Goal: Answer question/provide support: Share knowledge or assist other users

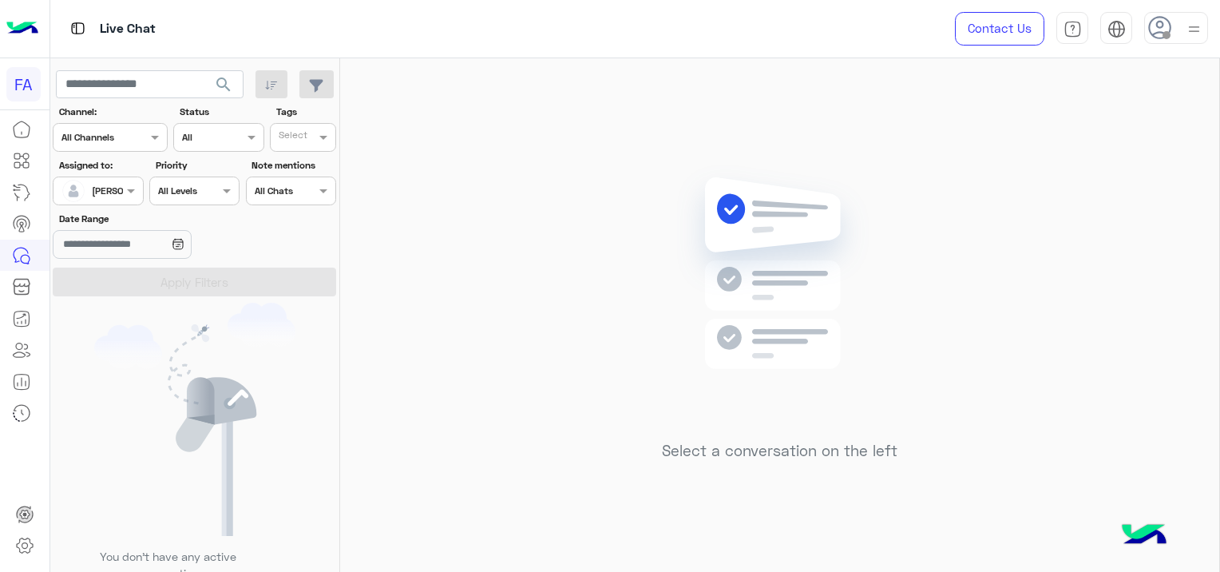
click at [87, 187] on input "text" at bounding box center [79, 189] width 37 height 14
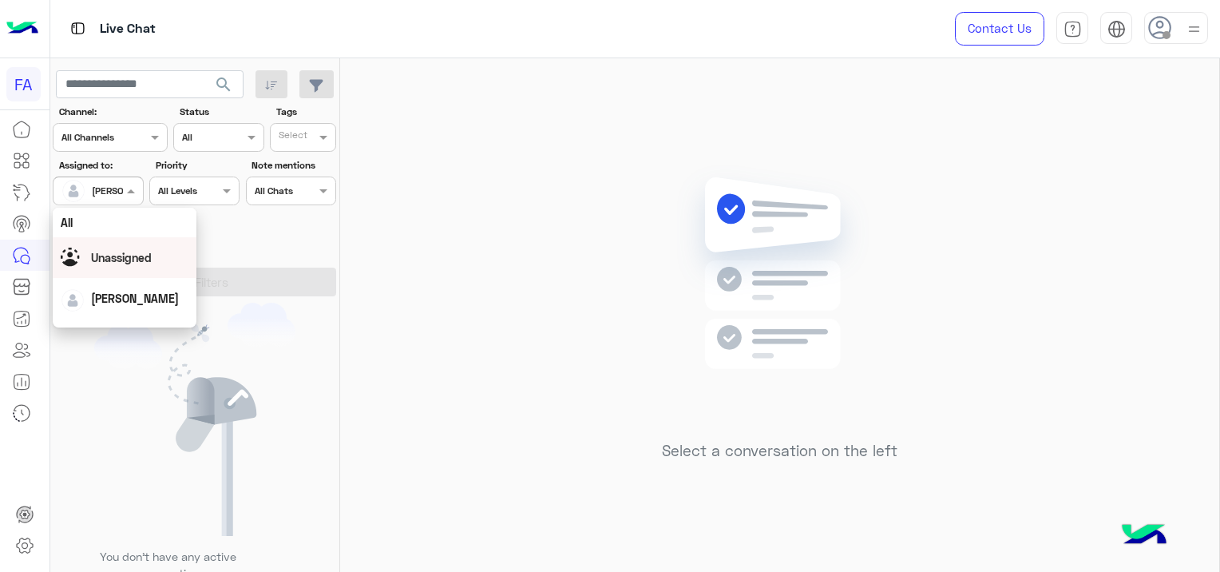
click at [147, 259] on span "Unassigned" at bounding box center [121, 258] width 61 height 14
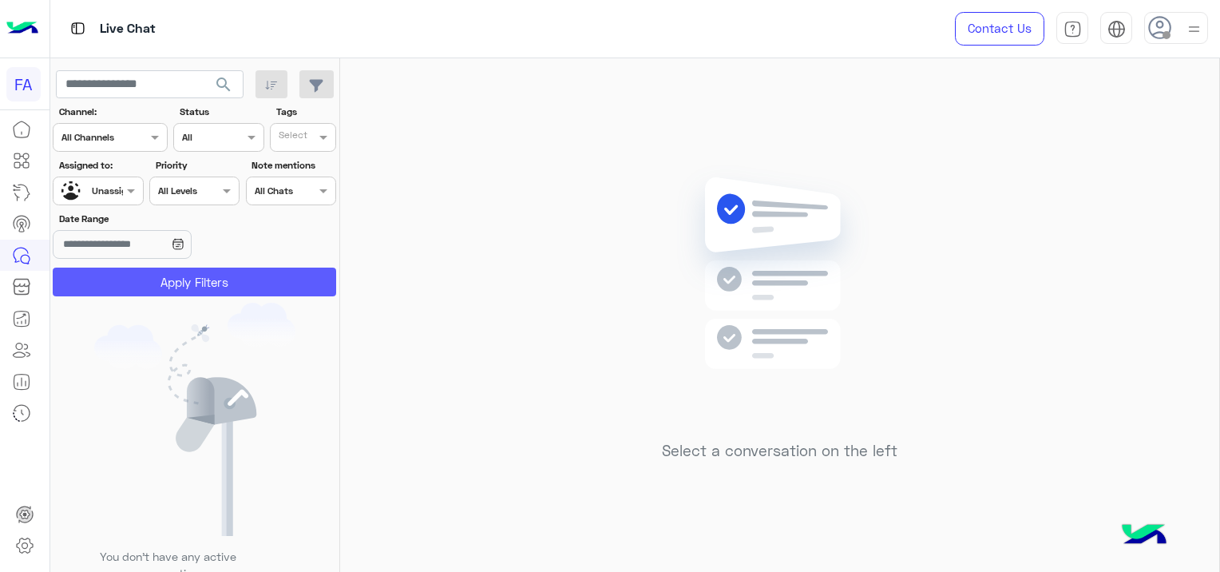
click at [157, 272] on button "Apply Filters" at bounding box center [195, 282] width 284 height 29
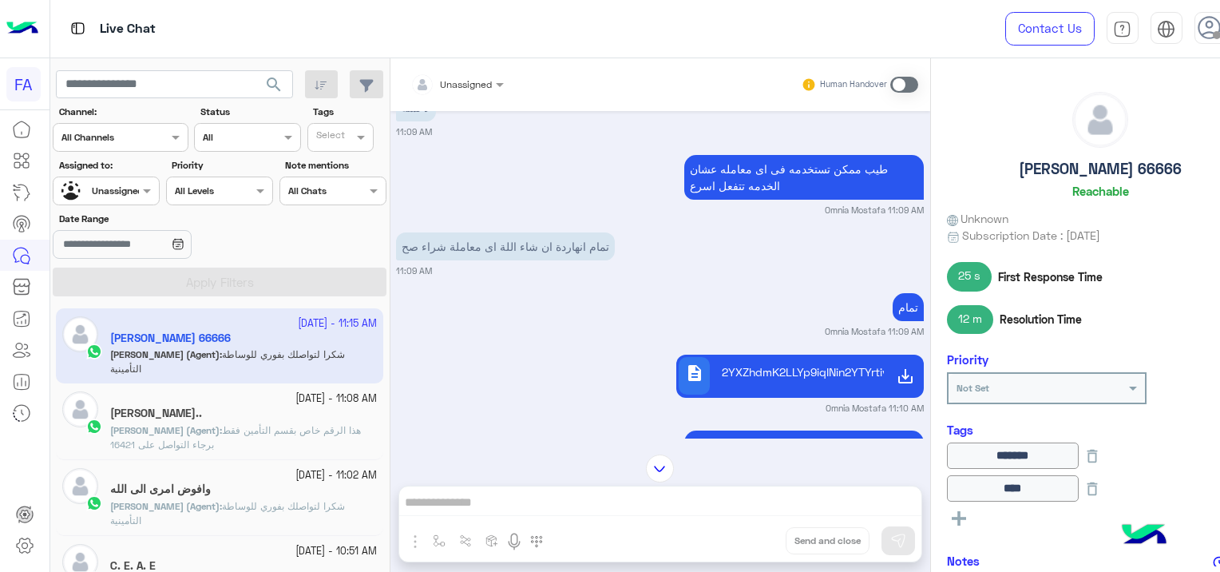
scroll to position [908, 0]
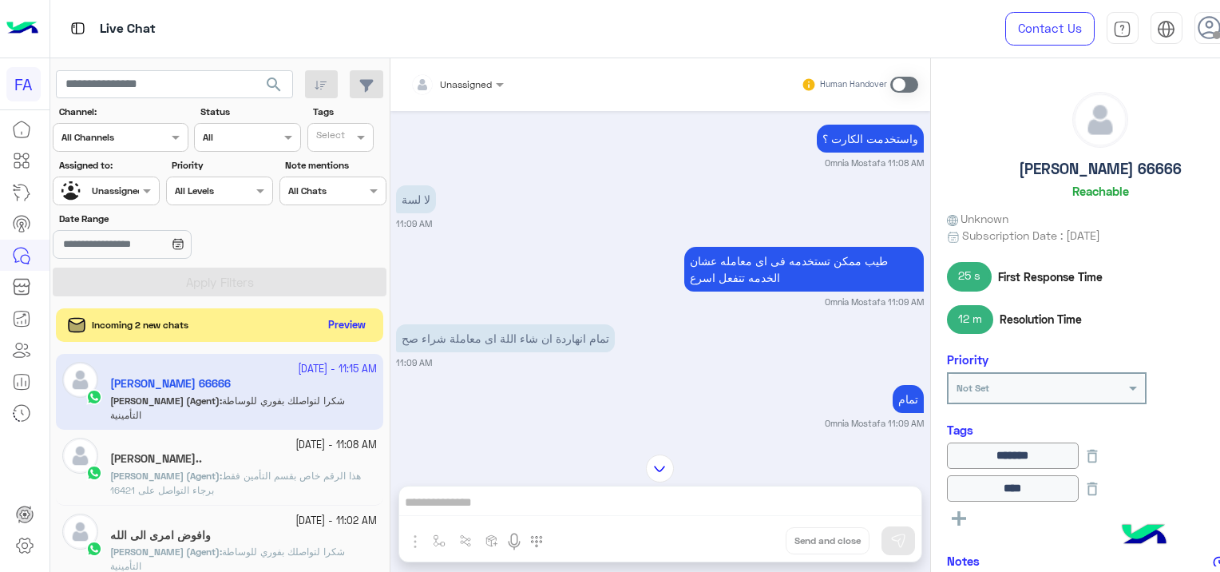
click at [362, 327] on button "Preview" at bounding box center [347, 326] width 50 height 22
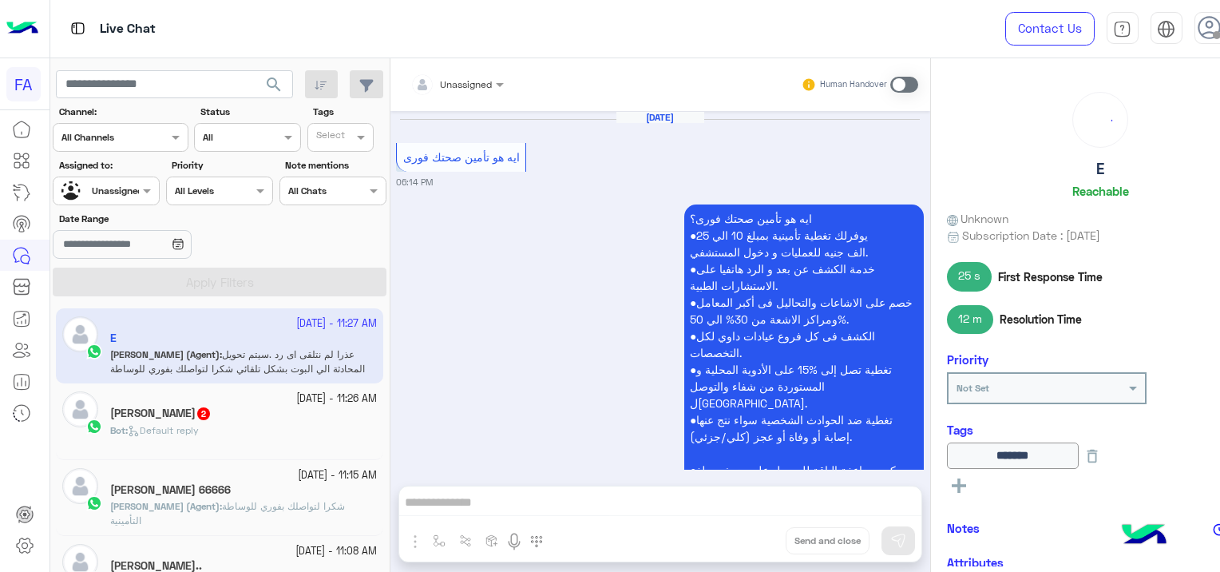
scroll to position [1556, 0]
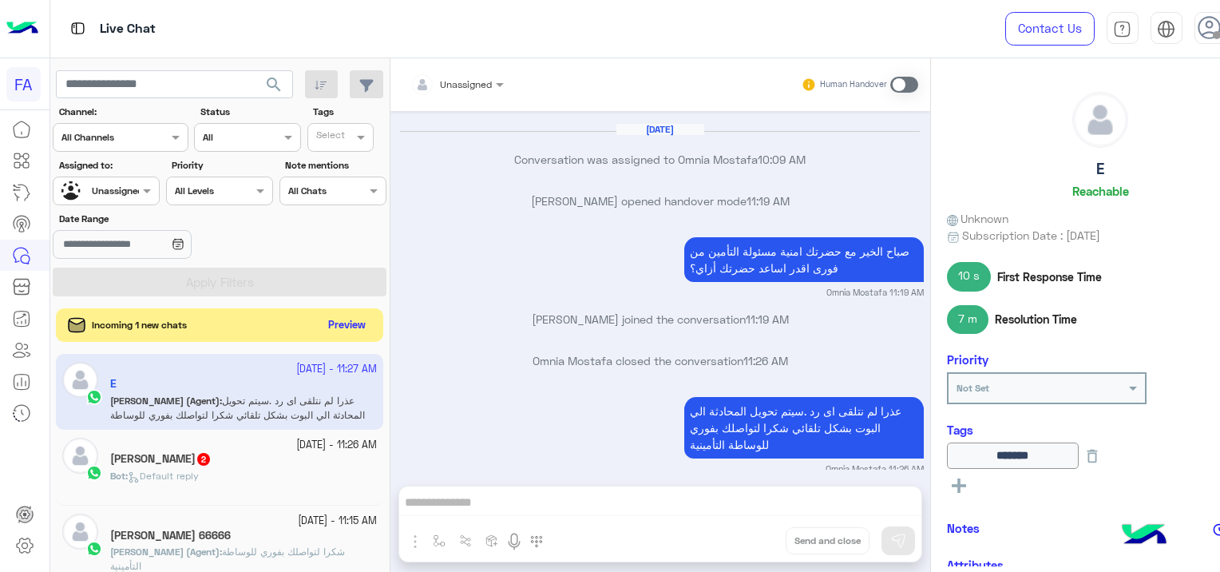
drag, startPoint x: 351, startPoint y: 331, endPoint x: 340, endPoint y: 327, distance: 11.1
click at [348, 327] on button "Preview" at bounding box center [347, 326] width 50 height 22
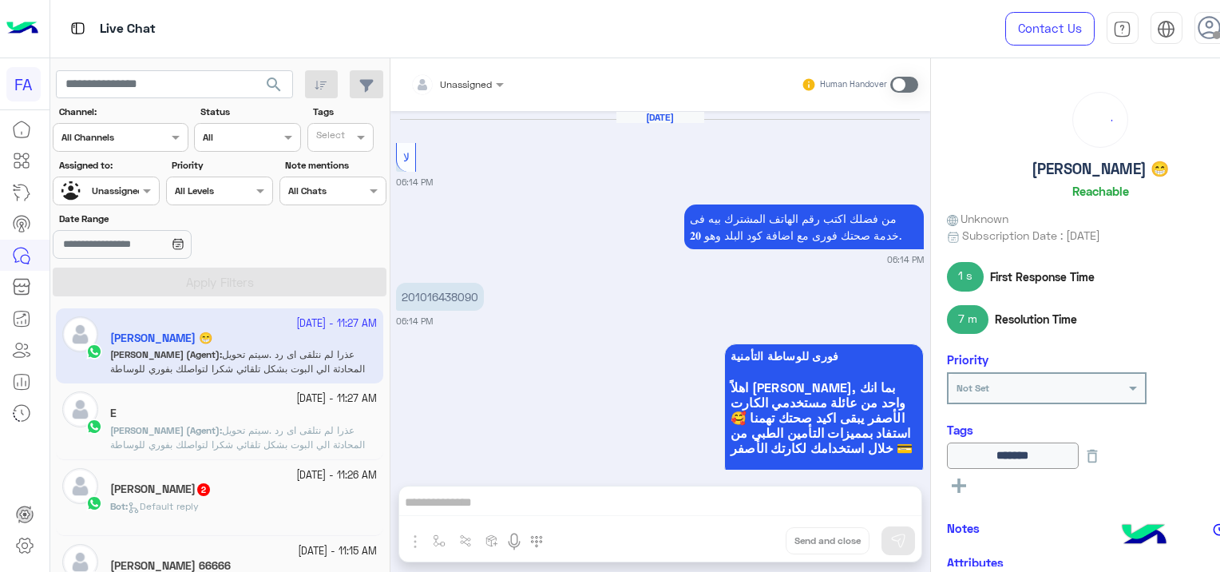
scroll to position [1319, 0]
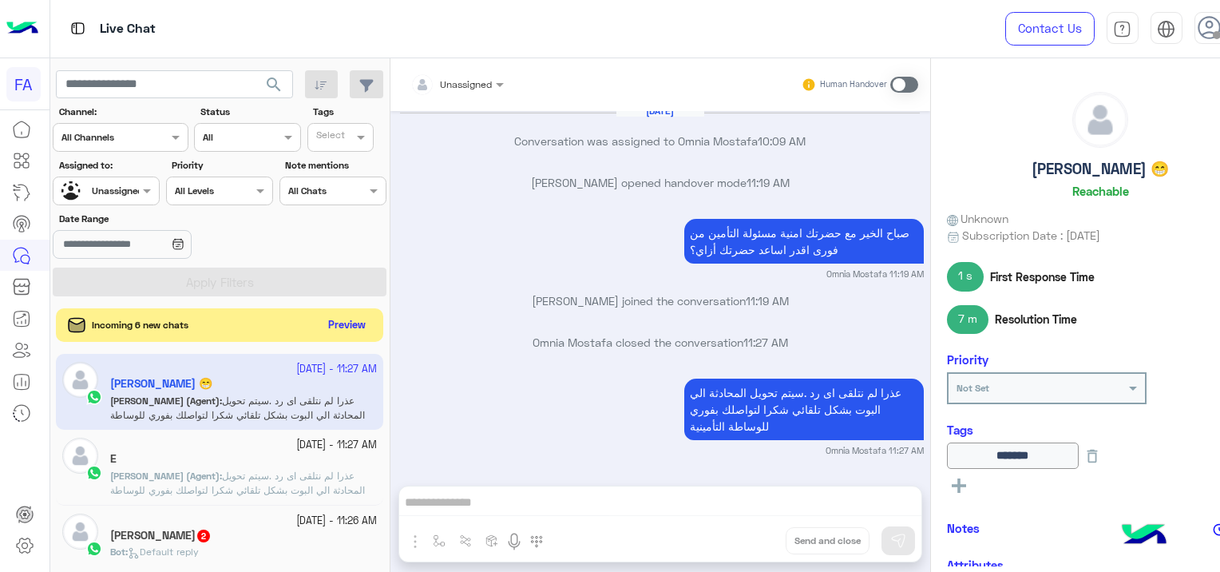
click at [353, 317] on button "Preview" at bounding box center [347, 326] width 50 height 22
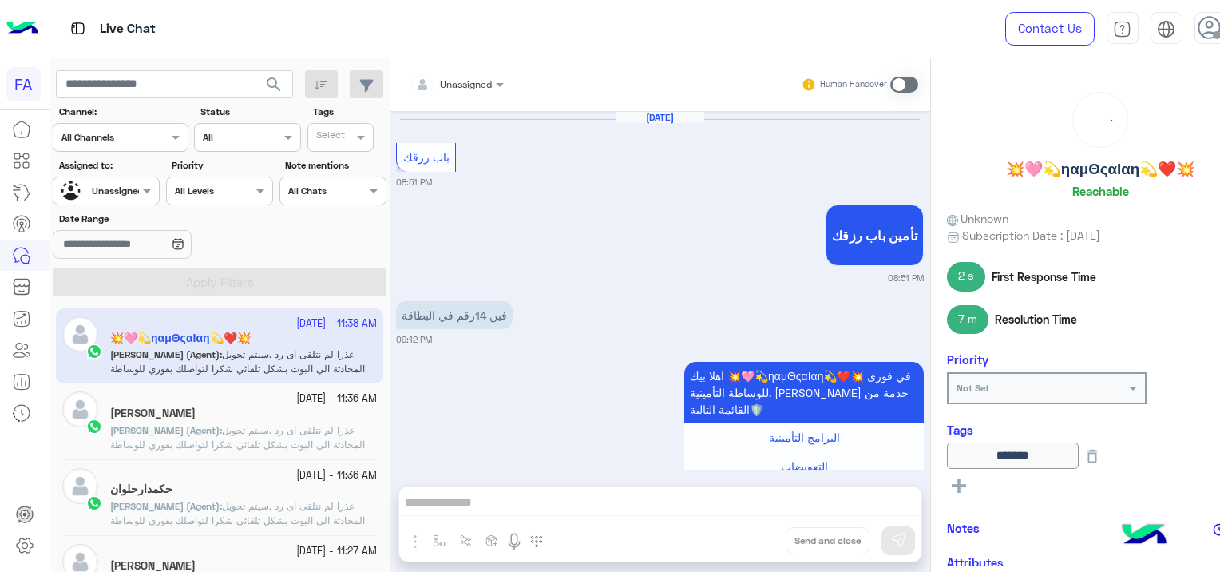
scroll to position [1268, 0]
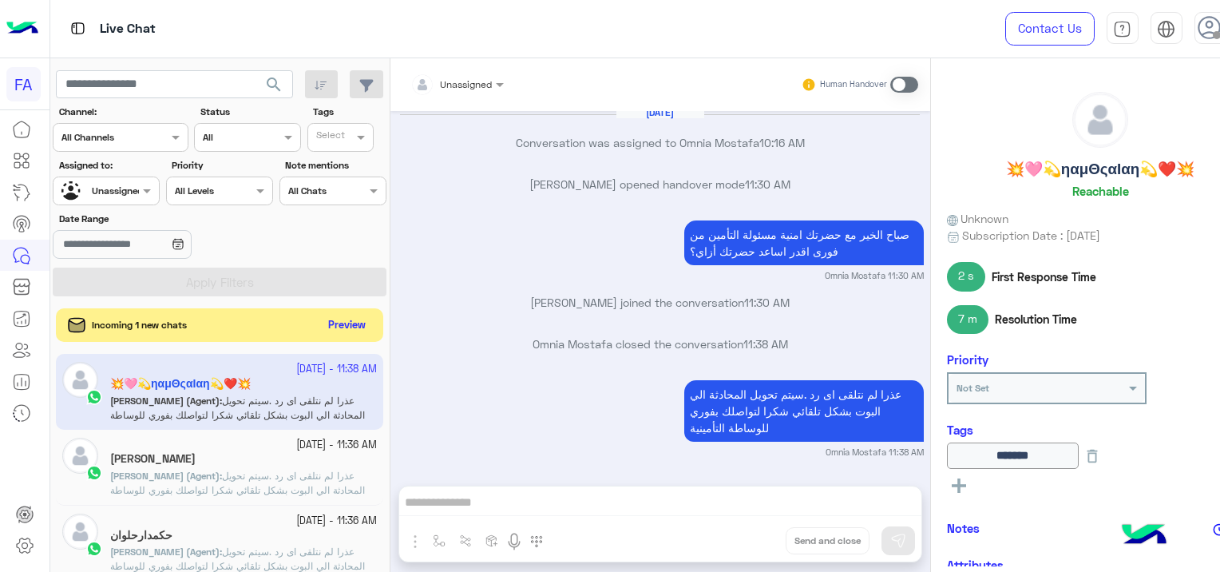
click at [356, 326] on button "Preview" at bounding box center [347, 326] width 50 height 22
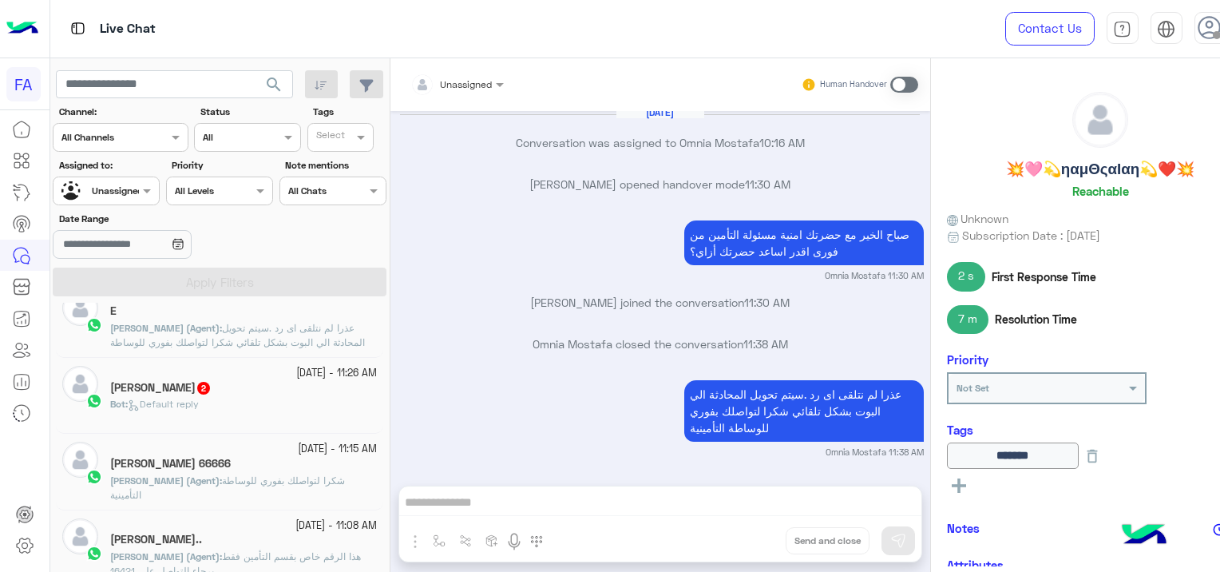
scroll to position [479, 0]
click at [338, 400] on div "Bot : Default reply" at bounding box center [243, 414] width 267 height 28
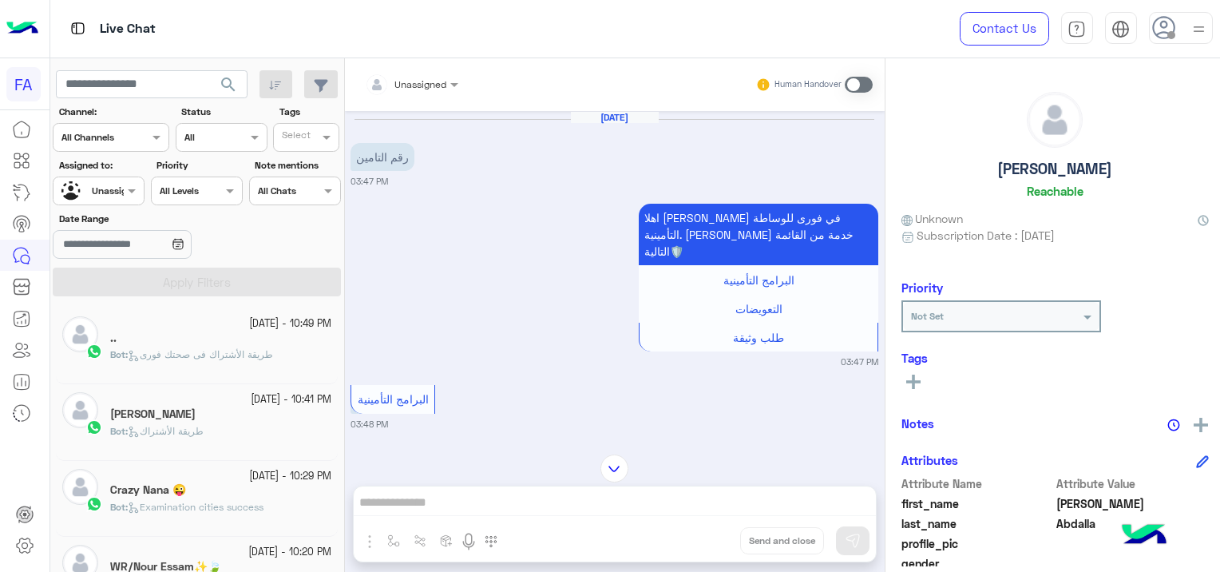
scroll to position [8, 0]
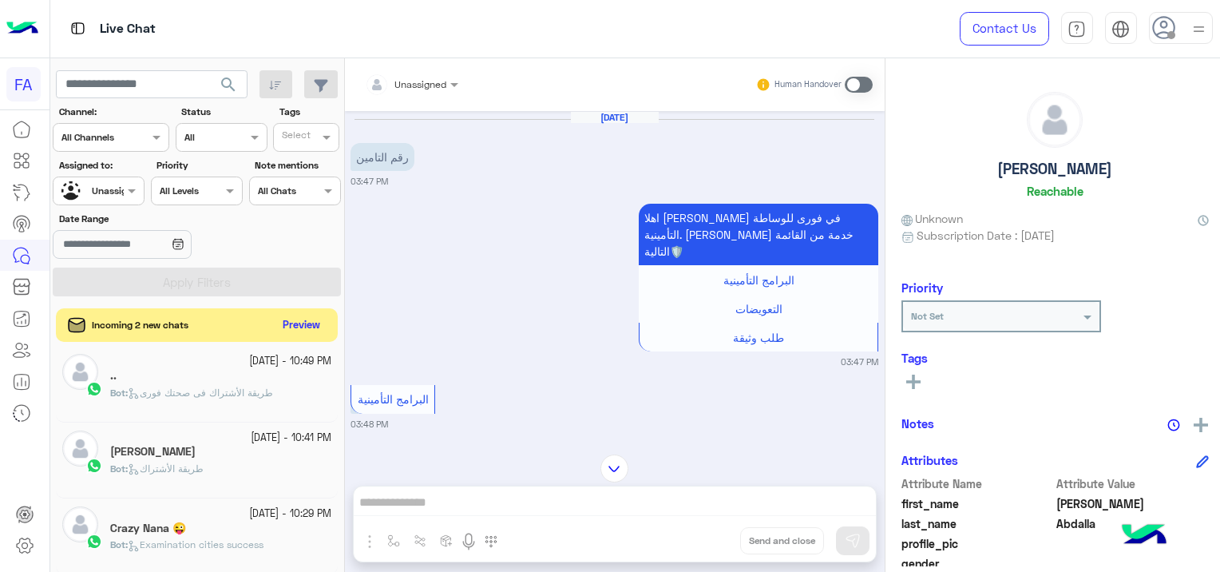
click at [300, 323] on button "Preview" at bounding box center [301, 326] width 50 height 22
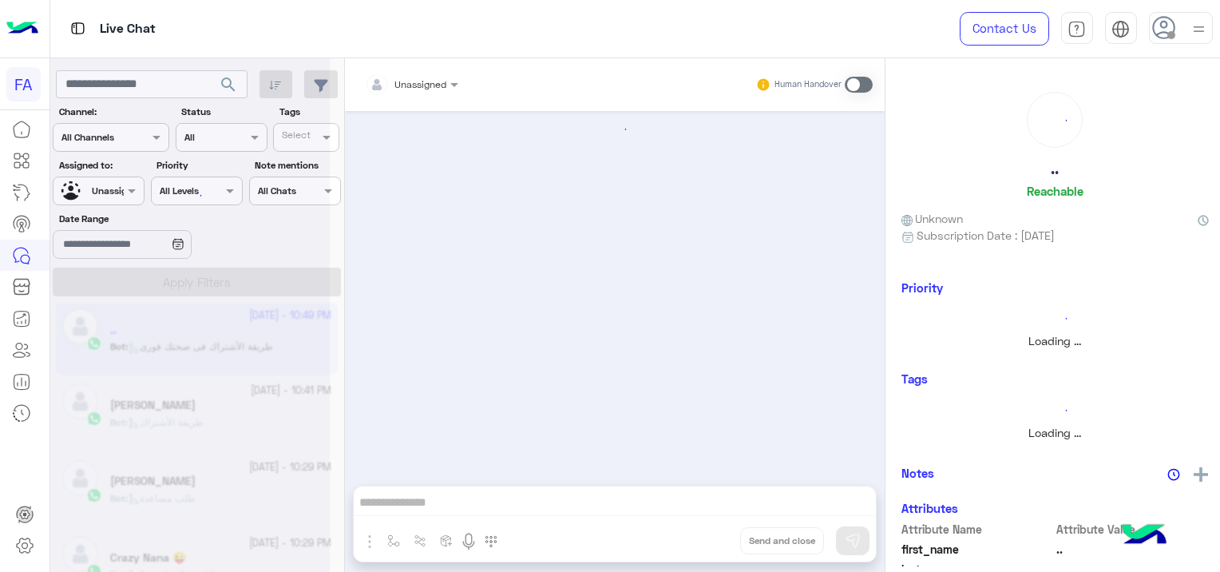
scroll to position [1437, 0]
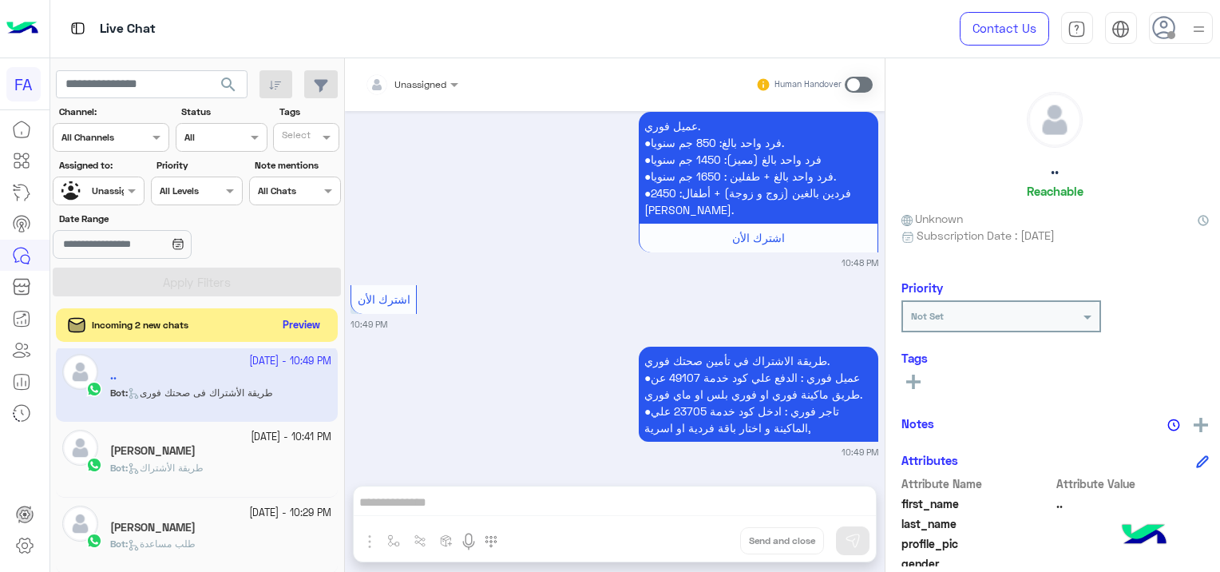
click at [303, 326] on button "Preview" at bounding box center [301, 326] width 50 height 22
click at [307, 320] on button "Preview" at bounding box center [301, 326] width 50 height 22
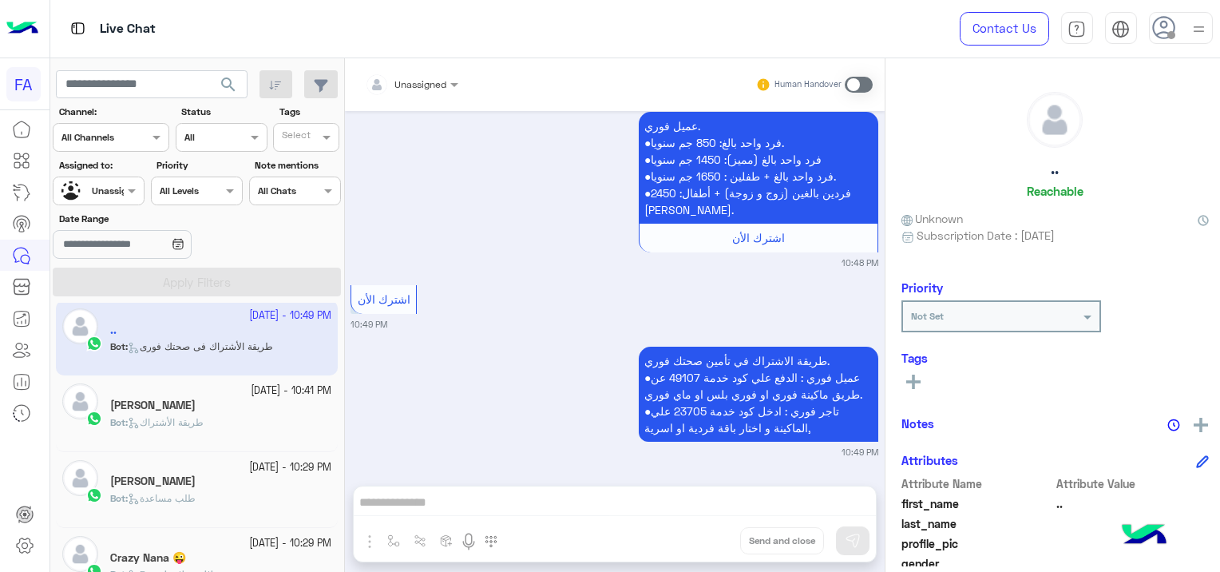
click at [275, 404] on div "[PERSON_NAME]" at bounding box center [220, 406] width 221 height 17
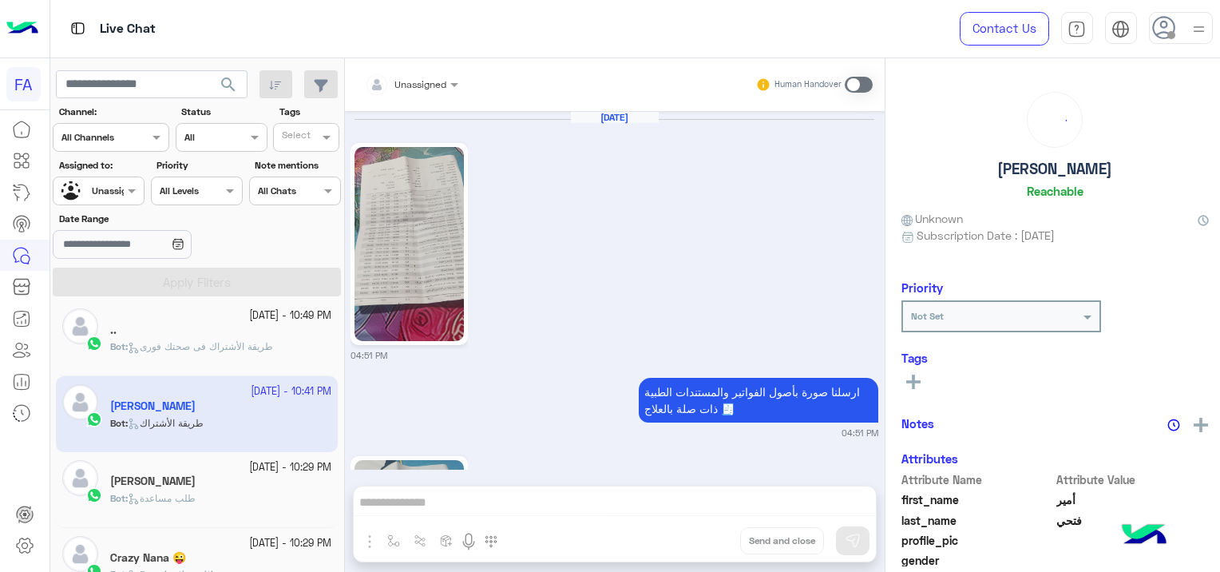
scroll to position [1909, 0]
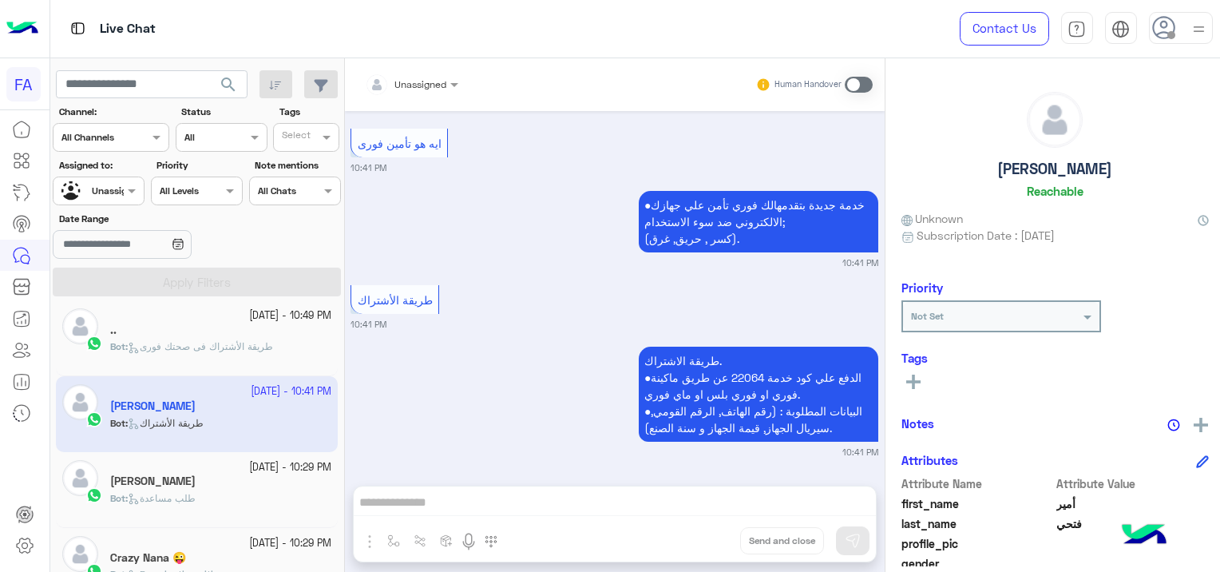
click at [262, 492] on div "Bot : طلب مساعدة" at bounding box center [220, 505] width 221 height 28
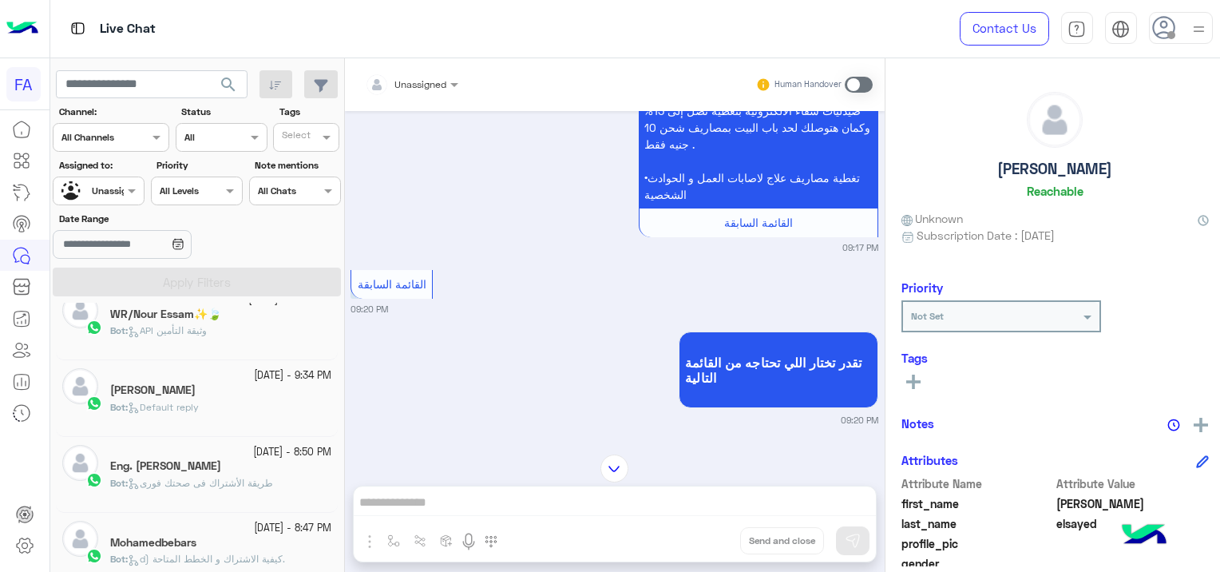
scroll to position [168, 0]
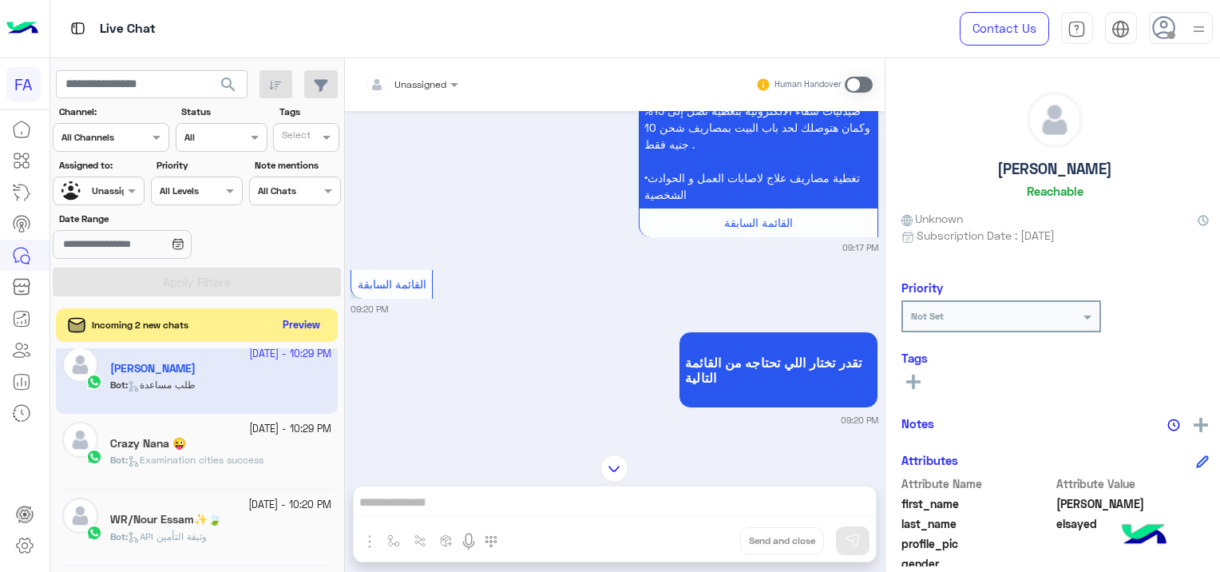
click at [300, 319] on button "Preview" at bounding box center [301, 326] width 50 height 22
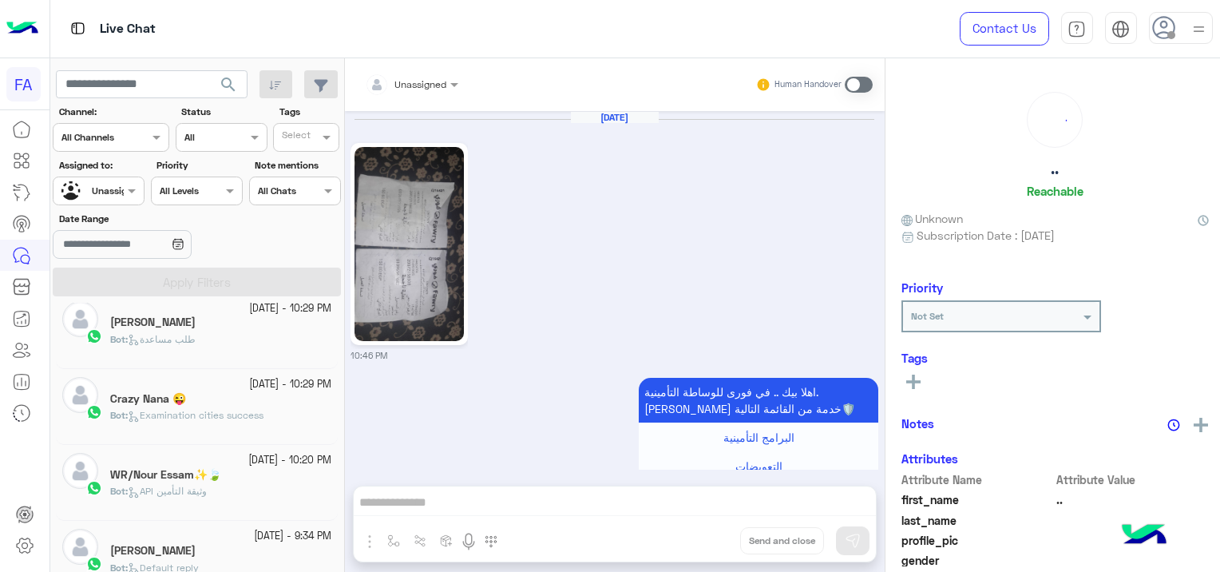
scroll to position [1437, 0]
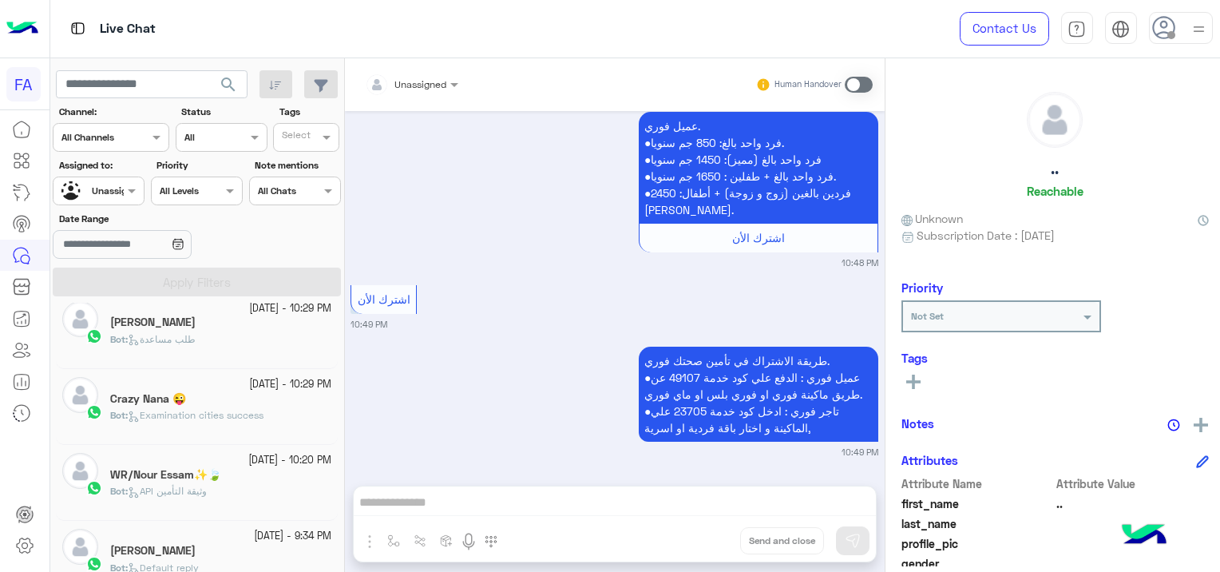
click at [264, 332] on div "Bot : طلب مساعدة" at bounding box center [220, 346] width 221 height 28
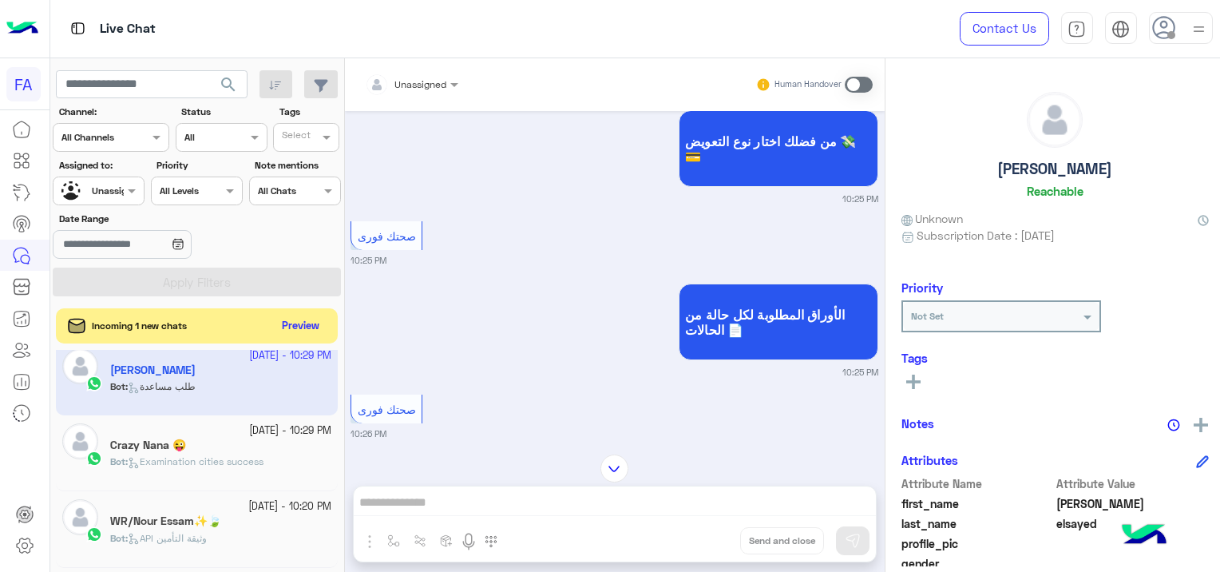
scroll to position [2453, 0]
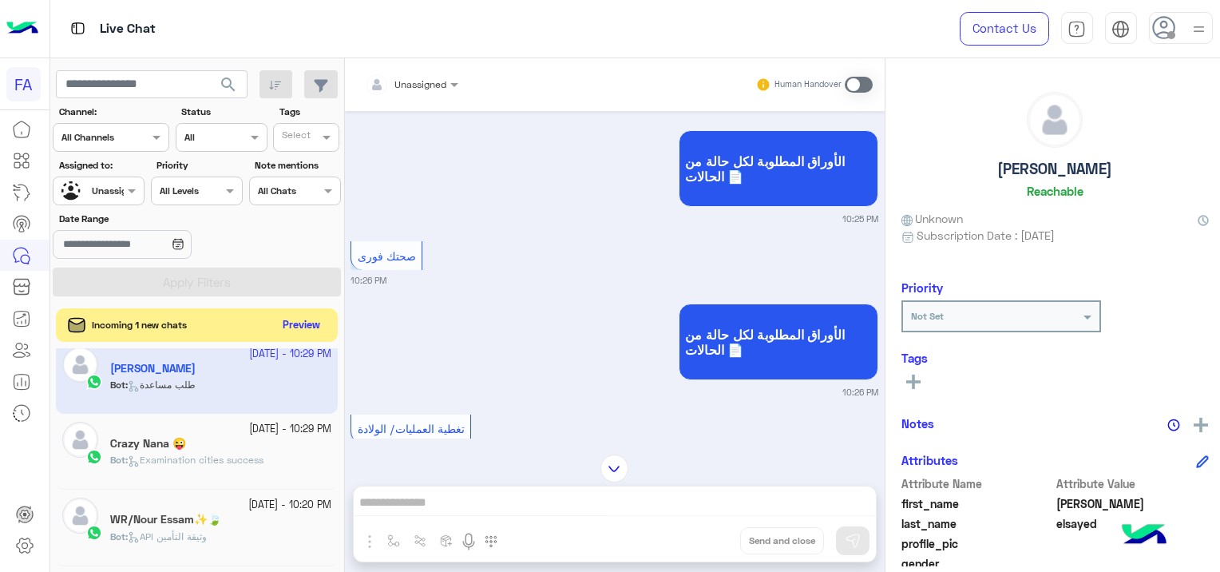
click at [300, 321] on button "Preview" at bounding box center [301, 326] width 50 height 22
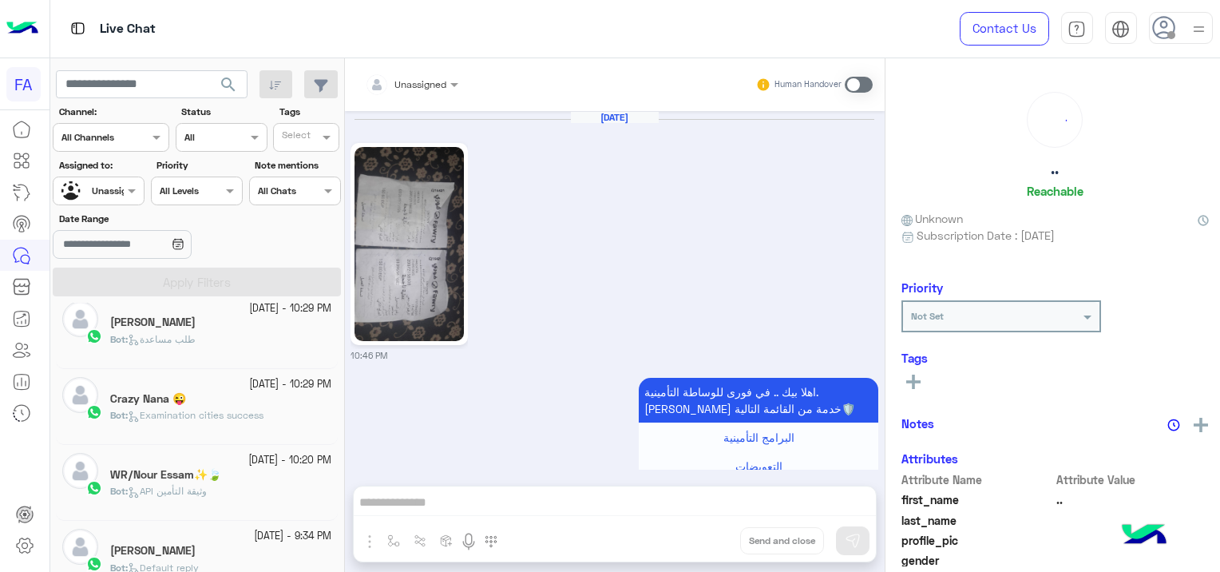
scroll to position [1437, 0]
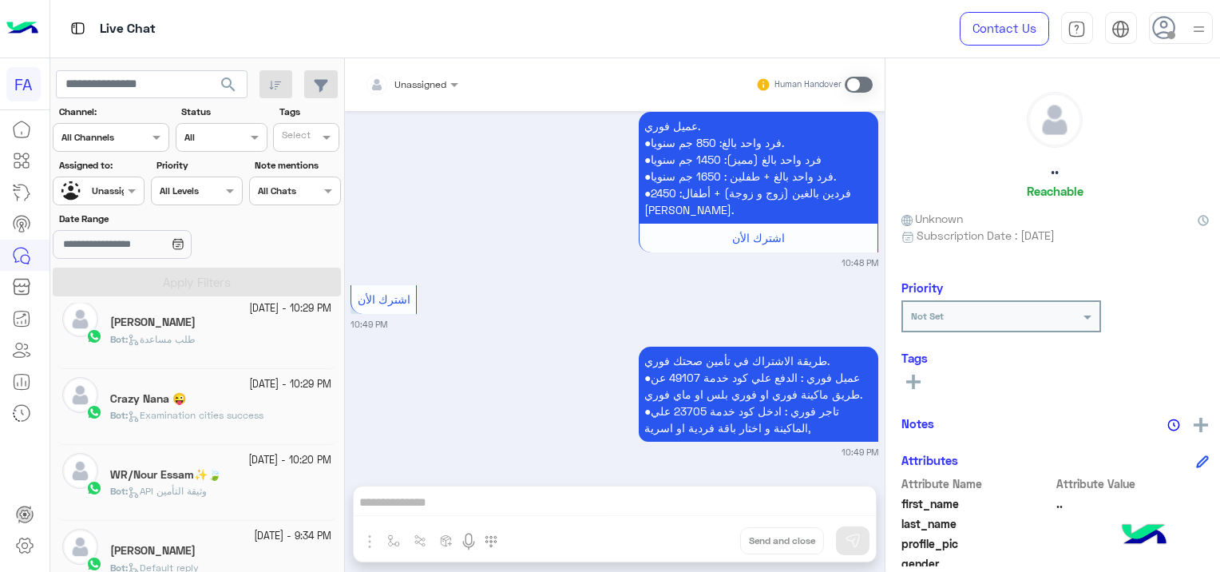
click at [253, 422] on div "Bot : Examination cities success" at bounding box center [220, 422] width 221 height 28
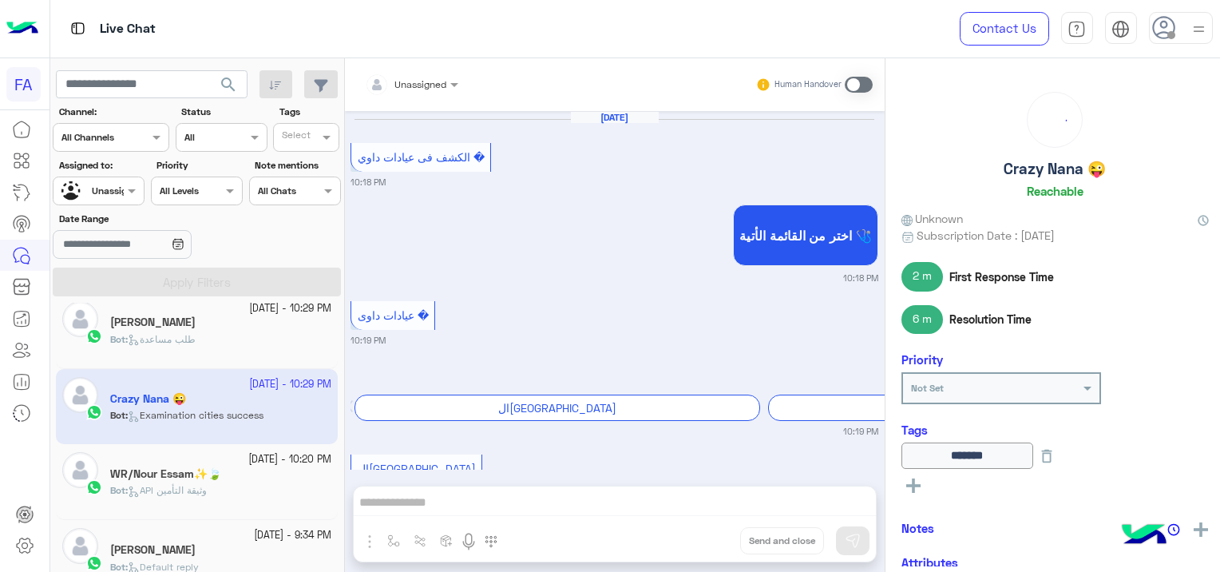
scroll to position [1422, 0]
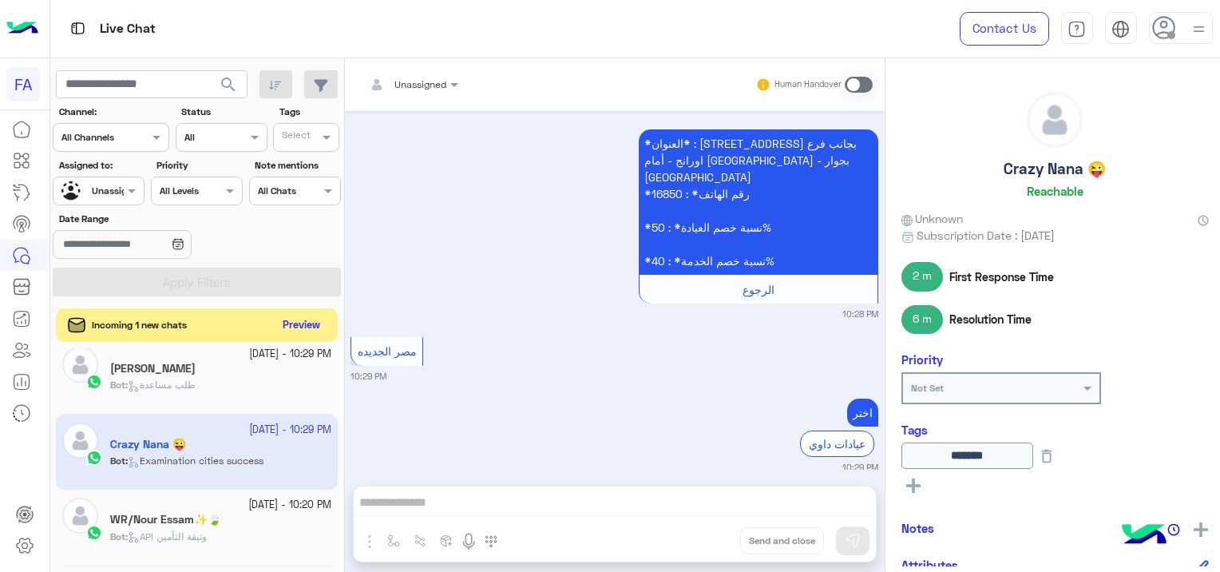
click at [303, 339] on div "Incoming 1 new chats Preview" at bounding box center [197, 325] width 282 height 34
click at [286, 315] on button "Preview" at bounding box center [301, 326] width 50 height 22
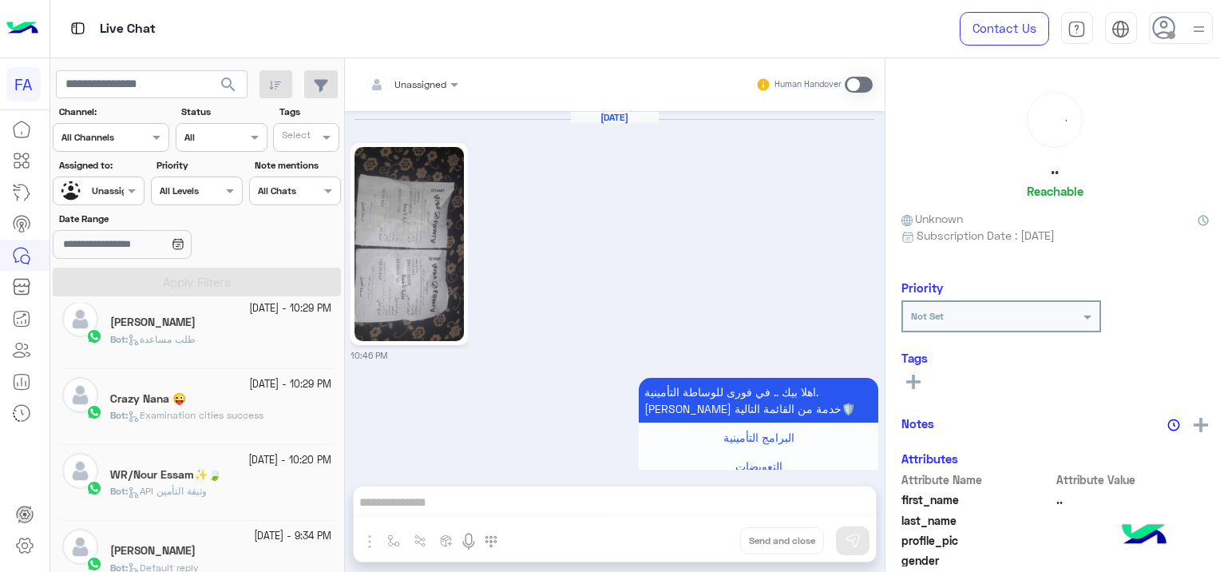
scroll to position [1437, 0]
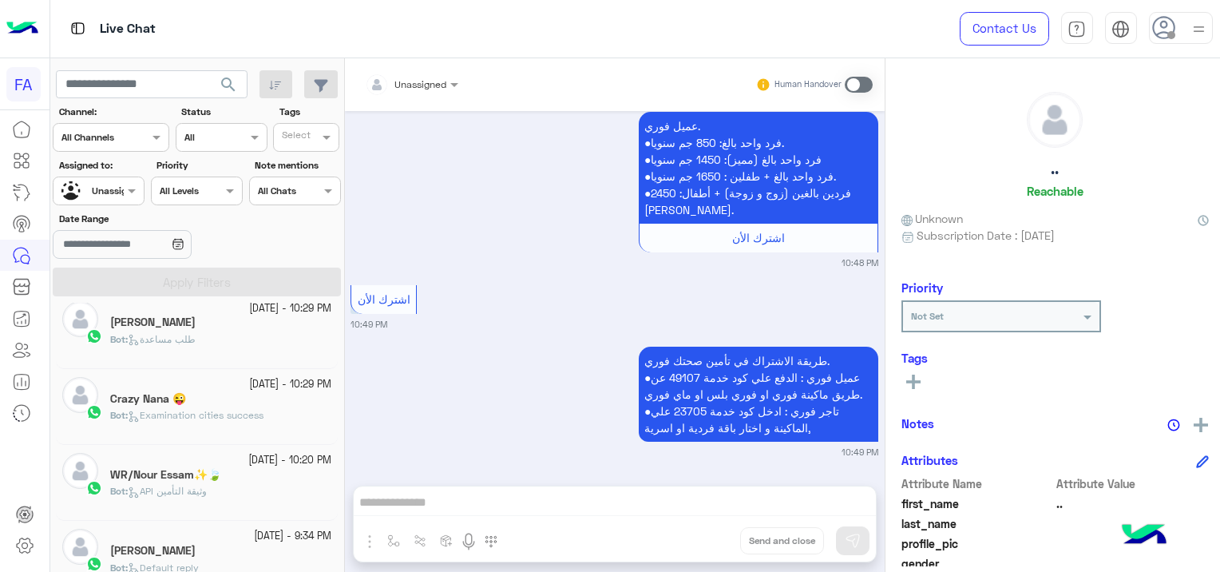
click at [254, 486] on div "Bot : API وثيقة التأمين" at bounding box center [220, 498] width 221 height 28
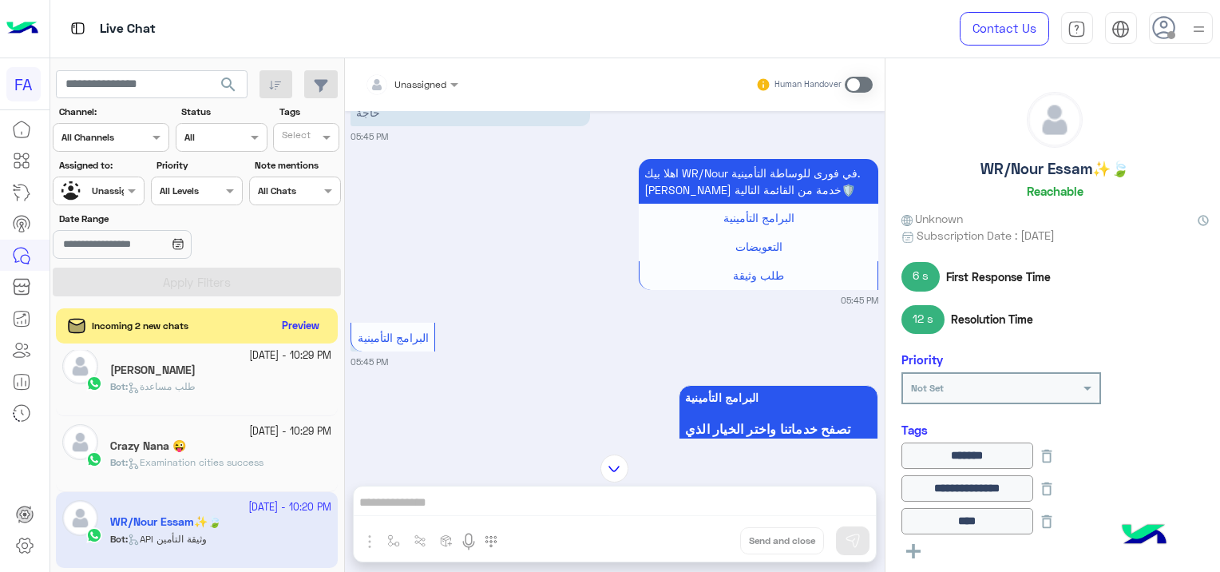
scroll to position [1075, 0]
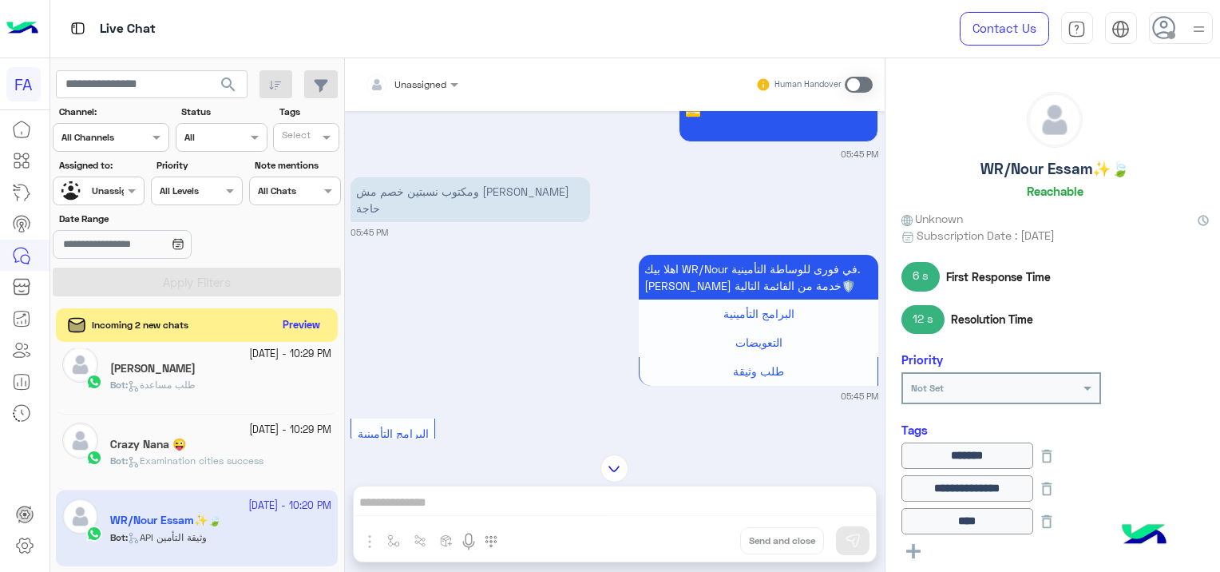
click at [299, 321] on button "Preview" at bounding box center [301, 326] width 50 height 22
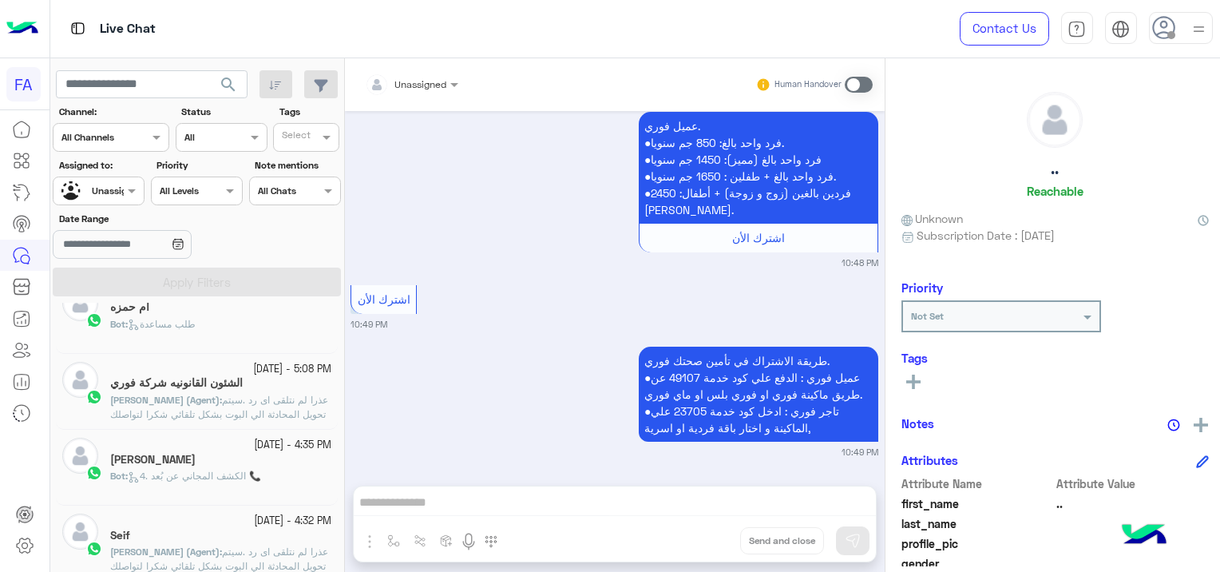
scroll to position [1045, 0]
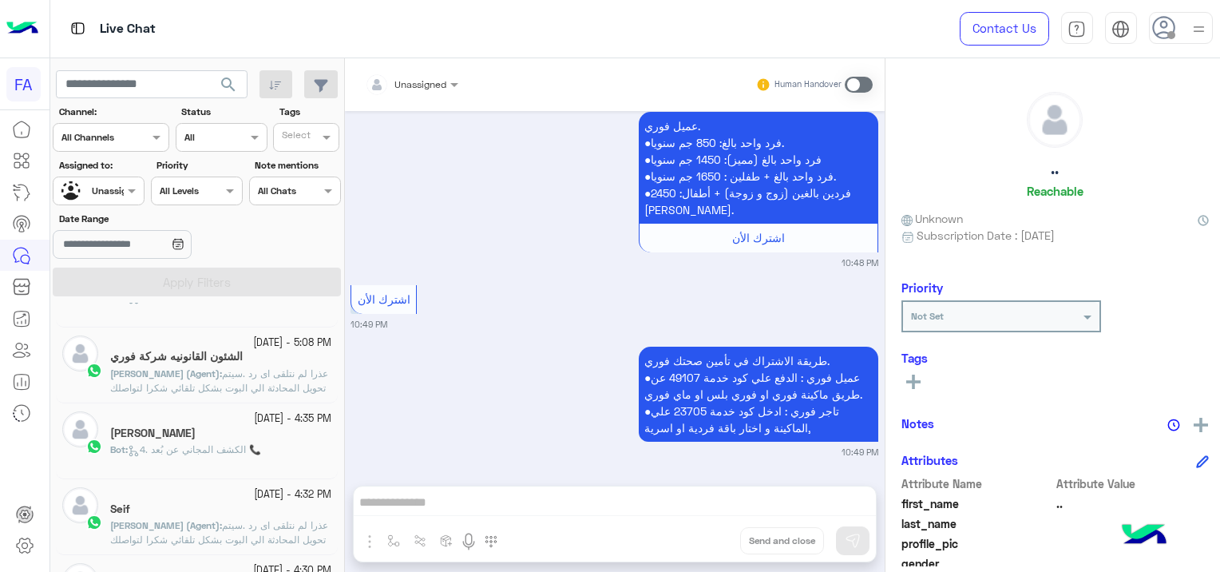
click at [295, 363] on div "الشئون القانونيه شركة فوري" at bounding box center [220, 358] width 221 height 17
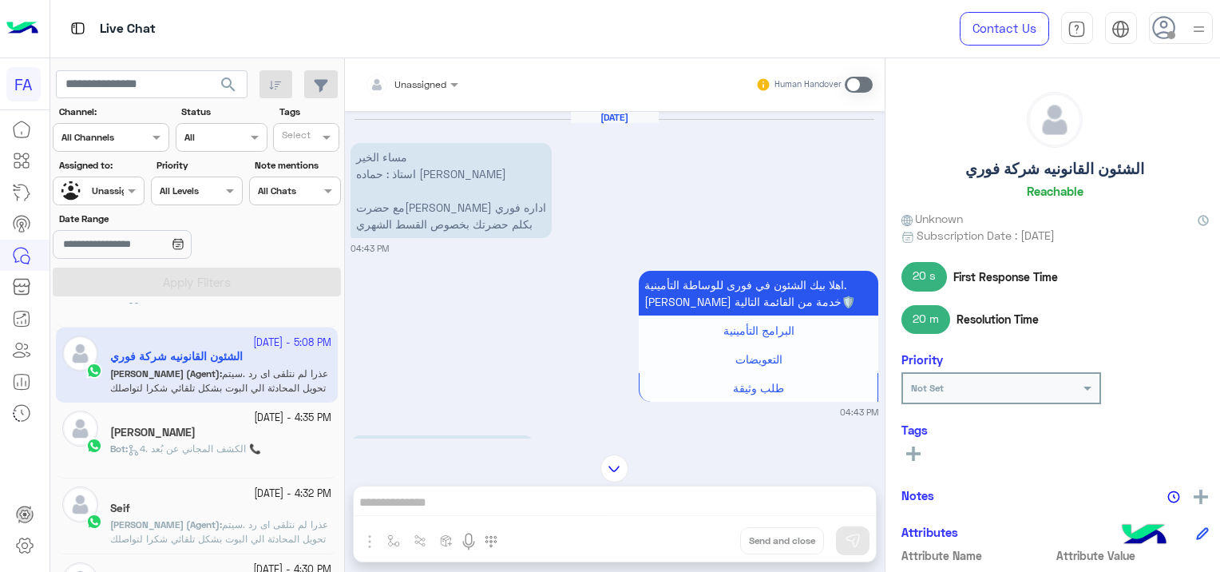
click at [261, 452] on p "Bot : 4. الكشف المجاني عن بُعد 📞" at bounding box center [185, 449] width 151 height 14
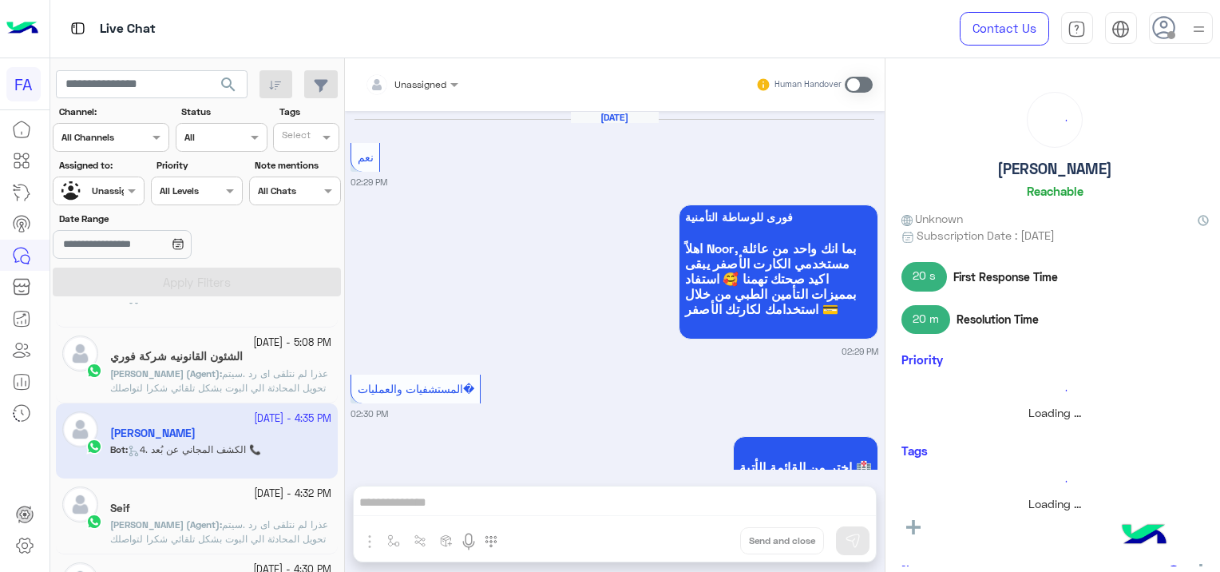
scroll to position [1426, 0]
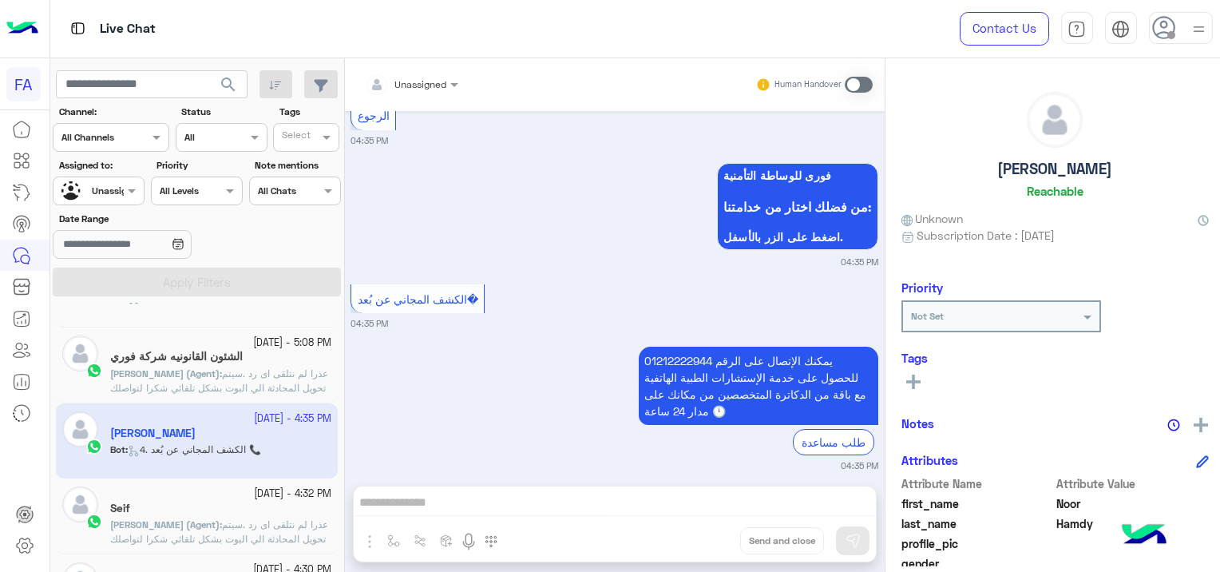
click at [236, 521] on span "عذرا لم نتلقى اى رد .سيتم تحويل المحادثة الي البوت بشكل تلقائي شكرا لتواصلك بفو…" at bounding box center [219, 538] width 218 height 41
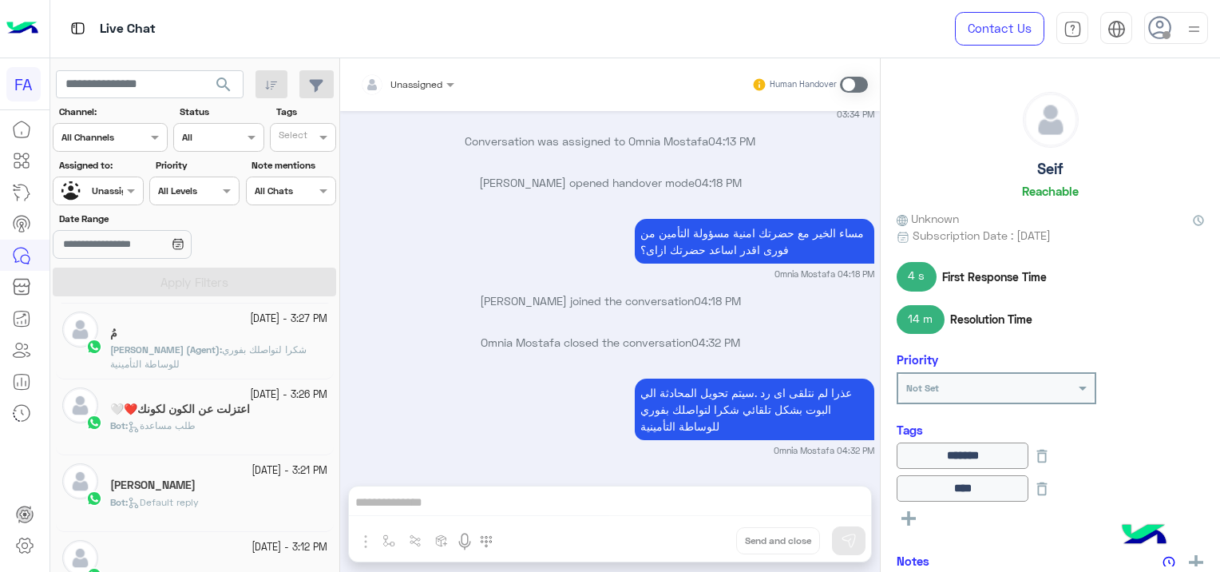
scroll to position [248, 0]
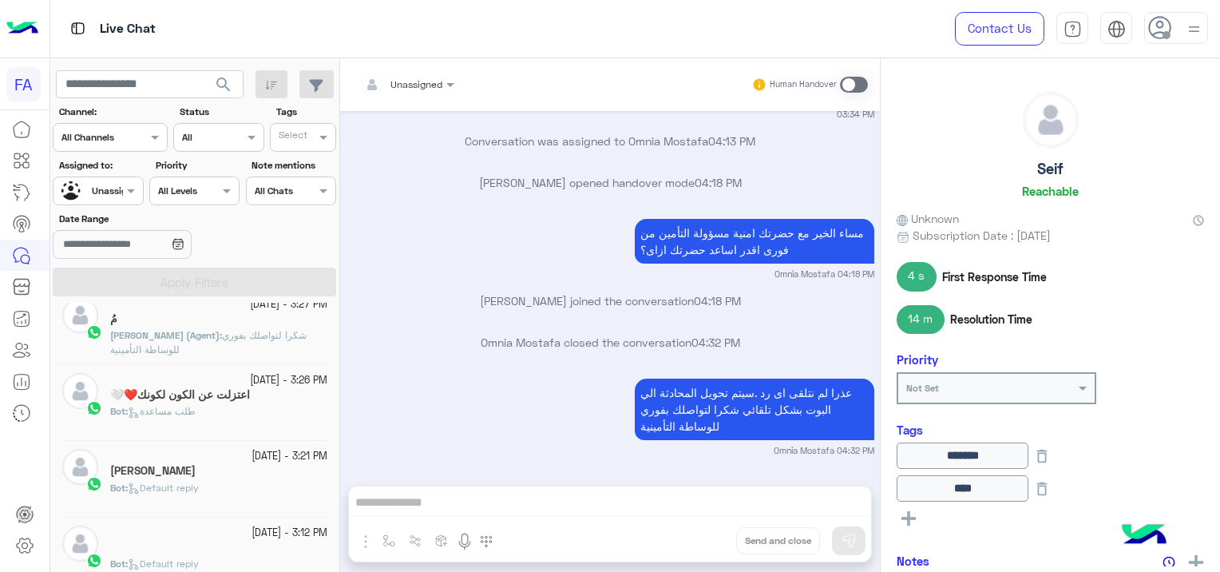
click at [242, 411] on div "Bot : طلب مساعدة" at bounding box center [218, 418] width 217 height 28
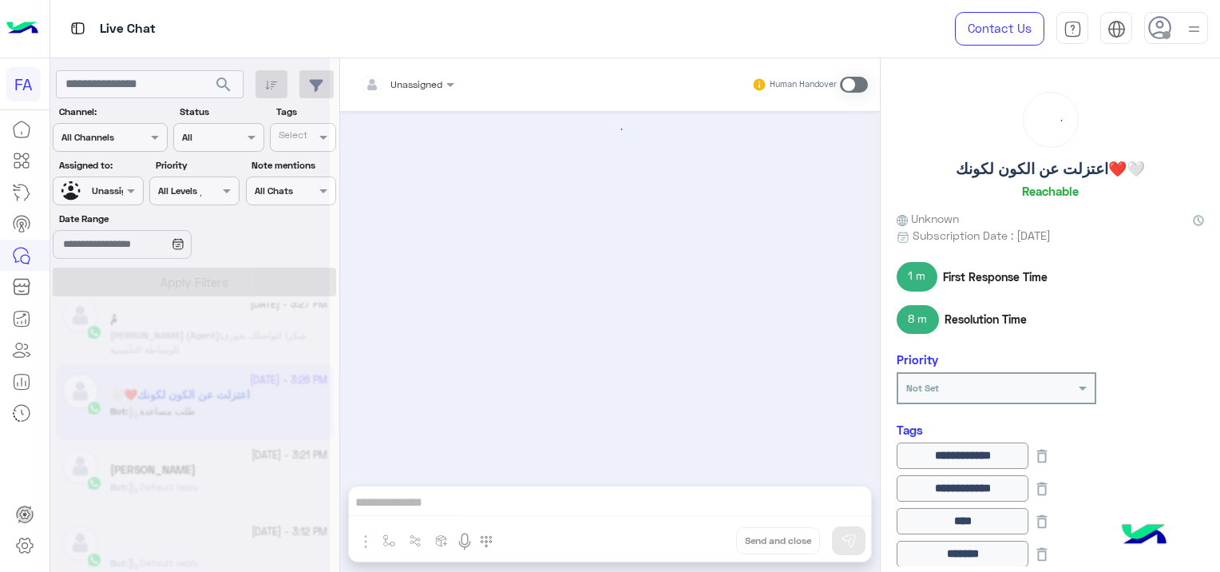
scroll to position [1150, 0]
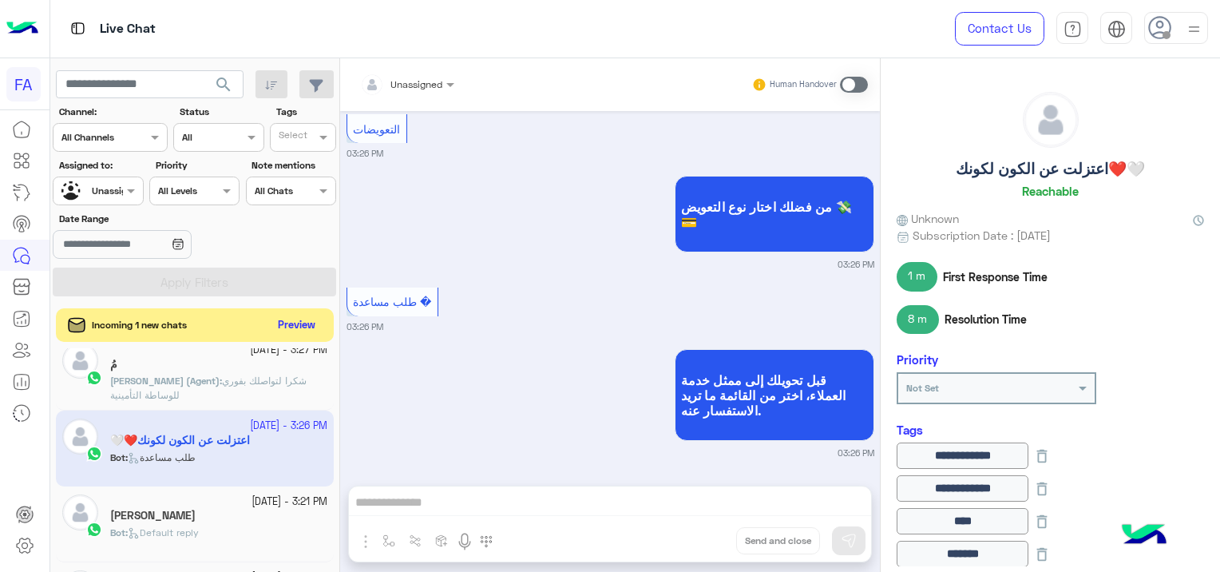
click at [303, 321] on button "Preview" at bounding box center [297, 326] width 50 height 22
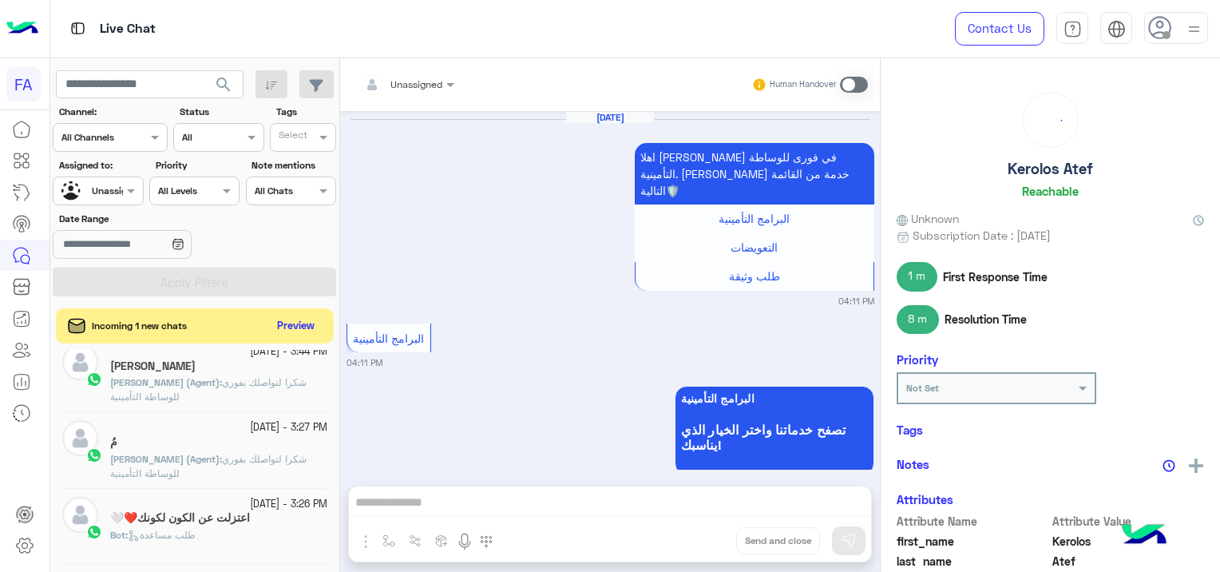
scroll to position [1043, 0]
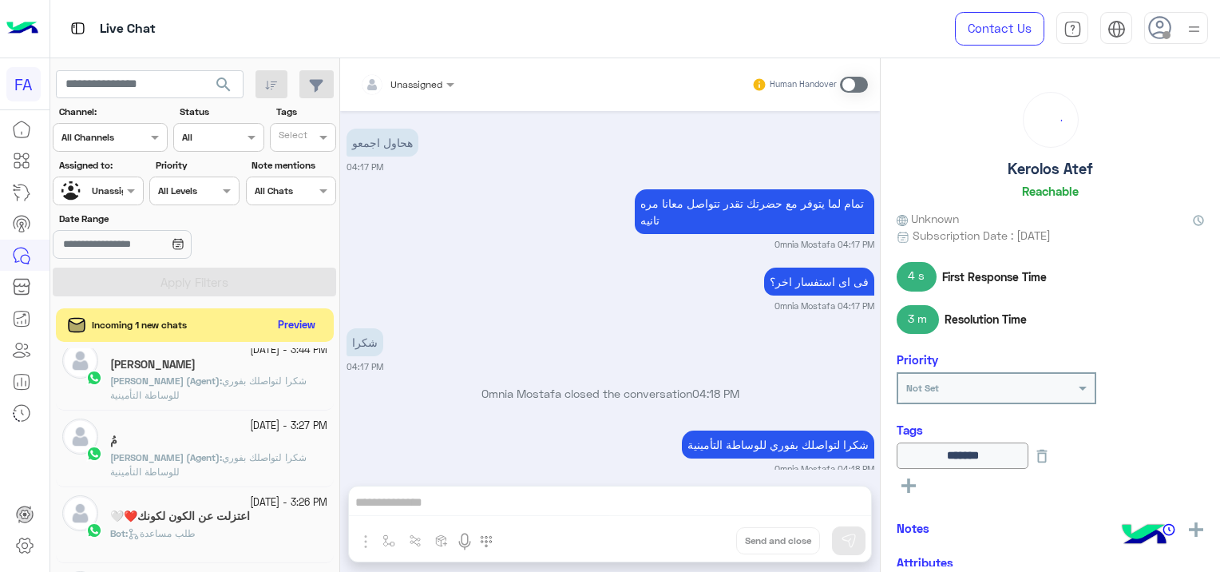
click at [311, 319] on button "Preview" at bounding box center [297, 326] width 50 height 22
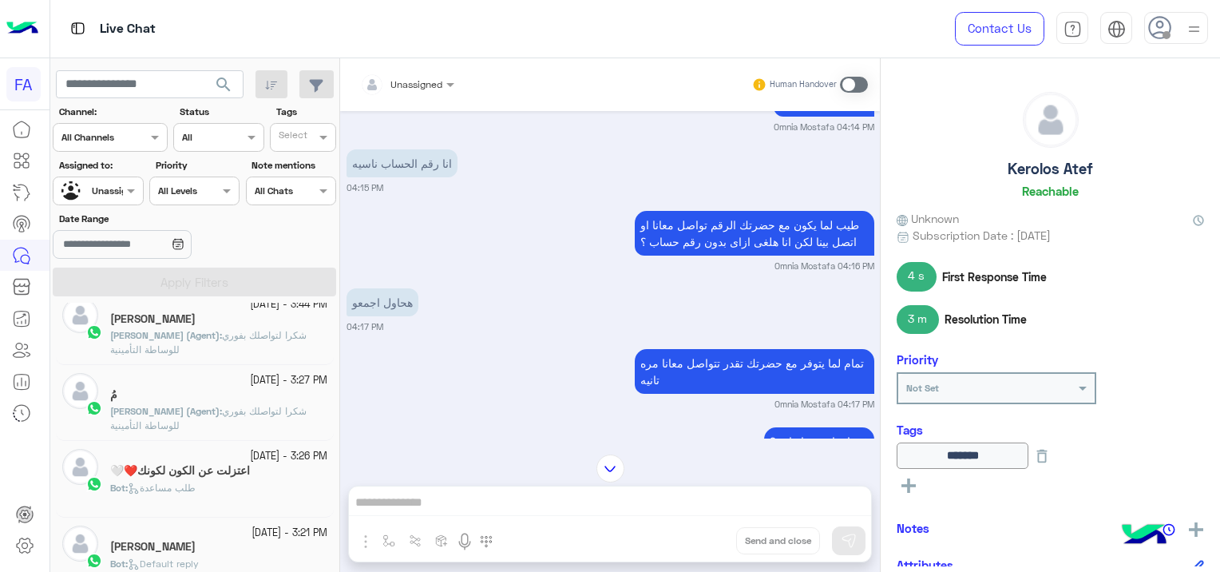
scroll to position [803, 0]
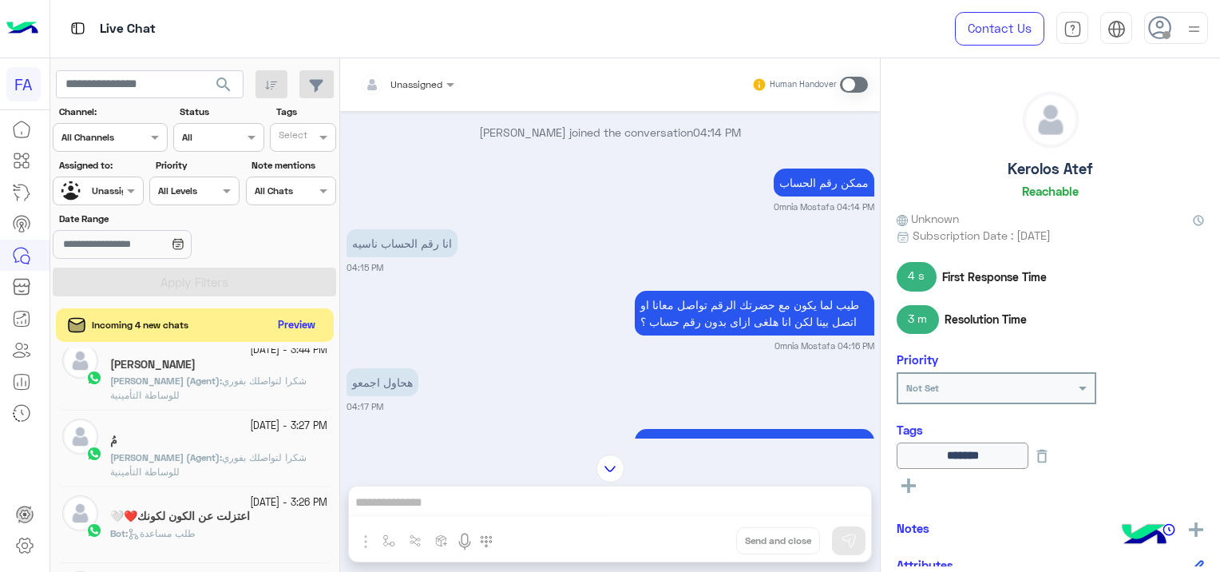
click at [293, 325] on button "Preview" at bounding box center [297, 326] width 50 height 22
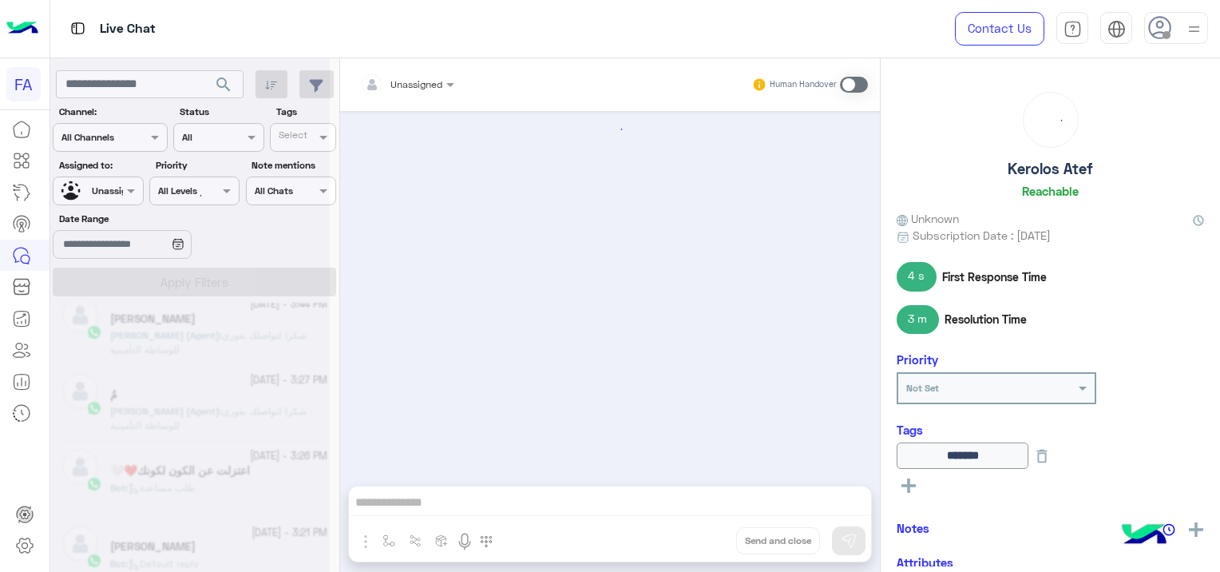
scroll to position [1043, 0]
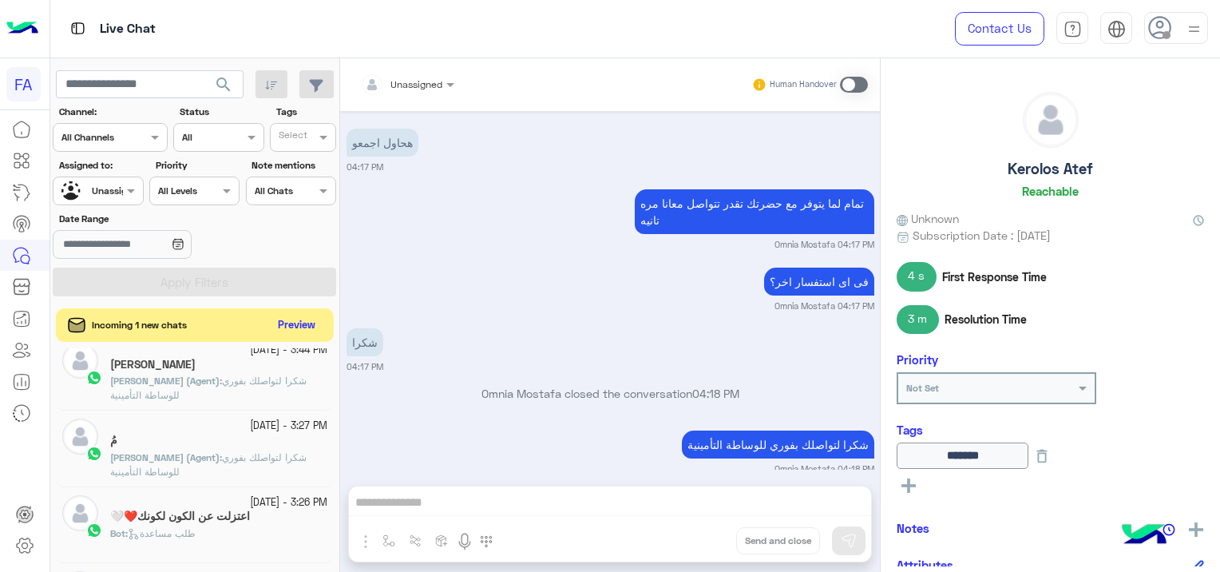
click at [292, 323] on button "Preview" at bounding box center [297, 326] width 50 height 22
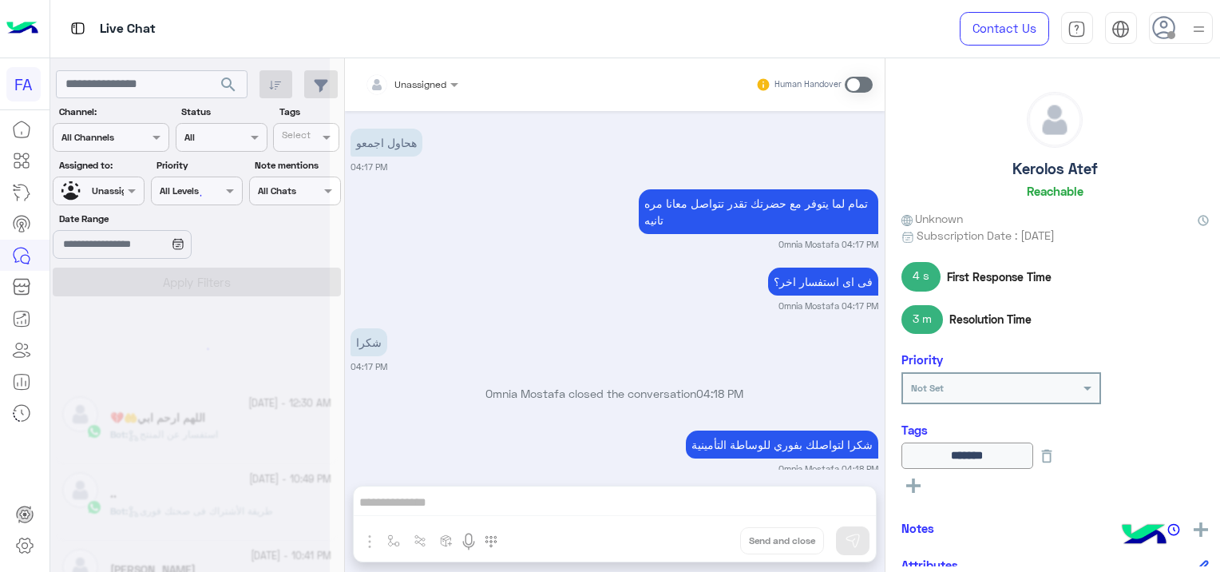
scroll to position [8, 0]
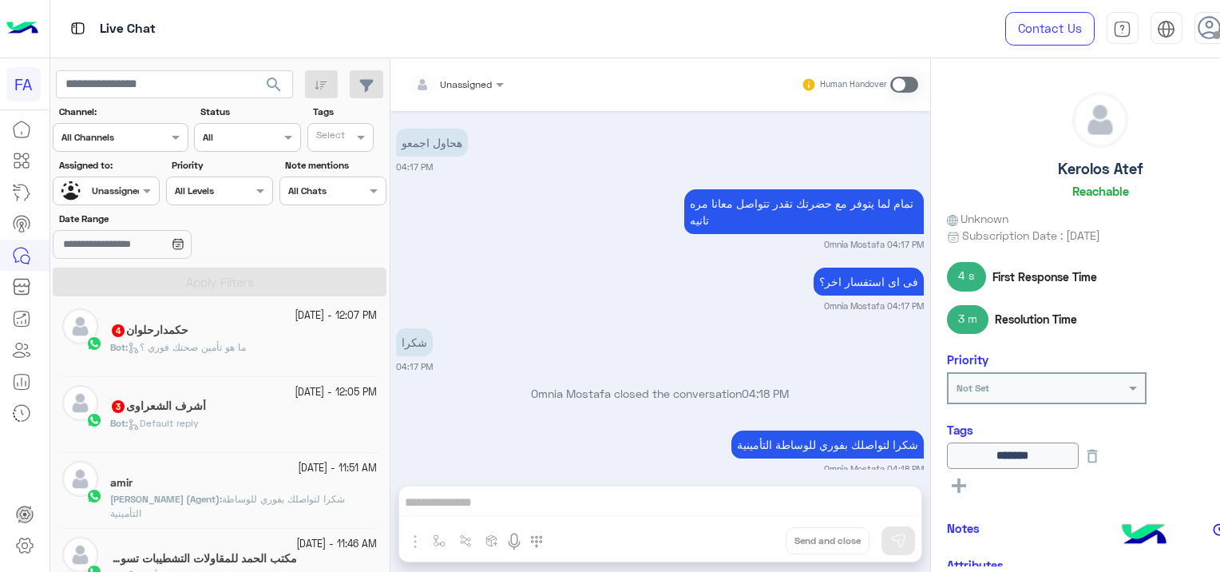
click at [246, 416] on div "Bot : Default reply" at bounding box center [243, 430] width 267 height 28
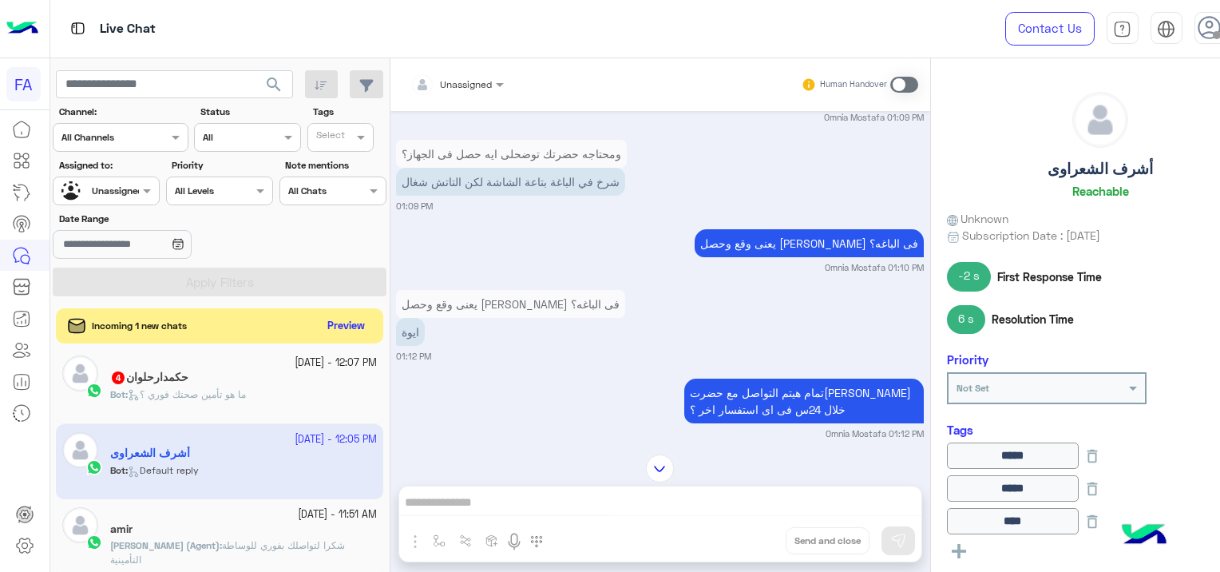
scroll to position [69, 0]
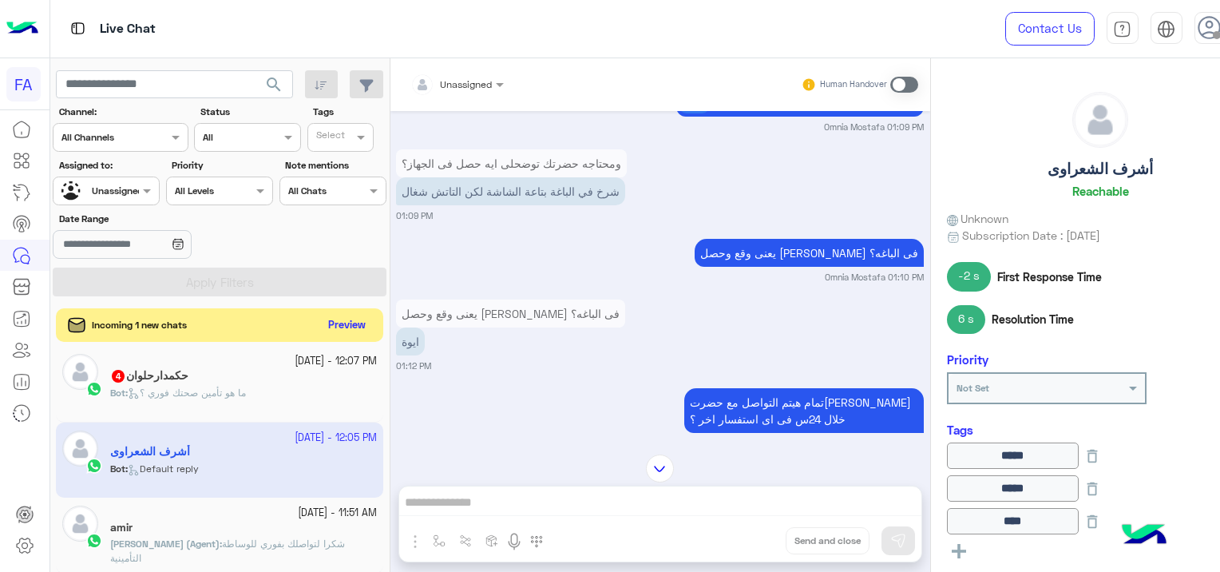
click at [359, 331] on button "Preview" at bounding box center [347, 326] width 50 height 22
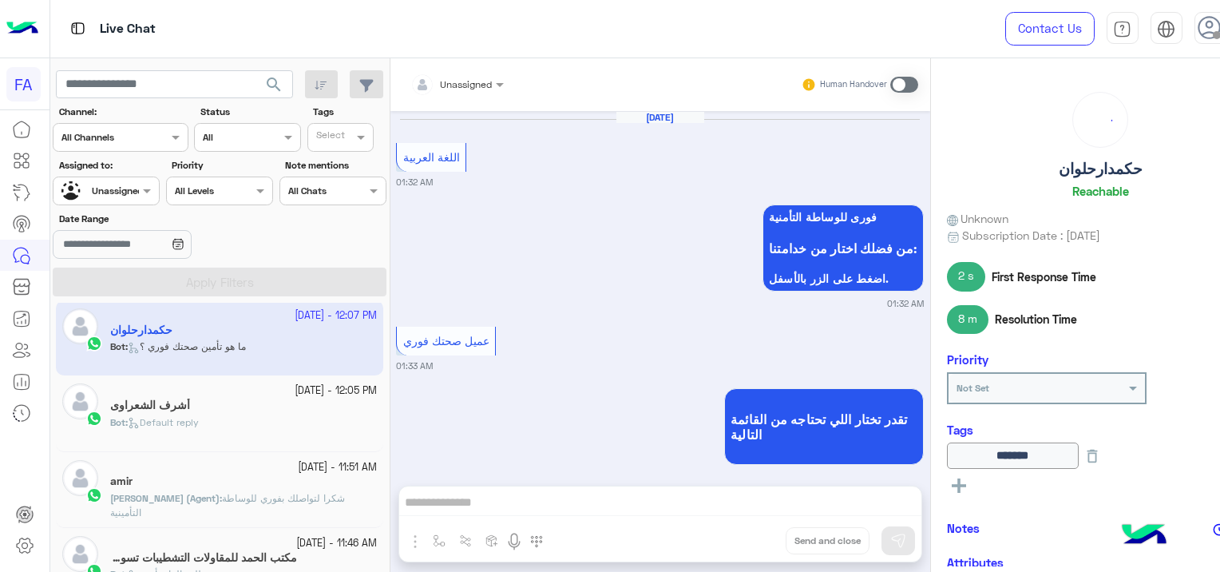
scroll to position [2417, 0]
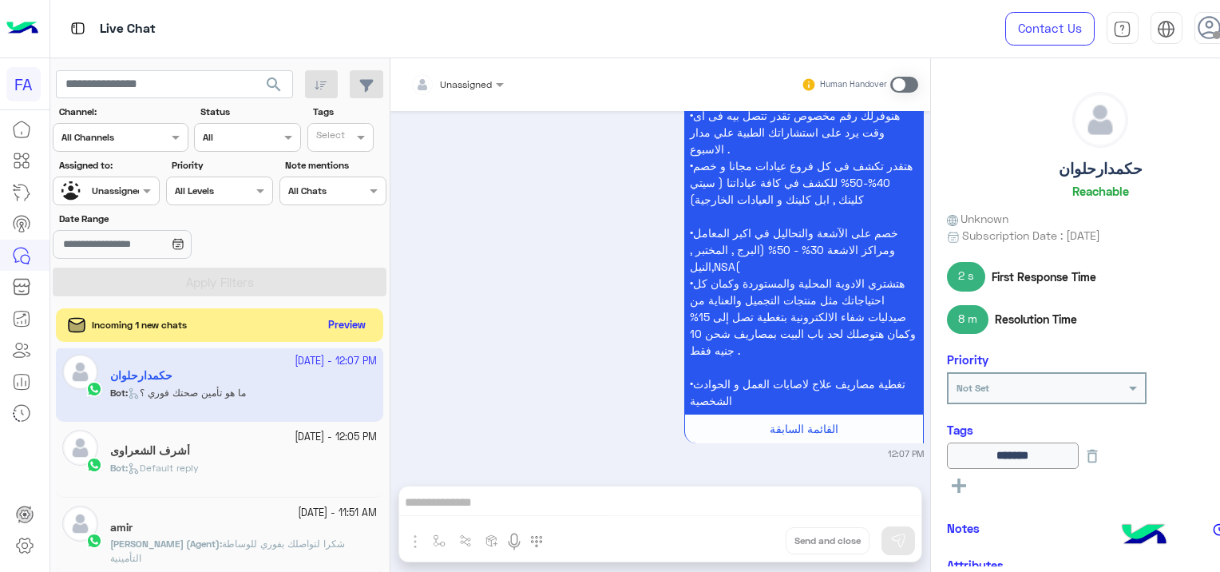
click at [332, 321] on button "Preview" at bounding box center [347, 326] width 50 height 22
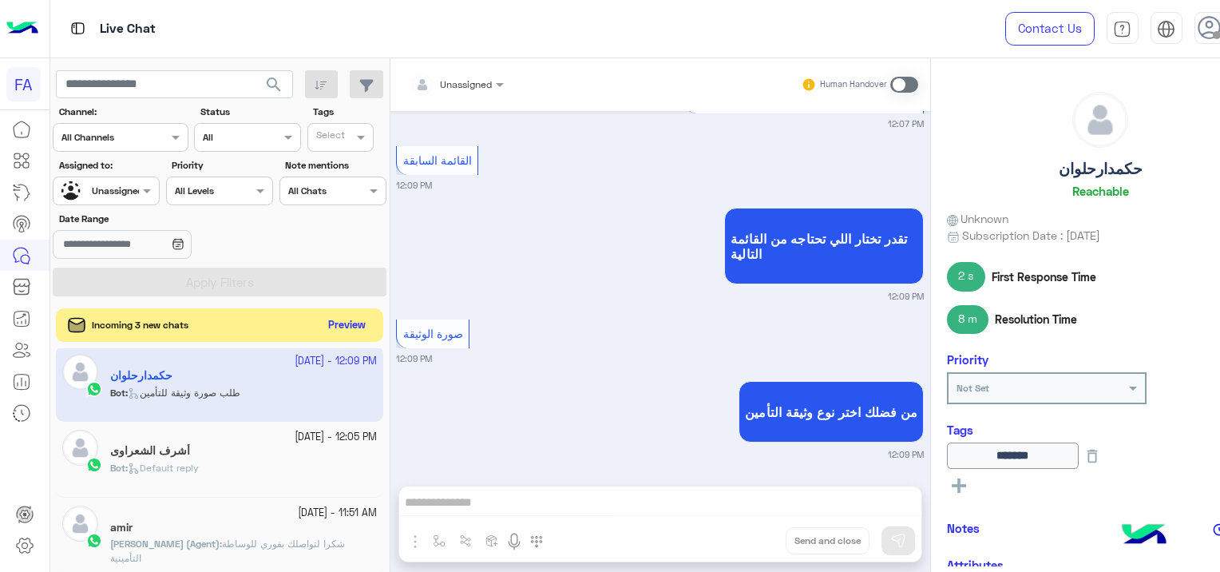
click at [353, 317] on button "Preview" at bounding box center [347, 326] width 50 height 22
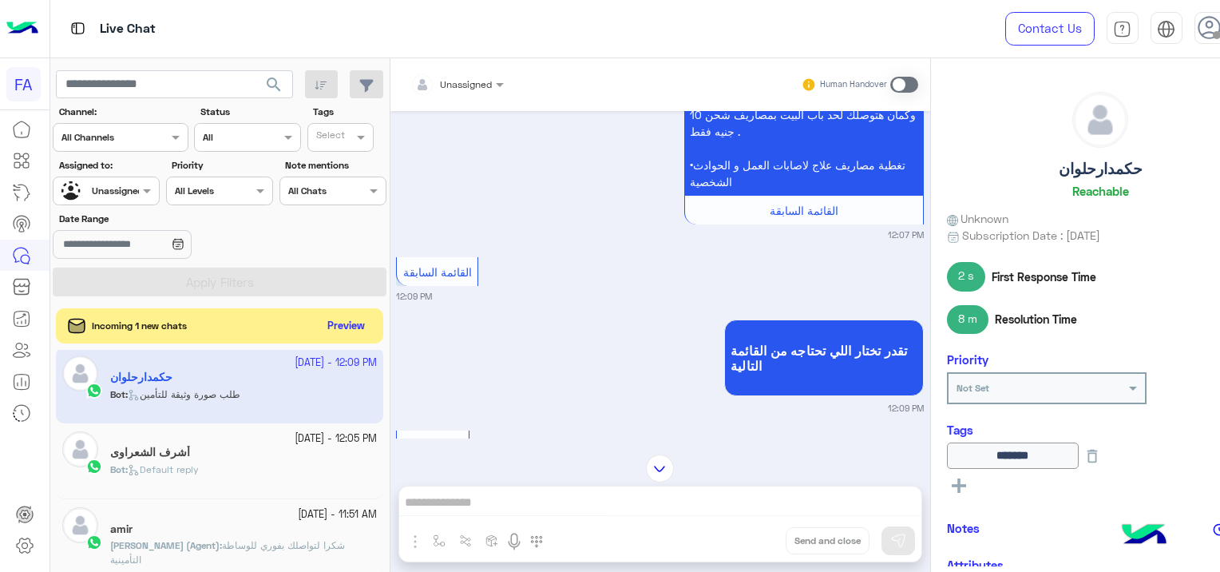
scroll to position [3194, 0]
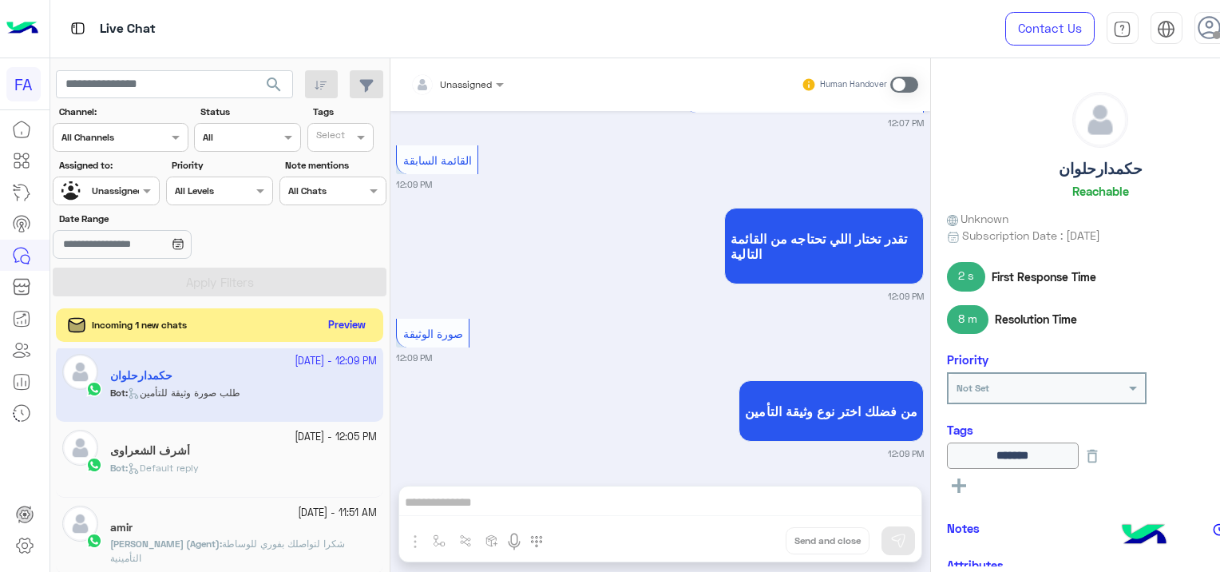
click at [334, 331] on button "Preview" at bounding box center [347, 326] width 50 height 22
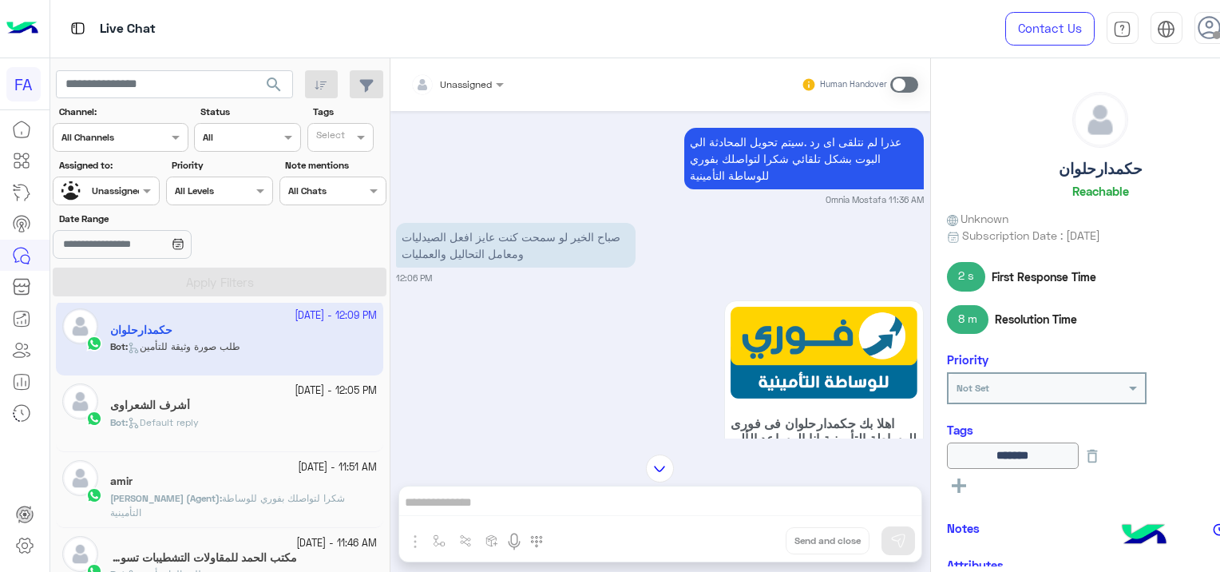
scroll to position [874, 0]
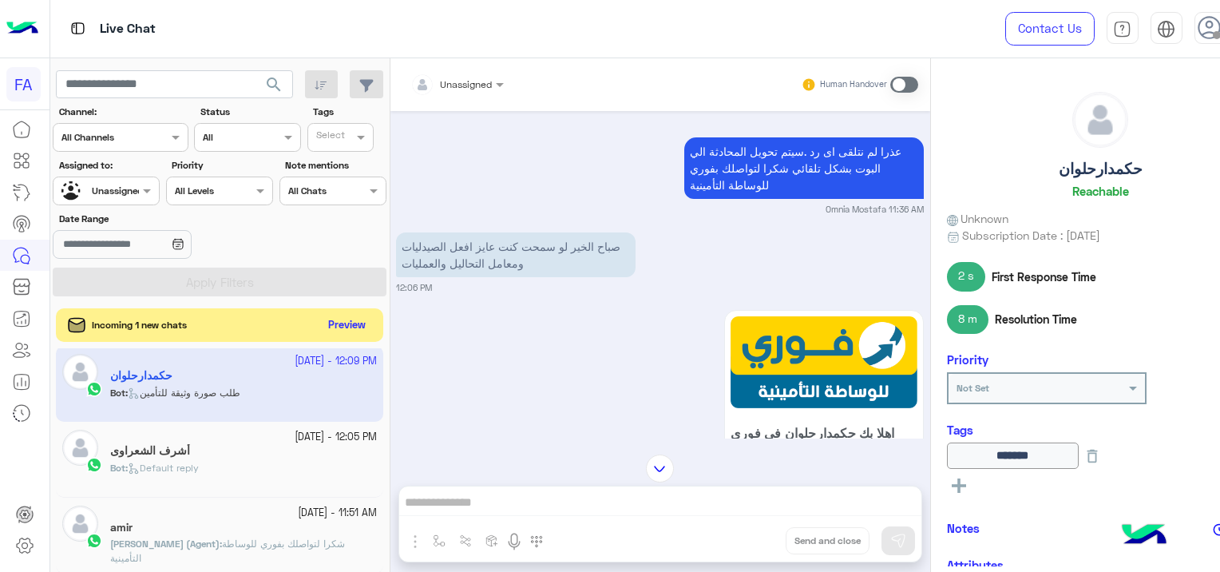
click at [364, 315] on button "Preview" at bounding box center [347, 326] width 50 height 22
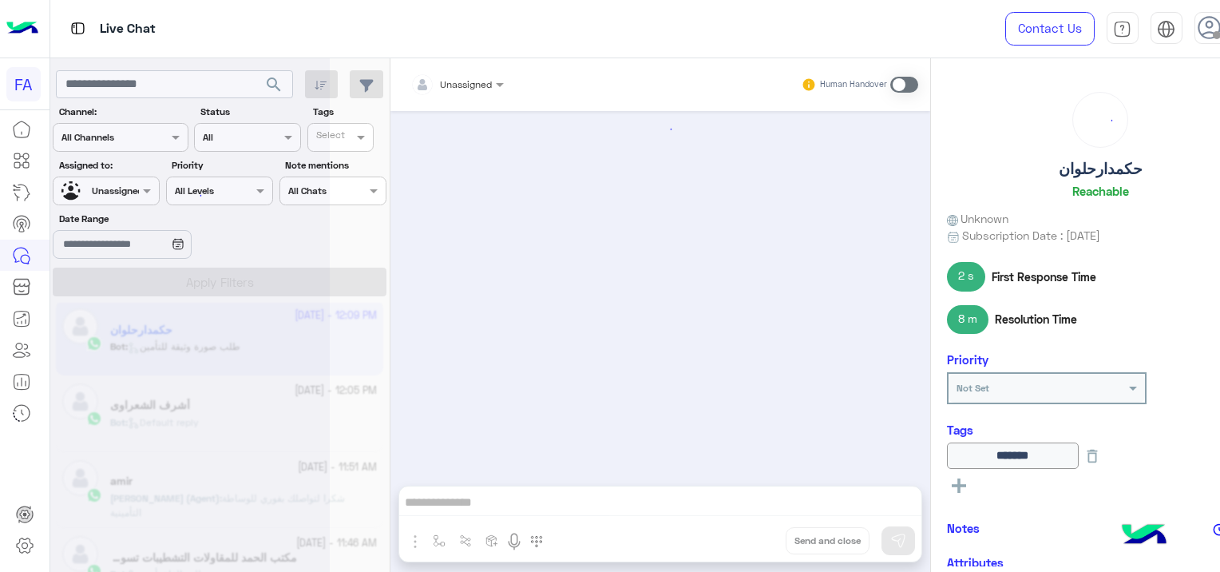
scroll to position [2392, 0]
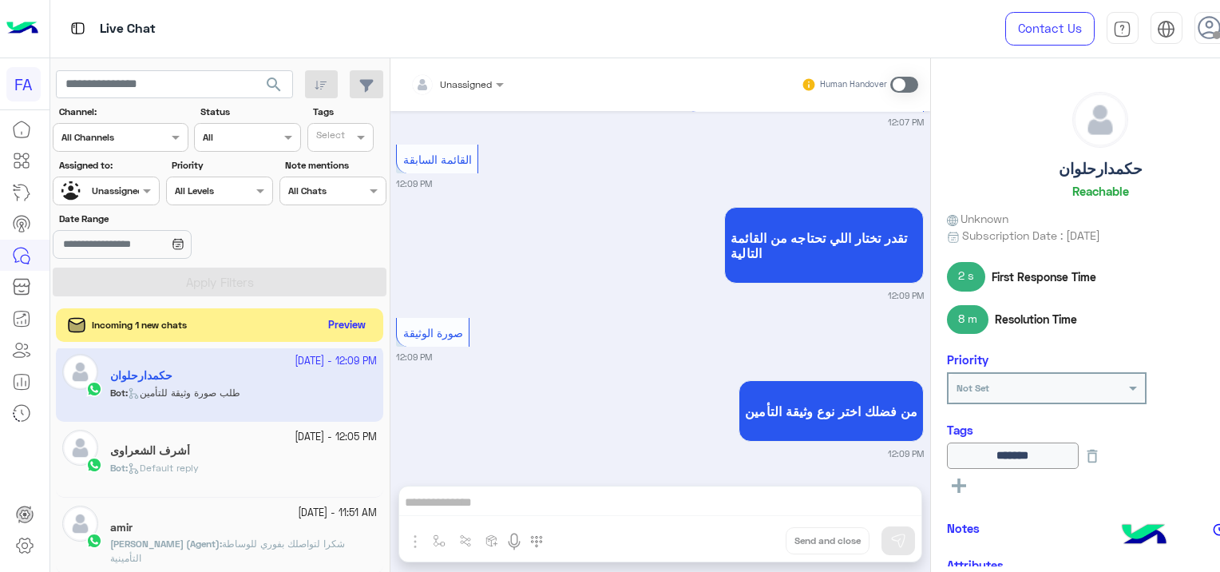
click at [351, 323] on button "Preview" at bounding box center [347, 326] width 50 height 22
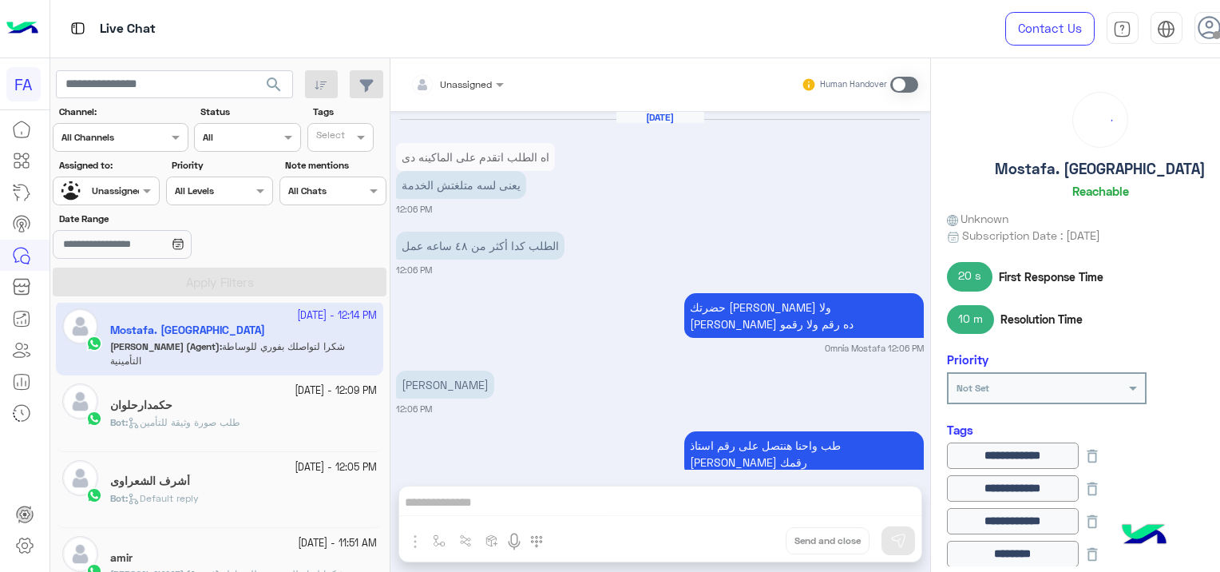
scroll to position [930, 0]
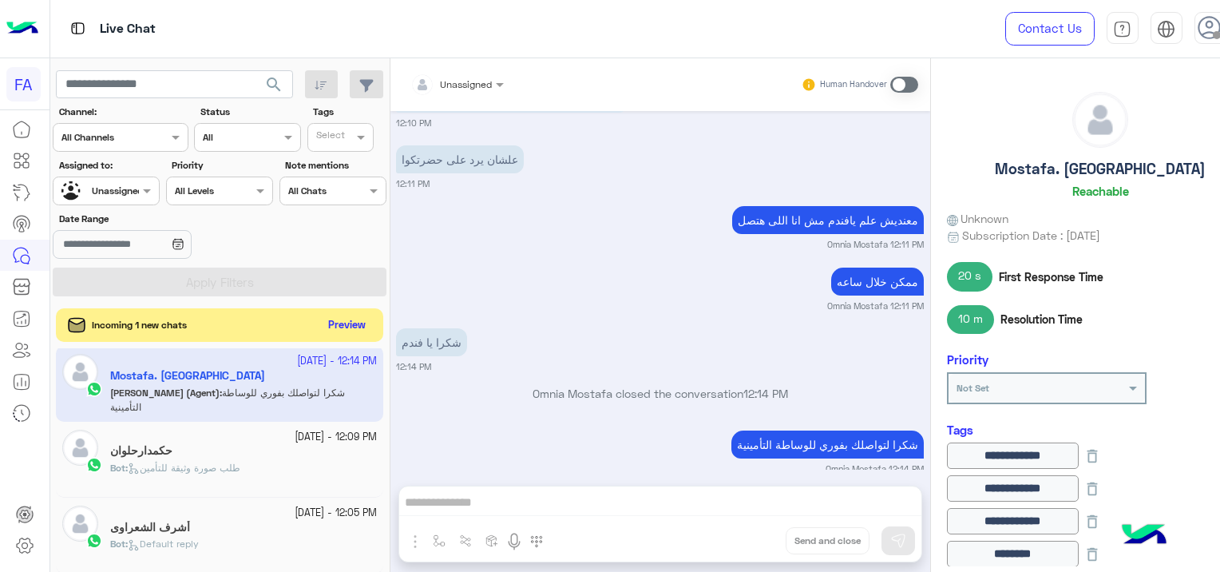
click at [339, 321] on button "Preview" at bounding box center [347, 326] width 50 height 22
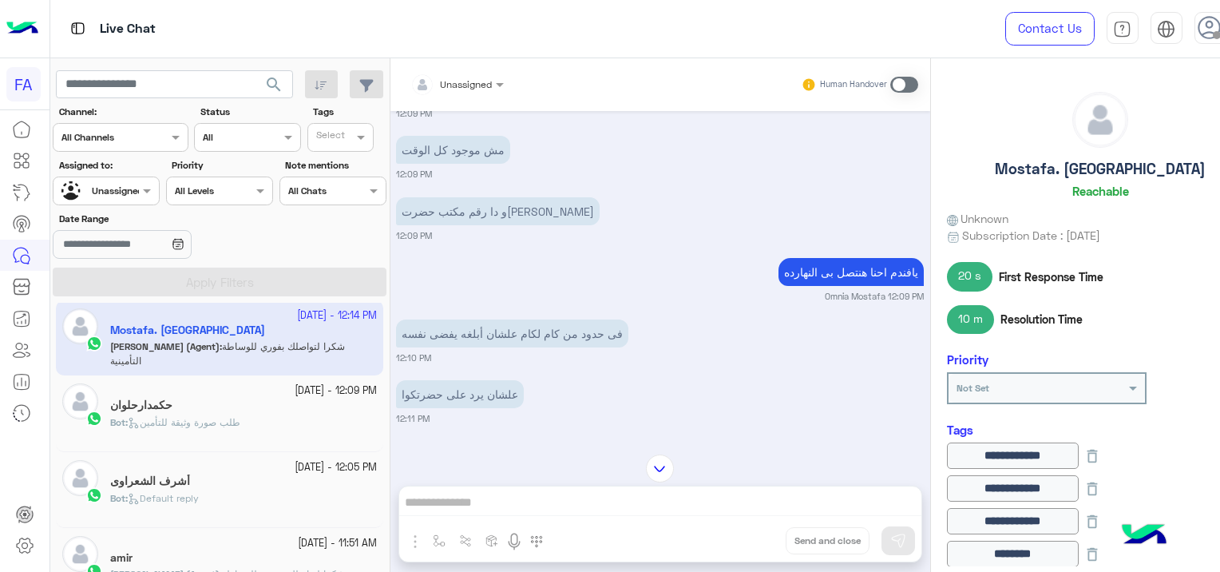
scroll to position [610, 0]
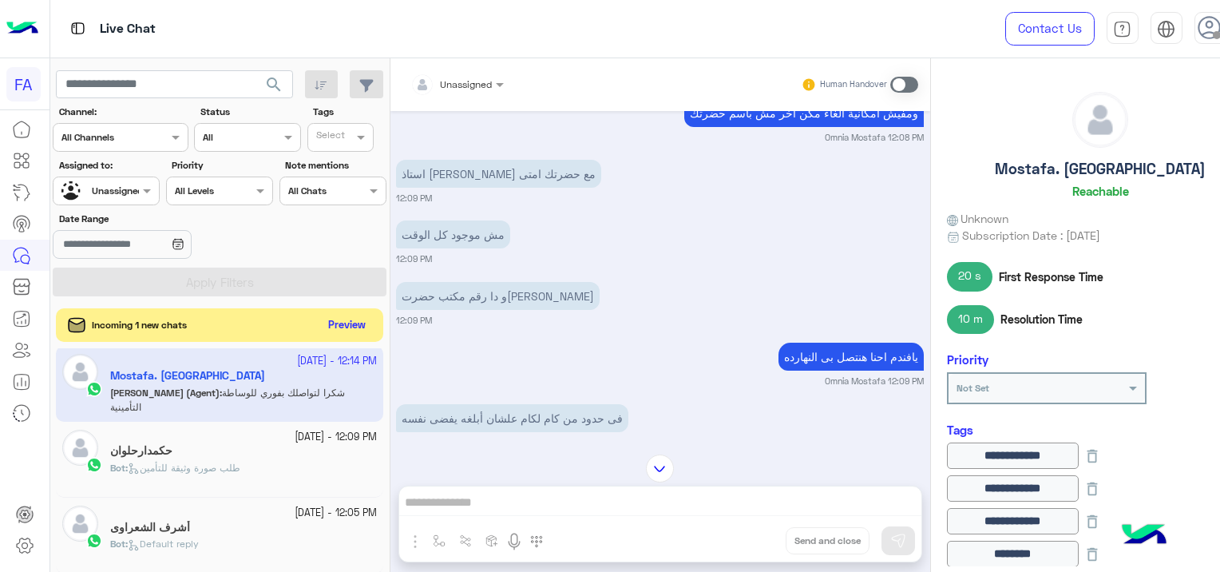
click at [334, 326] on button "Preview" at bounding box center [347, 326] width 50 height 22
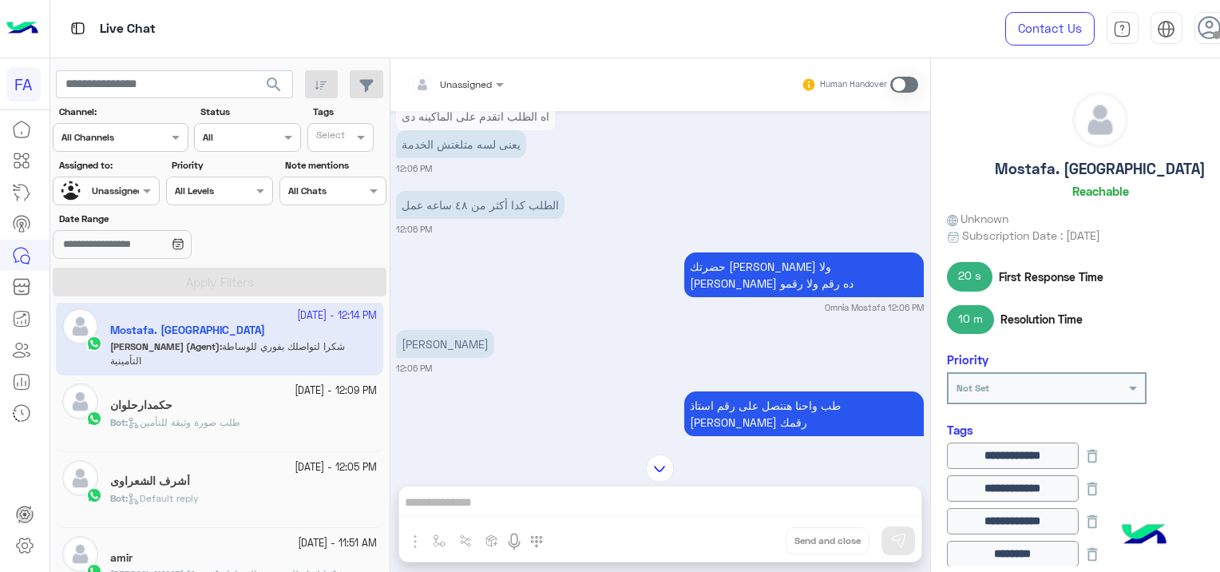
scroll to position [1533, 0]
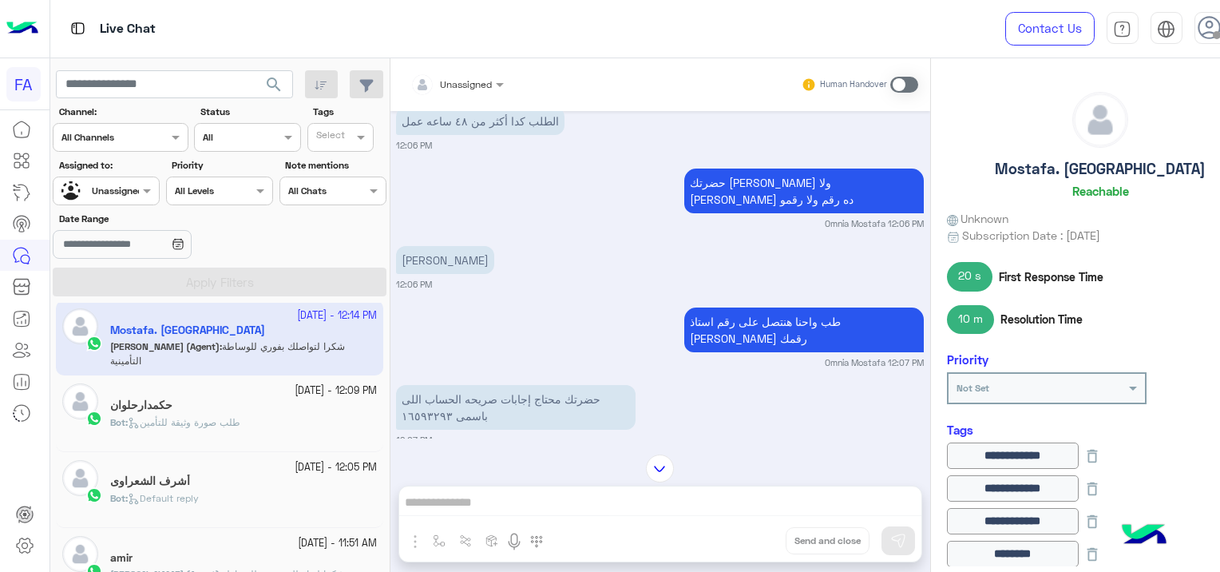
click at [332, 401] on div "حكمدارحلوان" at bounding box center [243, 406] width 267 height 17
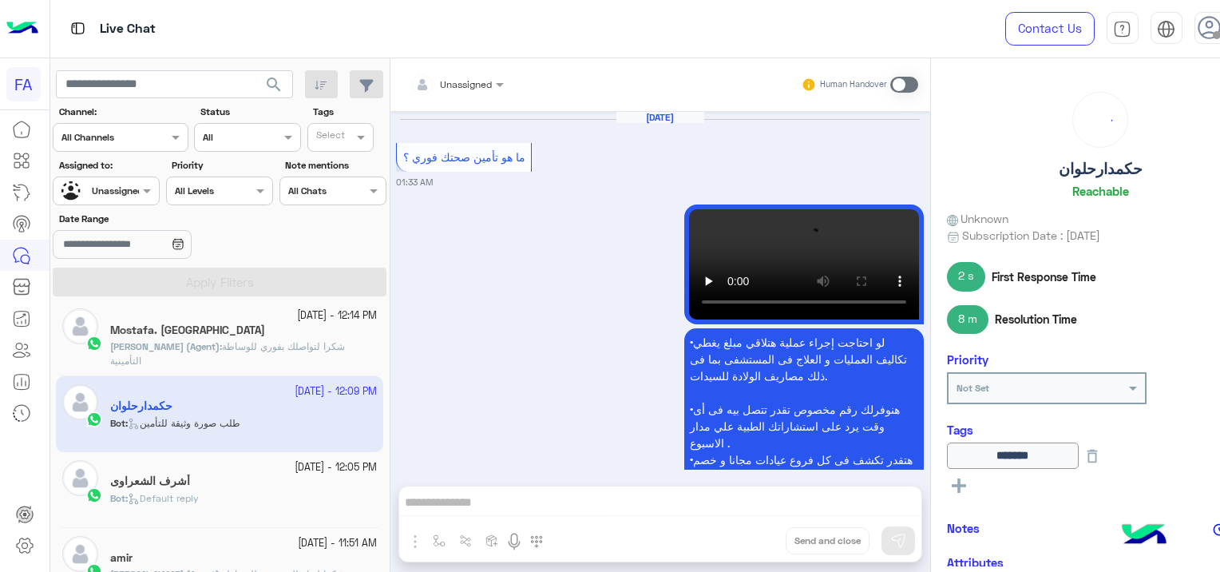
scroll to position [2392, 0]
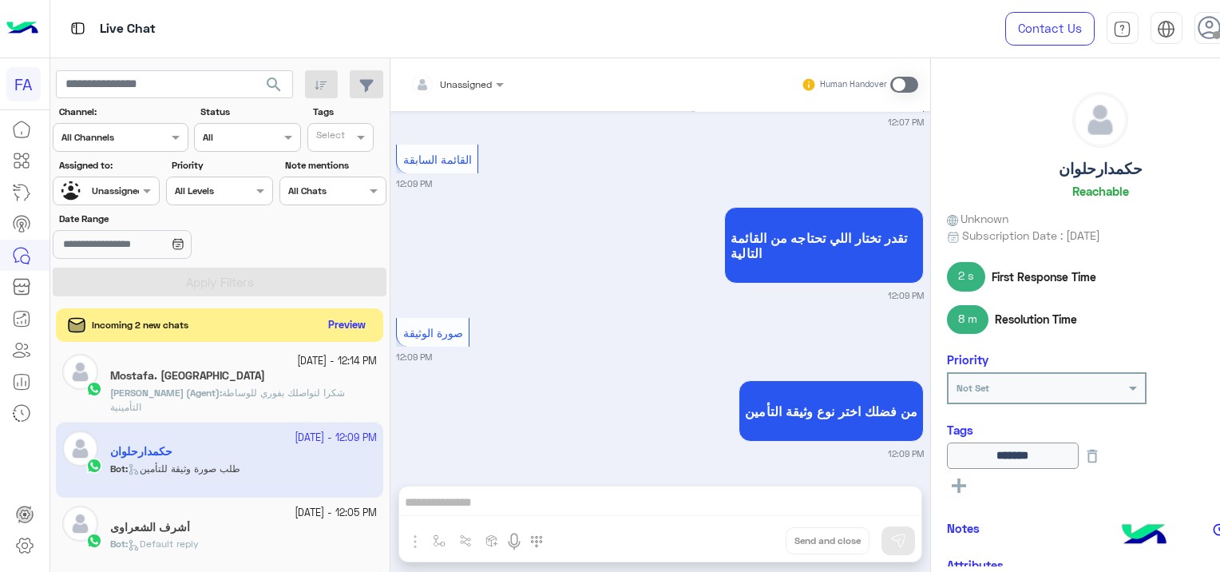
click at [360, 323] on button "Preview" at bounding box center [347, 326] width 50 height 22
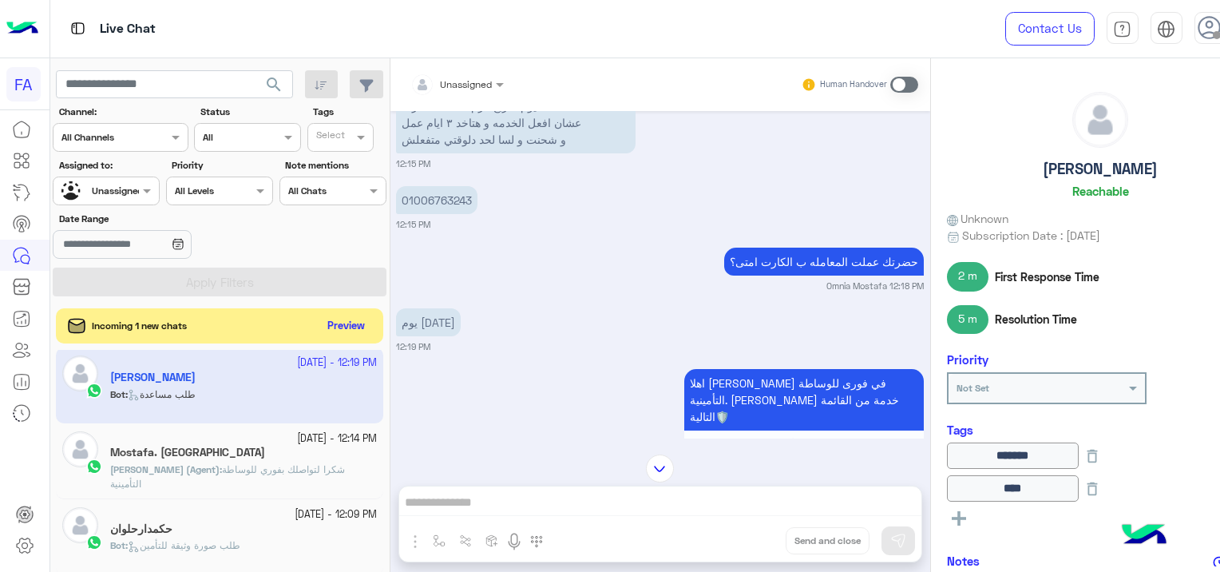
scroll to position [722, 0]
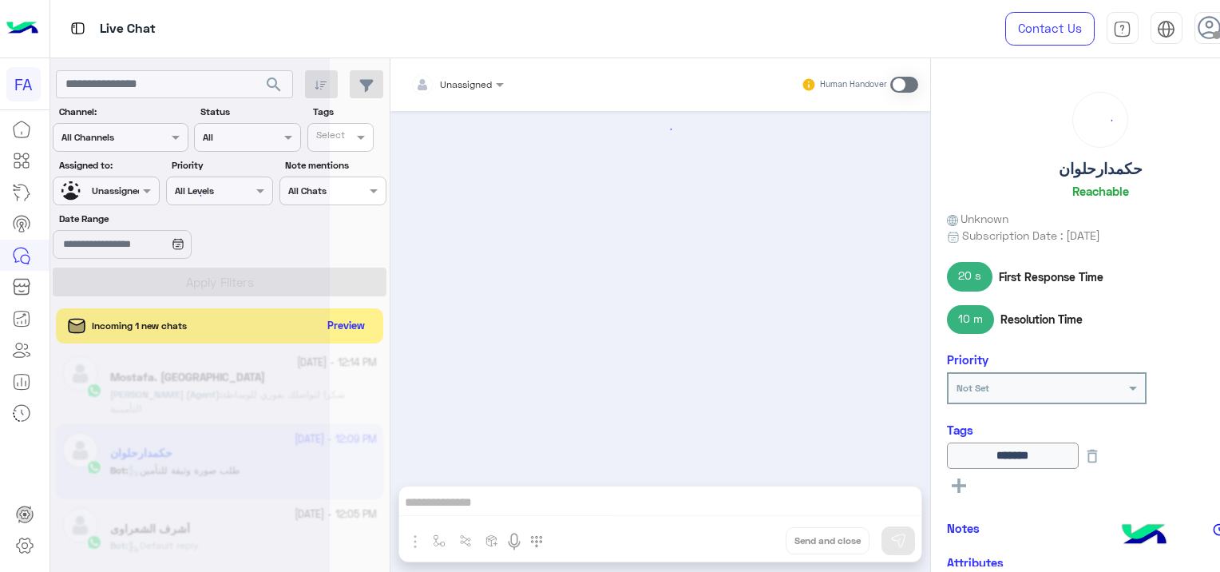
scroll to position [3653, 0]
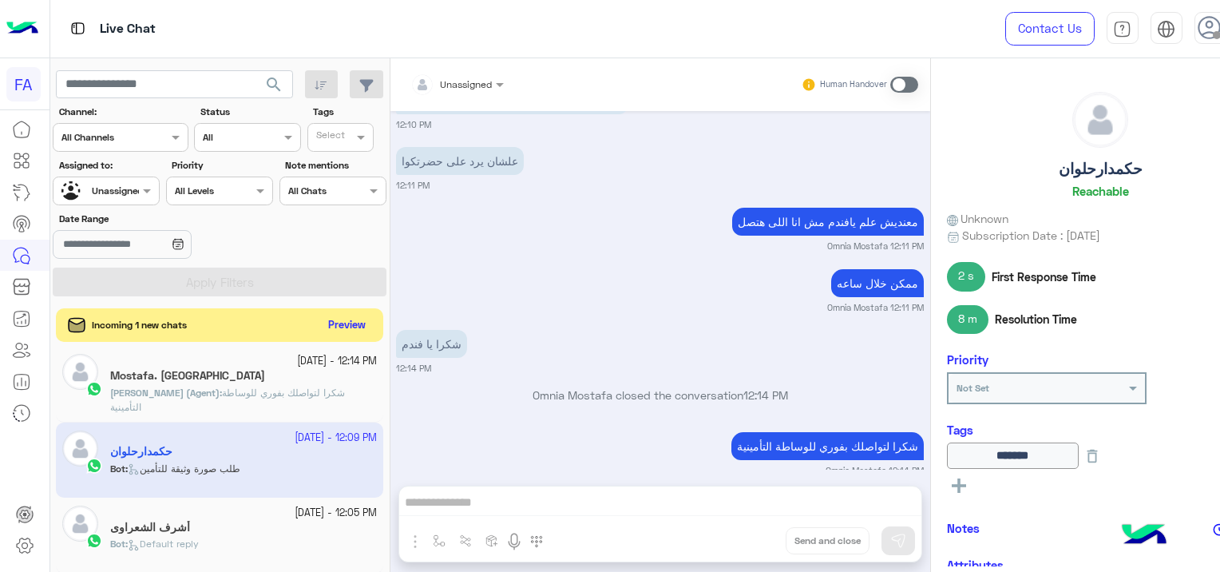
click at [348, 317] on button "Preview" at bounding box center [347, 326] width 50 height 22
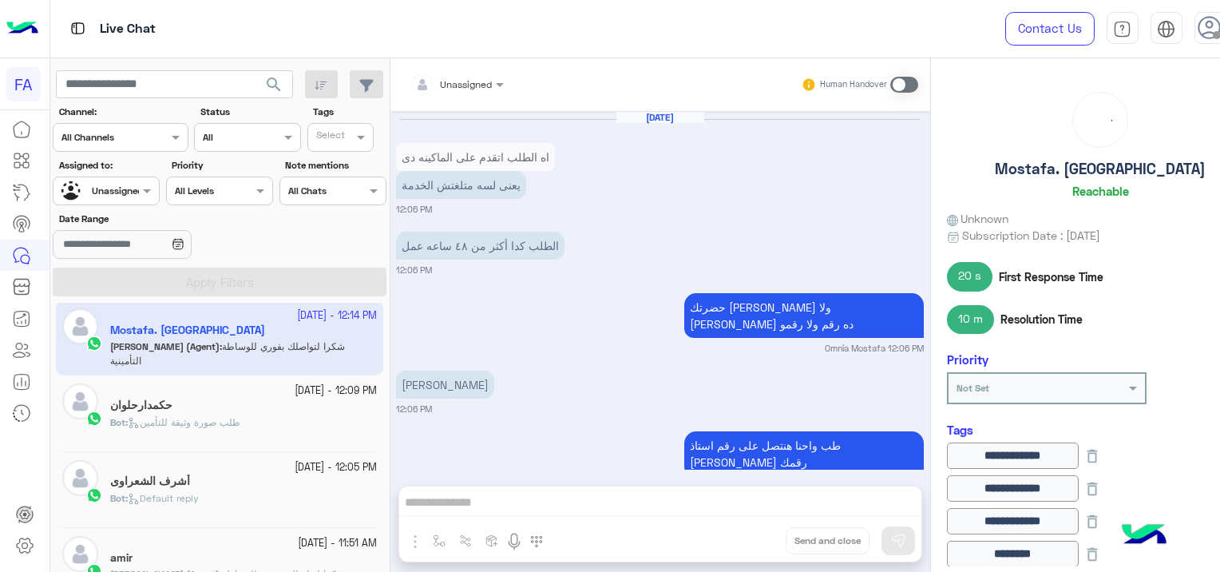
scroll to position [930, 0]
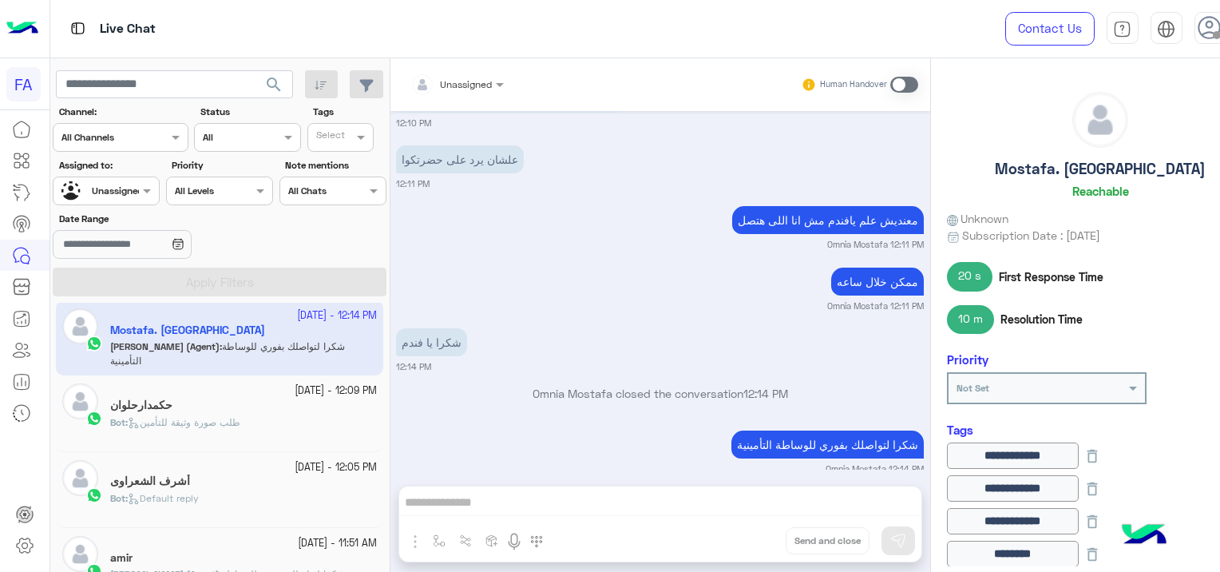
click at [257, 400] on div "حكمدارحلوان" at bounding box center [243, 406] width 267 height 17
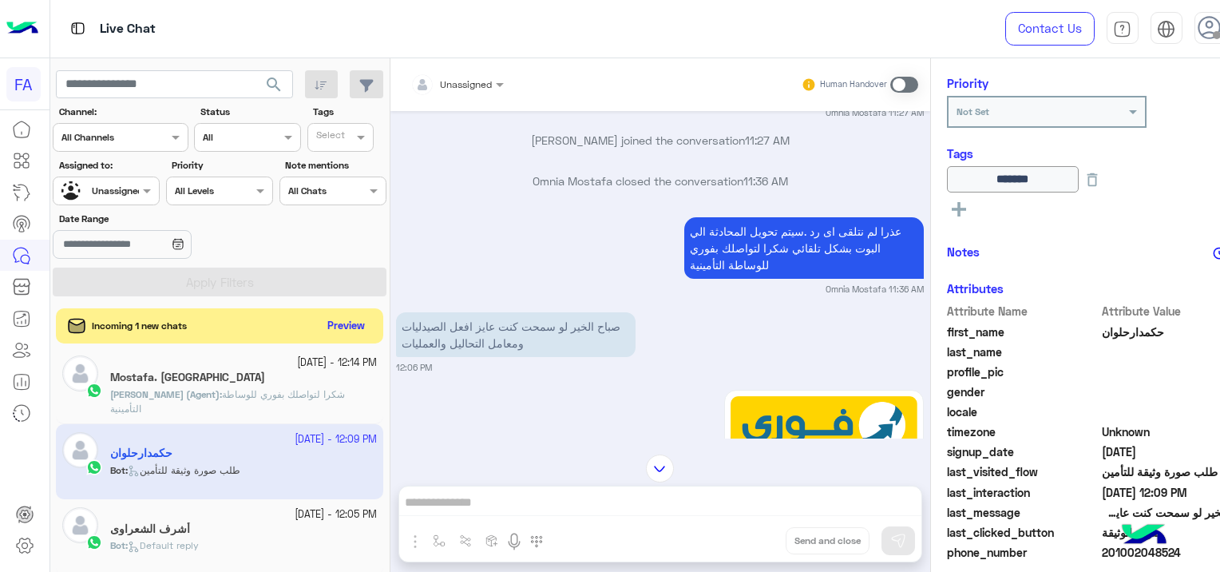
scroll to position [319, 0]
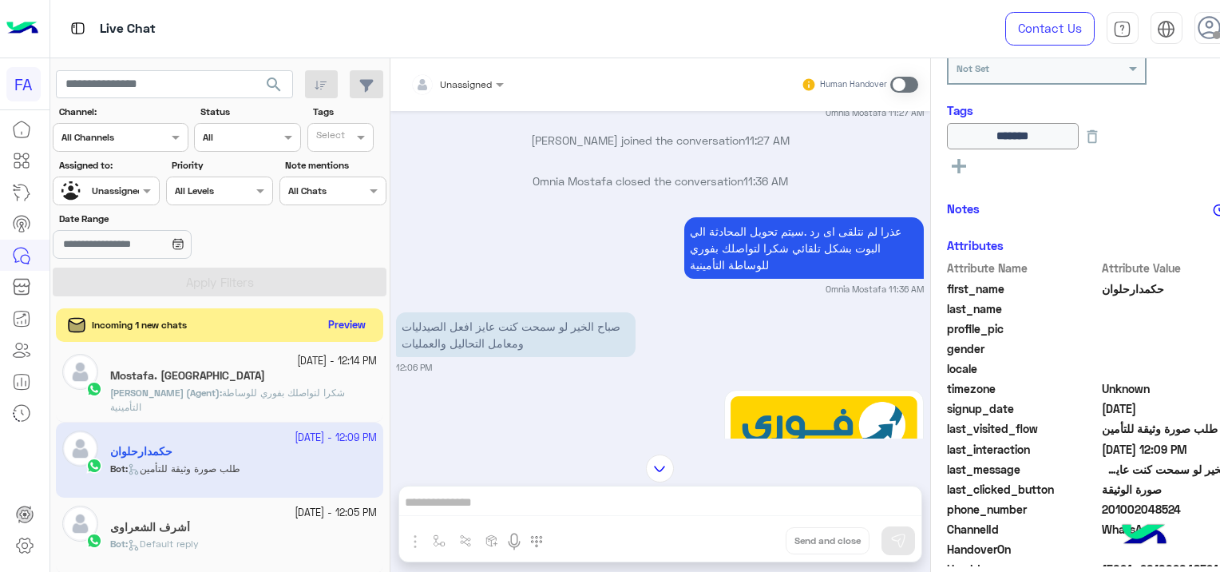
click at [366, 325] on button "Preview" at bounding box center [347, 326] width 50 height 22
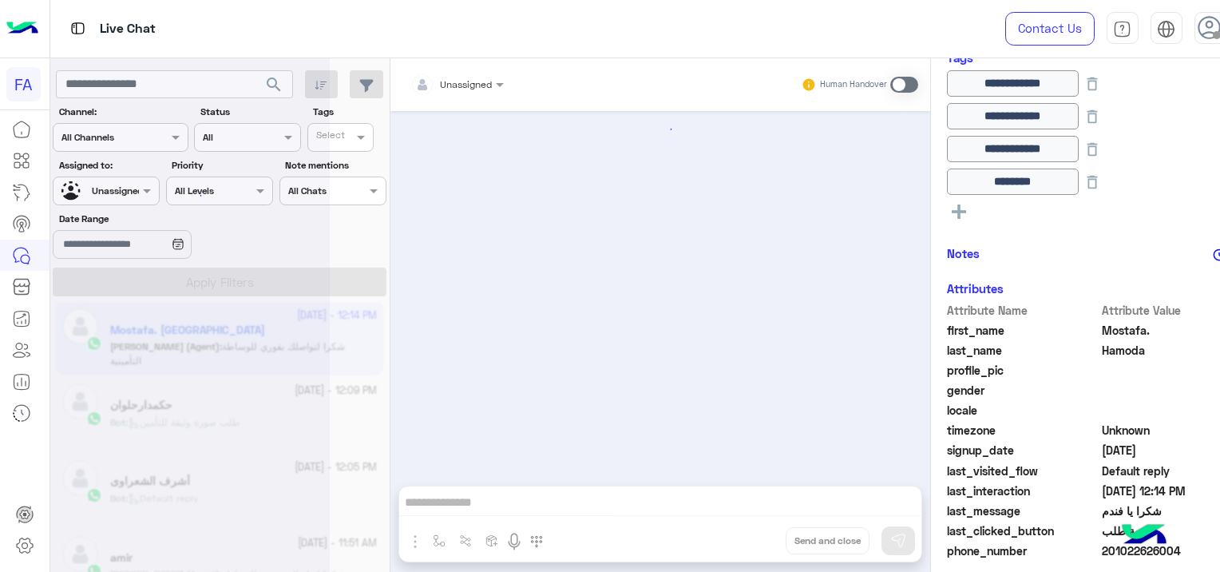
scroll to position [930, 0]
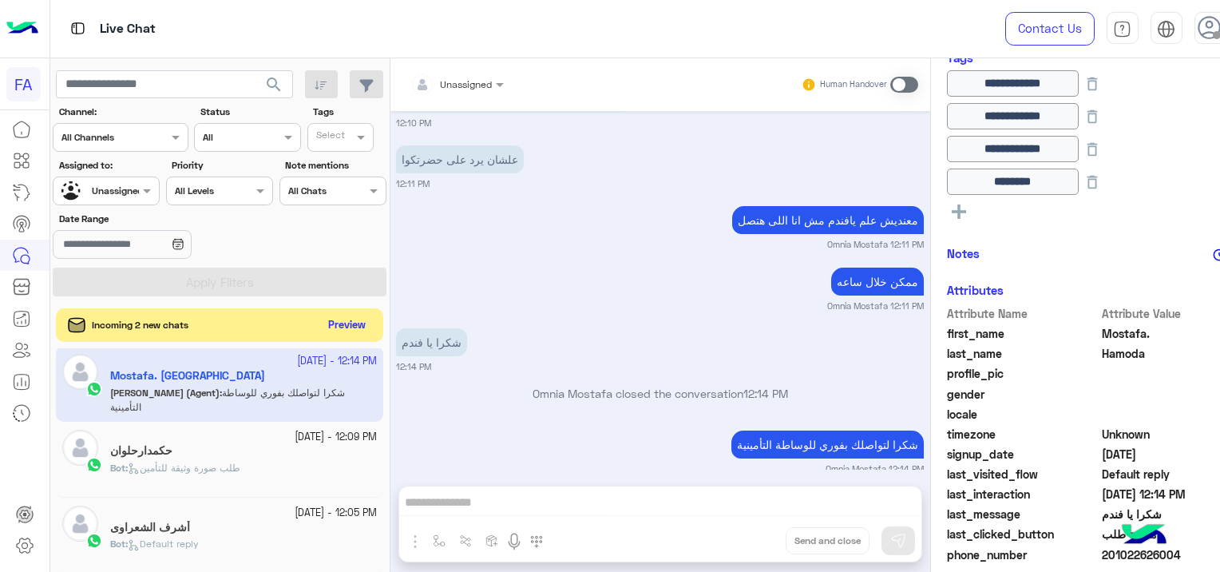
click at [360, 319] on button "Preview" at bounding box center [347, 326] width 50 height 22
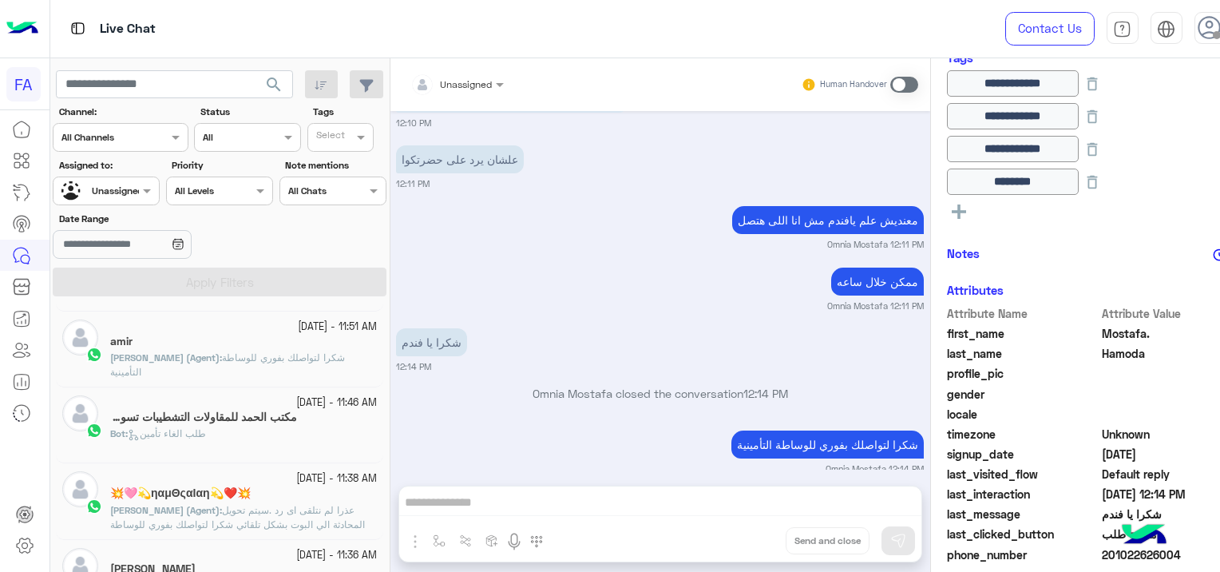
scroll to position [248, 0]
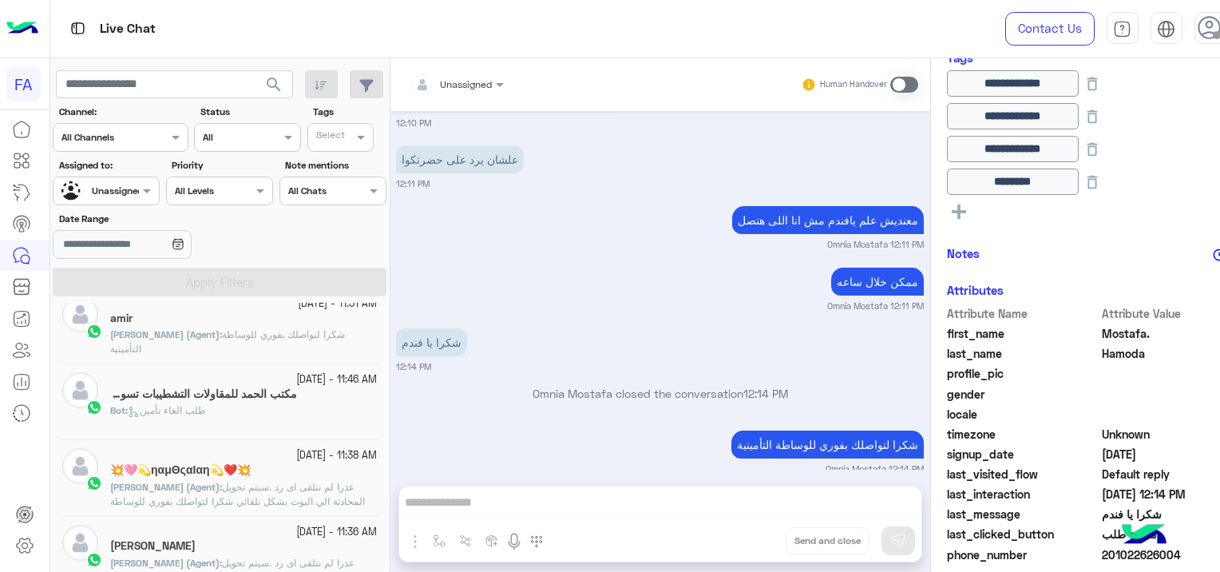
click at [280, 396] on h5 "مكتب الحمد للمقاولات التشطيبات تسويق العقاري مهندس [PERSON_NAME]" at bounding box center [203, 394] width 187 height 14
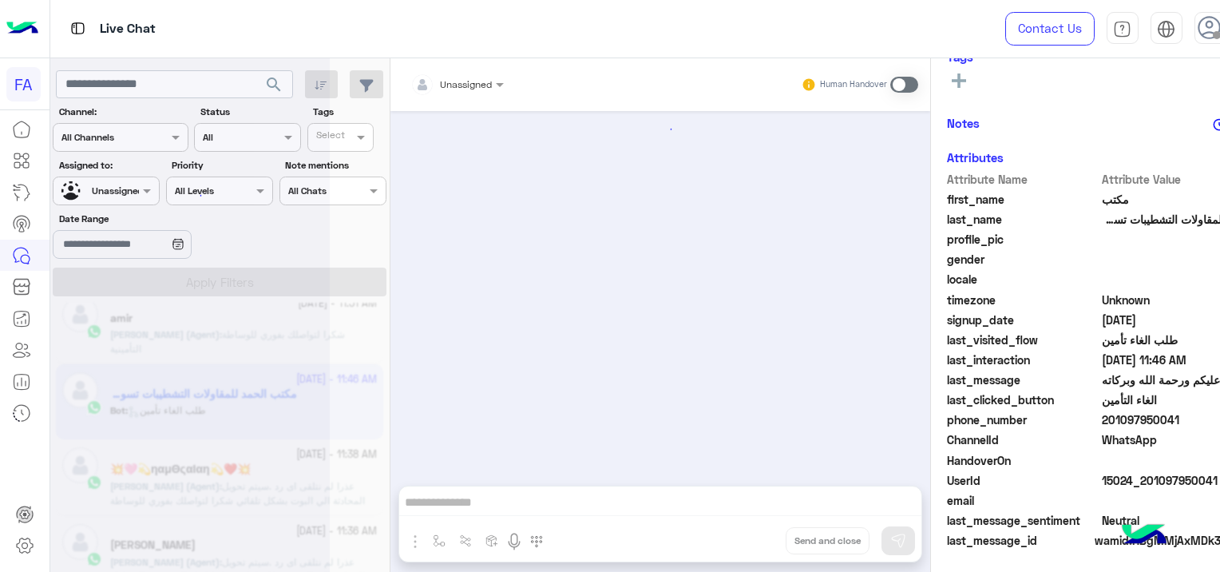
scroll to position [1806, 0]
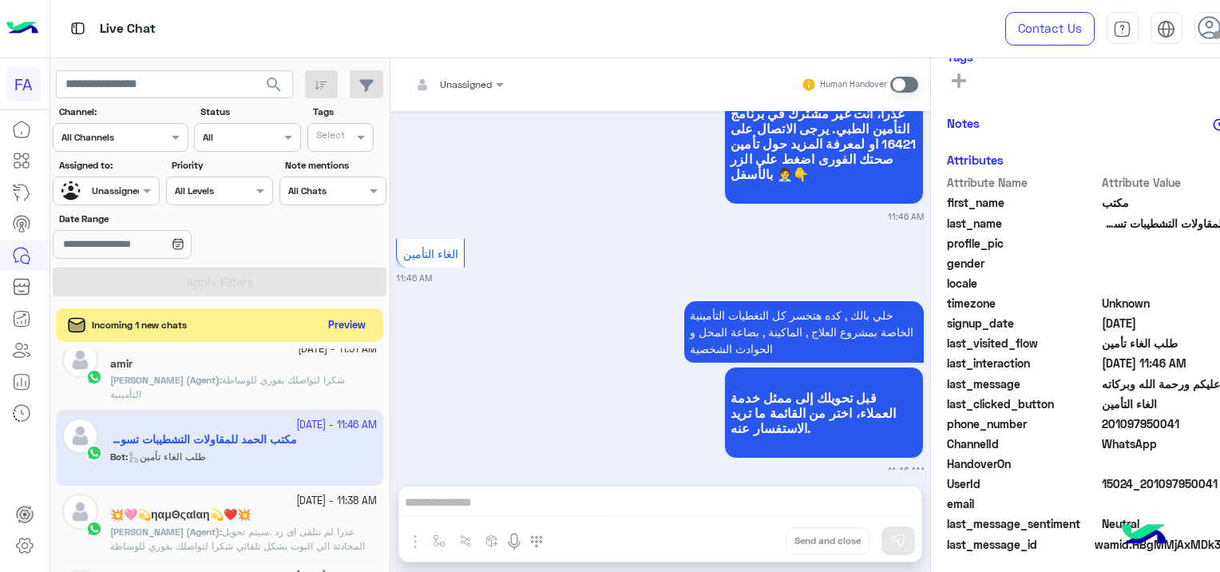
click at [349, 318] on button "Preview" at bounding box center [347, 326] width 50 height 22
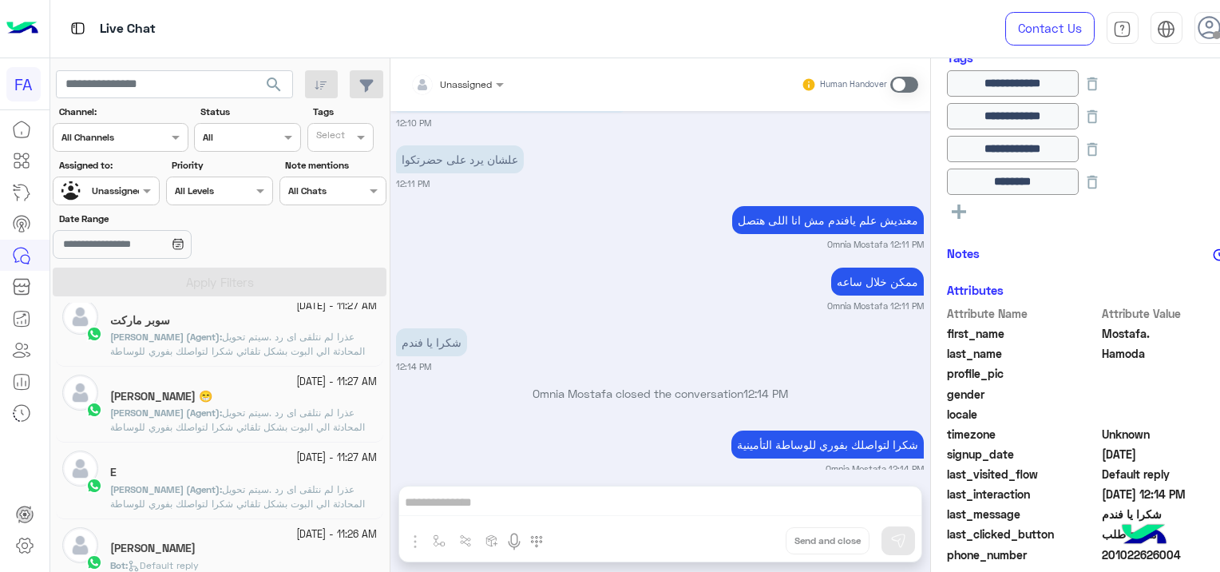
scroll to position [647, 0]
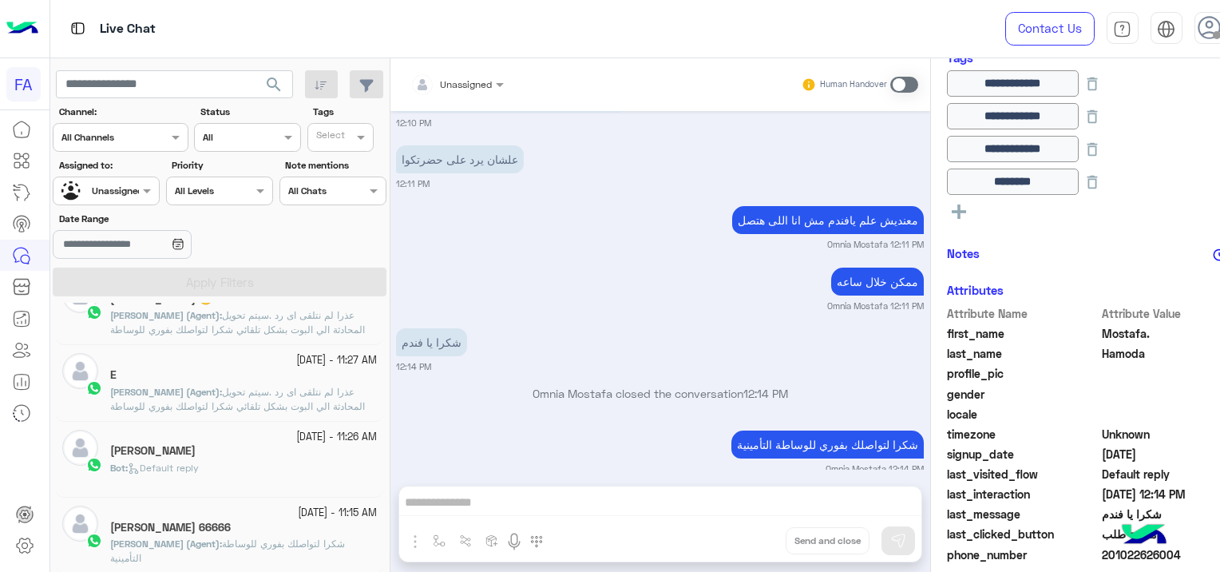
click at [253, 469] on div "Bot : Default reply" at bounding box center [243, 475] width 267 height 28
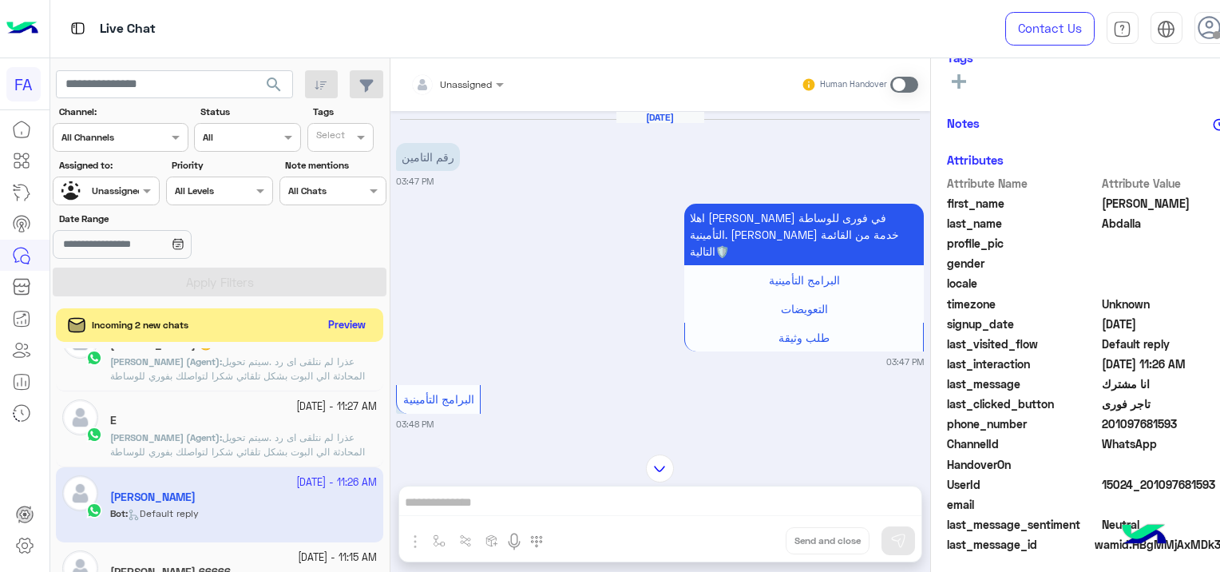
click at [343, 325] on button "Preview" at bounding box center [347, 326] width 50 height 22
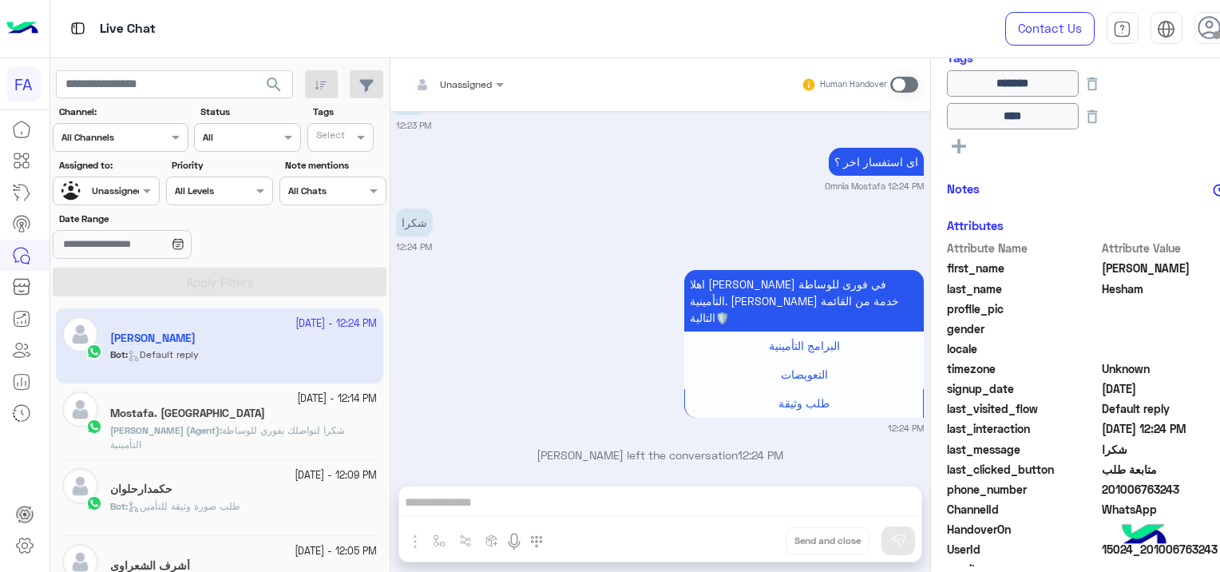
click at [247, 364] on app-inbox-user "[DATE] - 12:24 PM [PERSON_NAME] Bot : Default reply" at bounding box center [219, 345] width 327 height 75
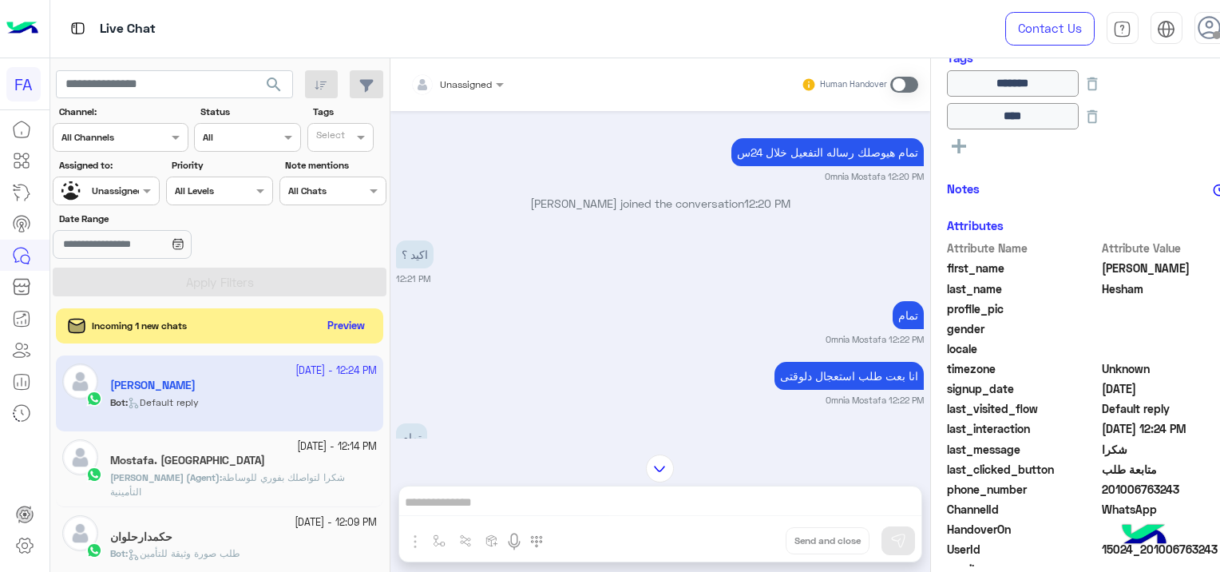
scroll to position [811, 0]
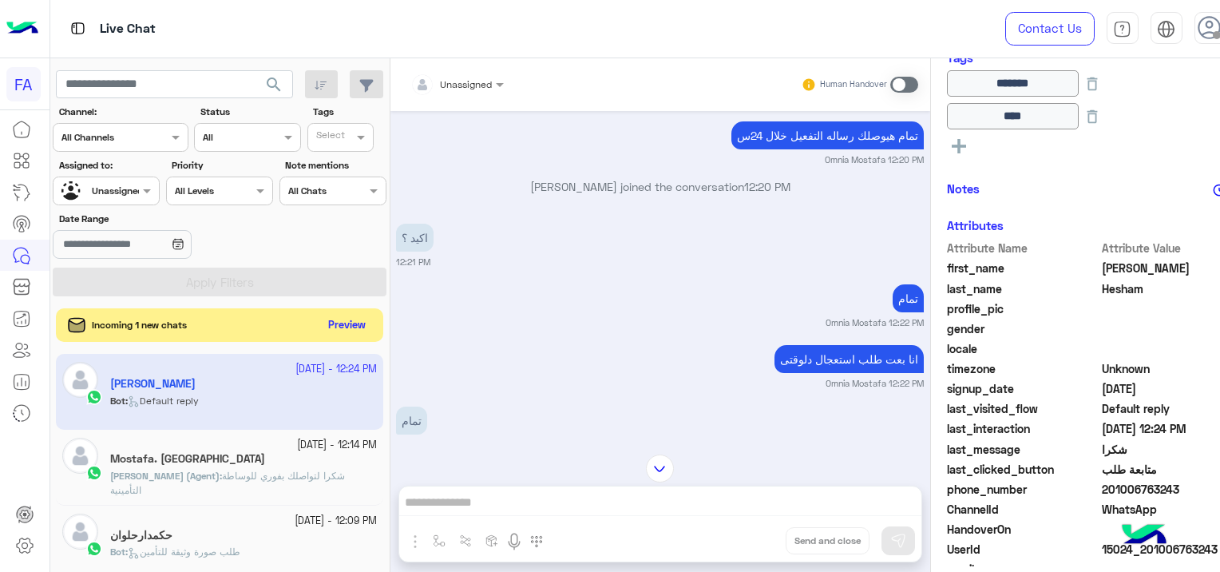
click at [358, 329] on button "Preview" at bounding box center [347, 326] width 50 height 22
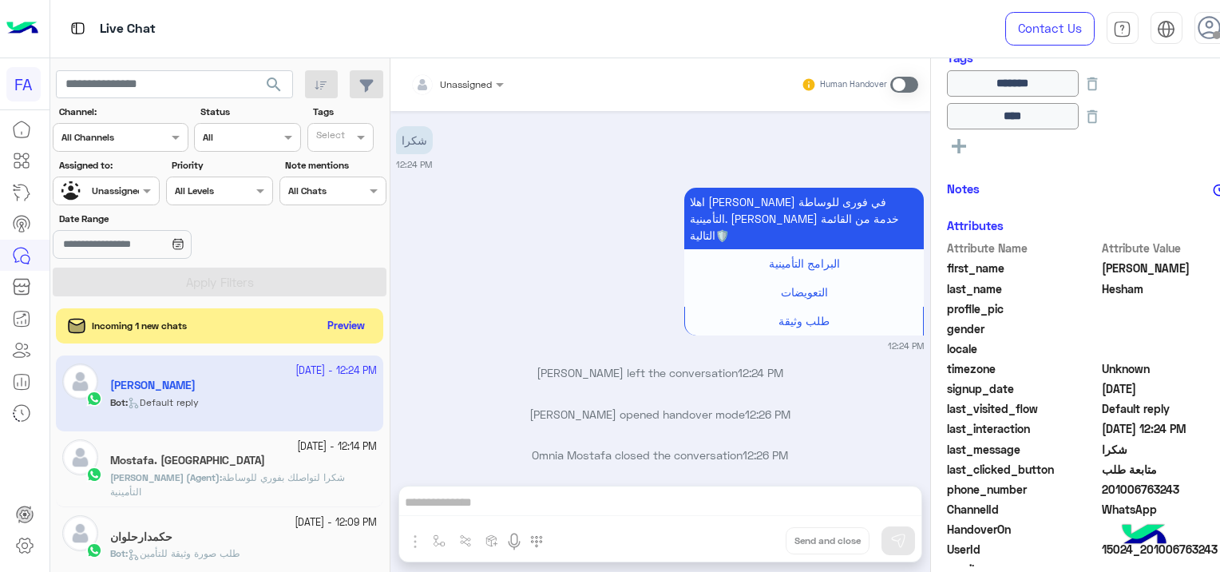
scroll to position [1273, 0]
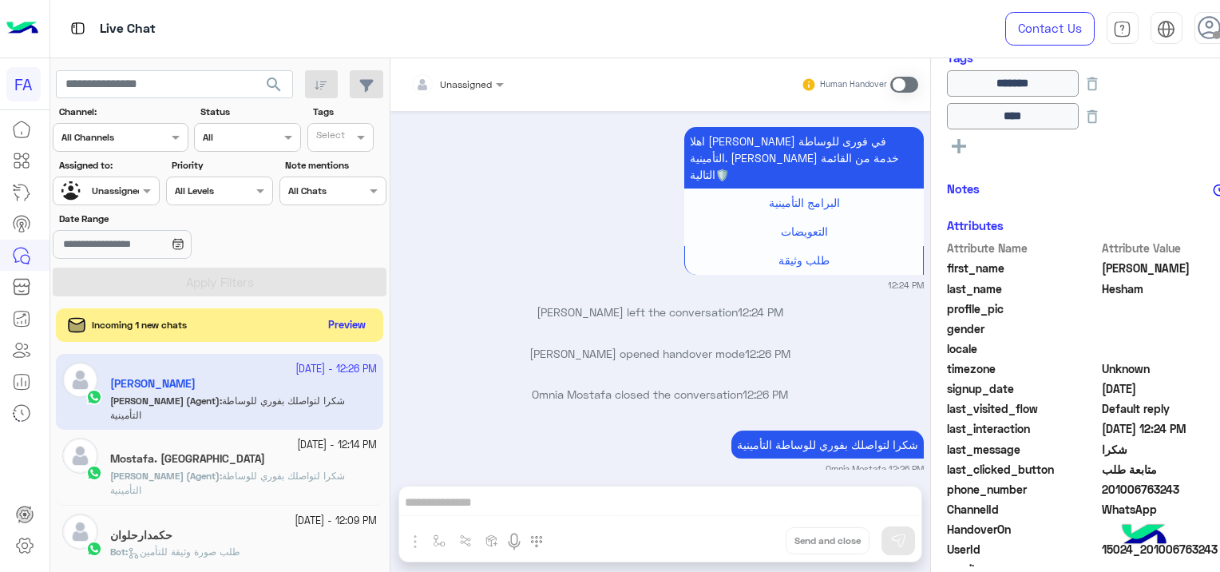
click at [347, 326] on button "Preview" at bounding box center [347, 326] width 50 height 22
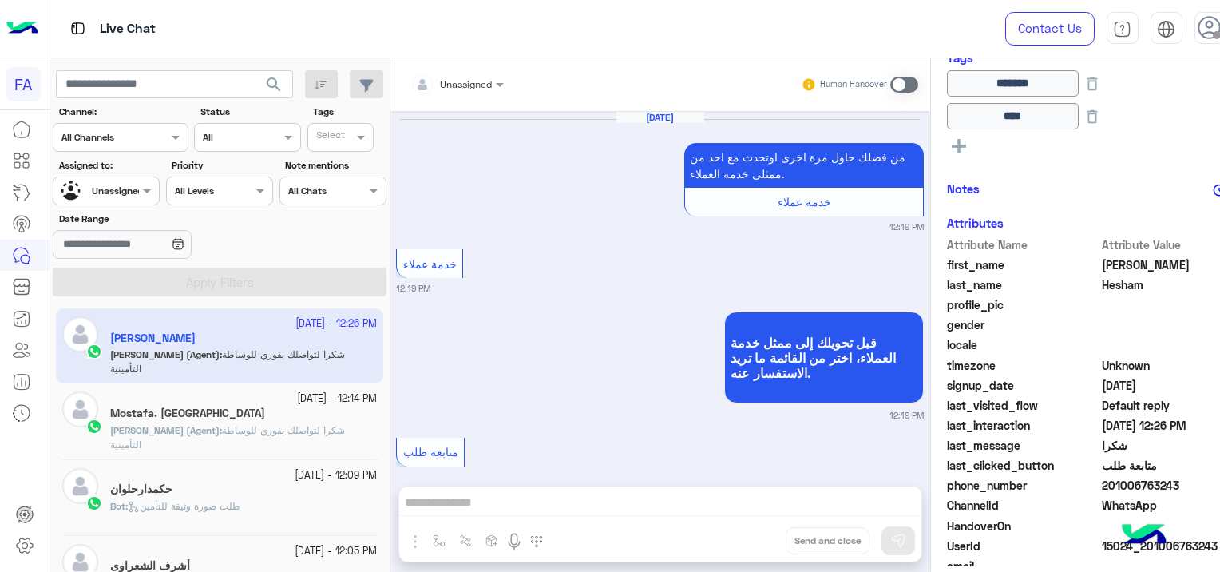
scroll to position [1014, 0]
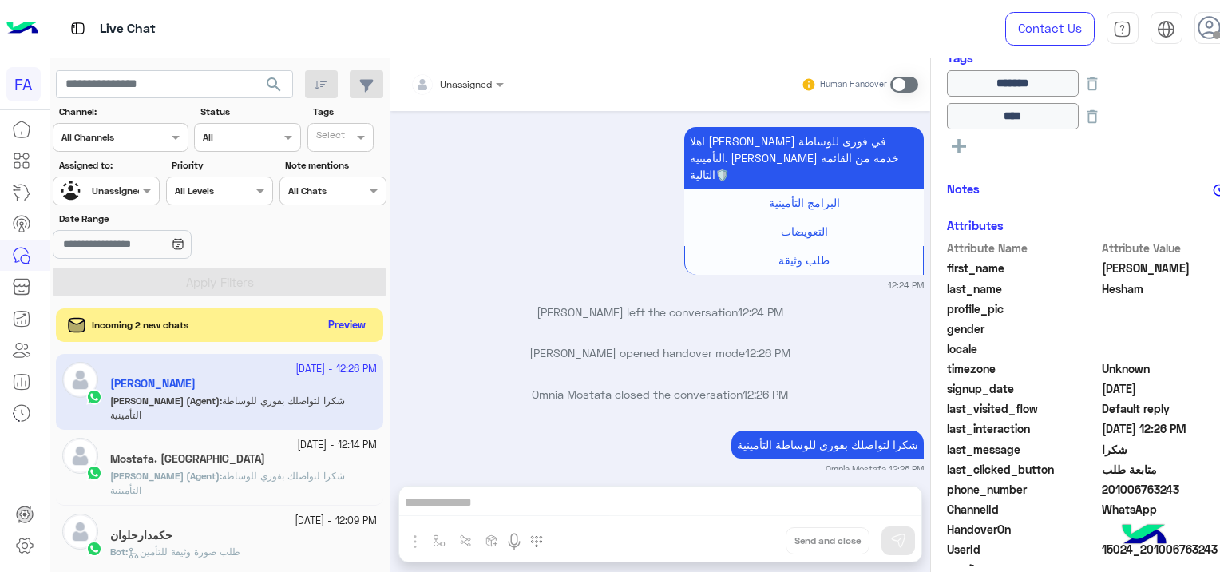
click at [351, 327] on button "Preview" at bounding box center [347, 326] width 50 height 22
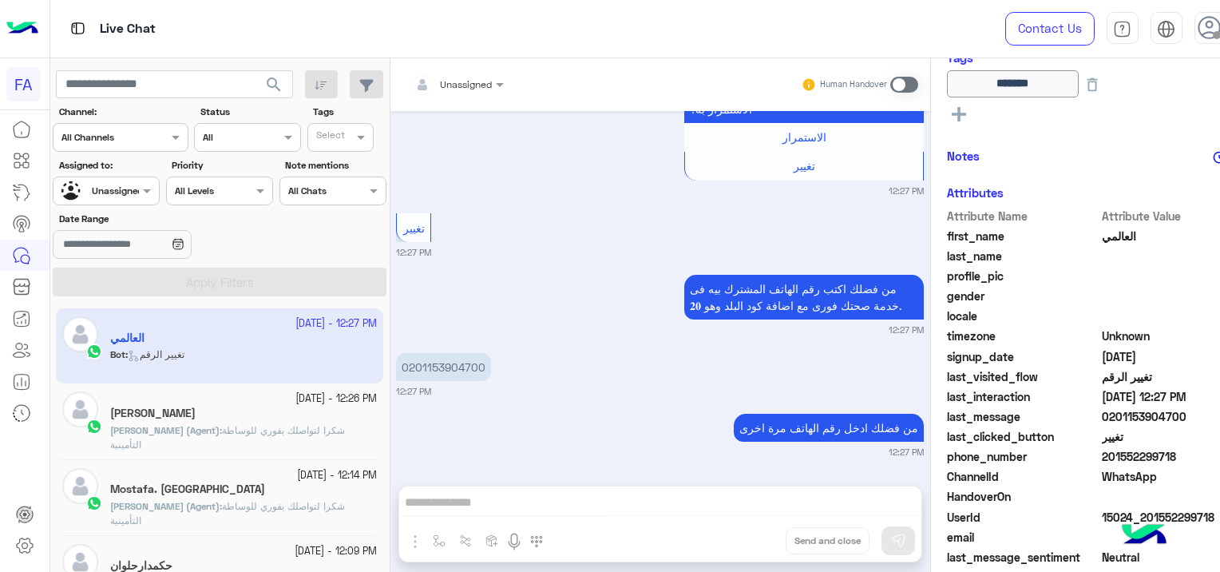
scroll to position [1402, 0]
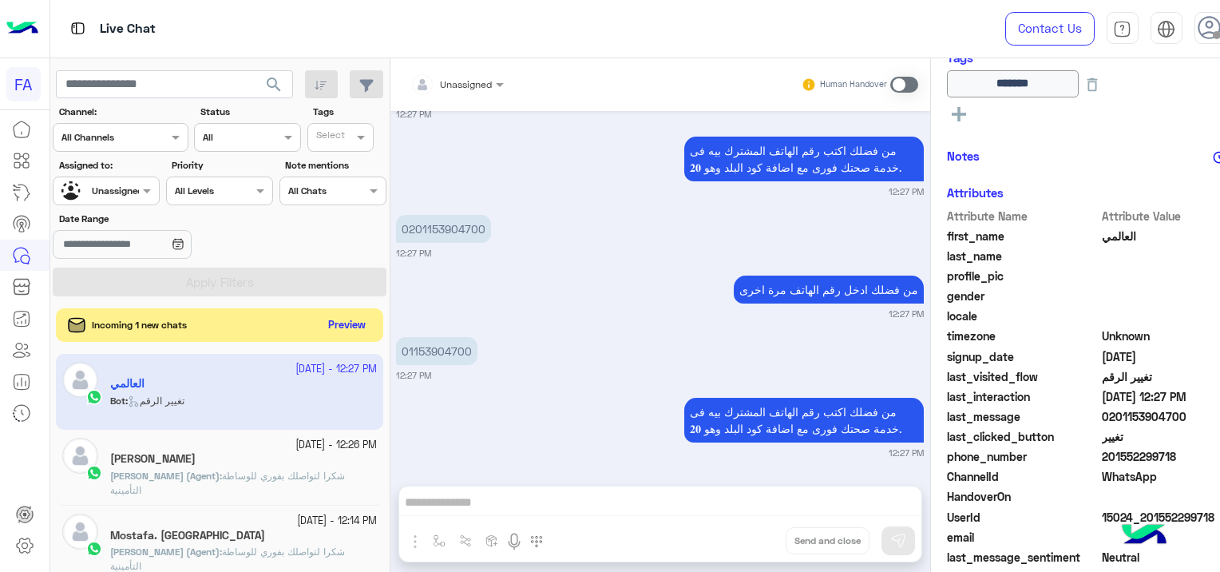
click at [354, 319] on button "Preview" at bounding box center [347, 326] width 50 height 22
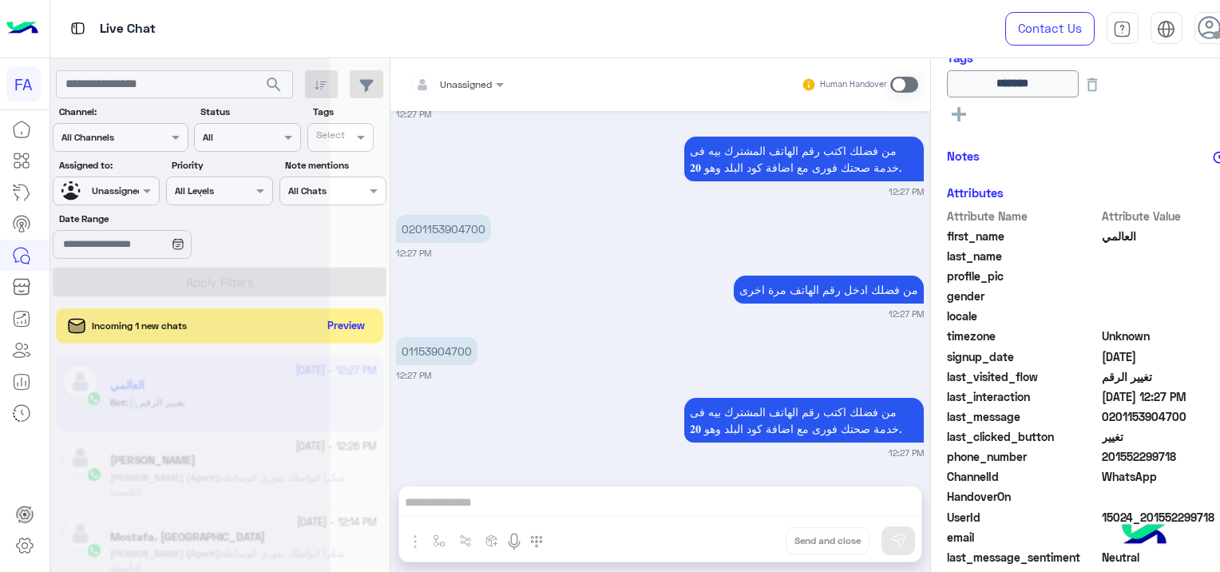
scroll to position [0, 0]
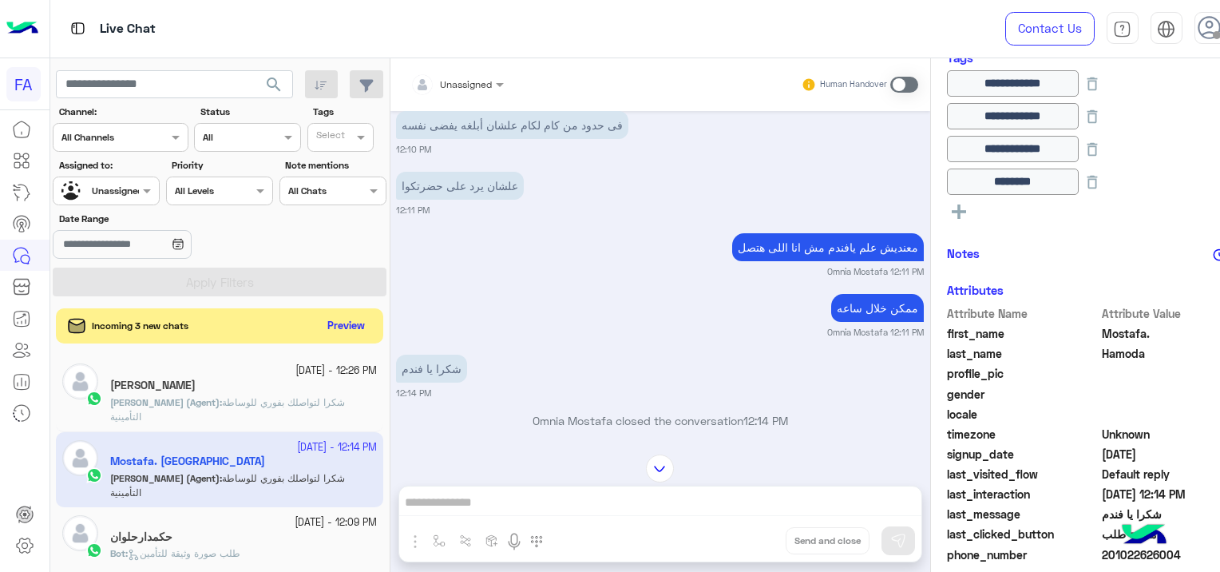
scroll to position [1373, 0]
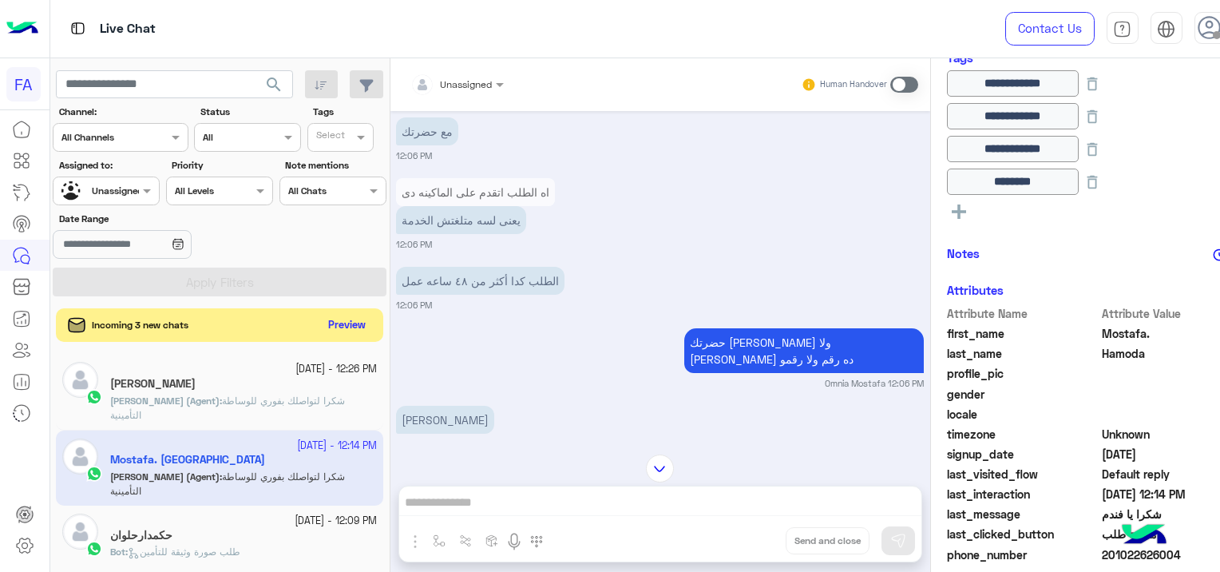
click at [343, 319] on button "Preview" at bounding box center [347, 326] width 50 height 22
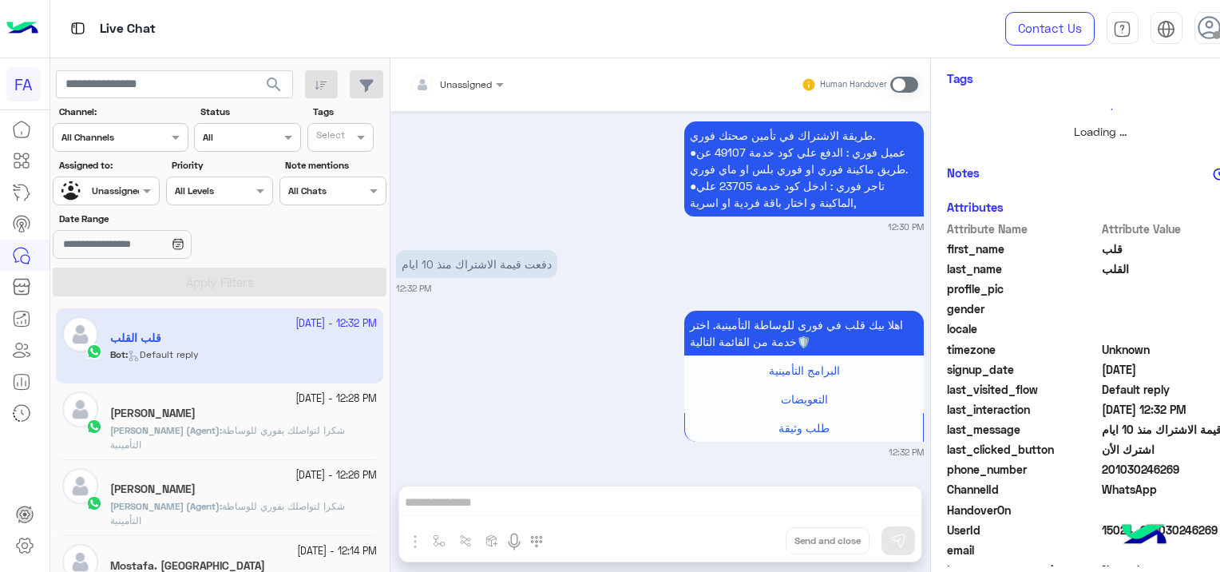
scroll to position [300, 0]
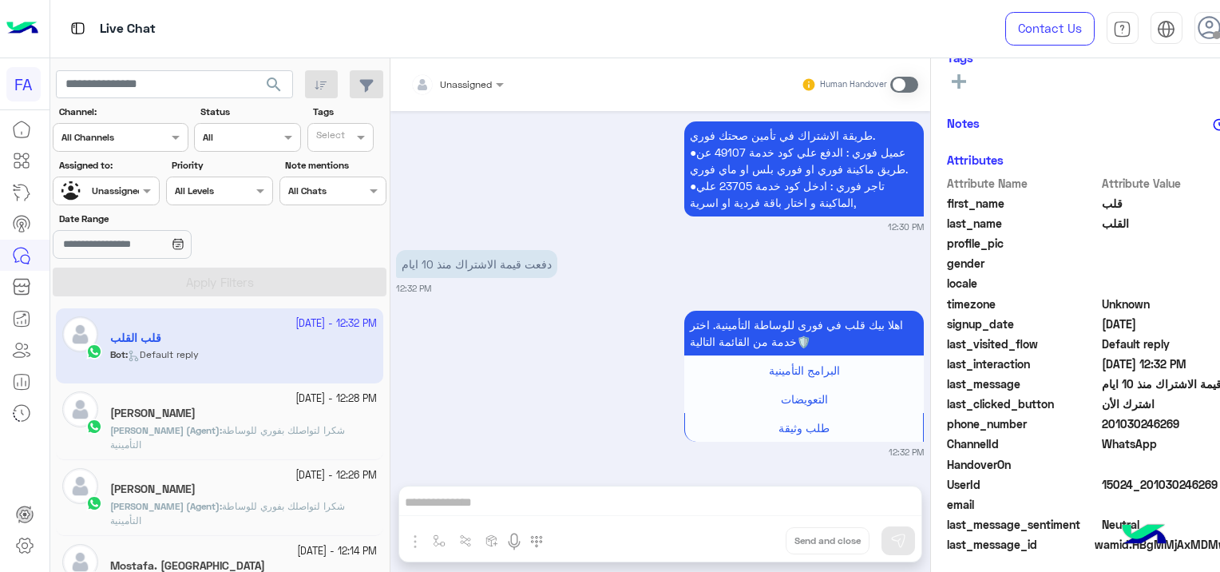
click at [259, 426] on span "شكرا لتواصلك بفوري للوساطة التأمينية" at bounding box center [227, 437] width 235 height 26
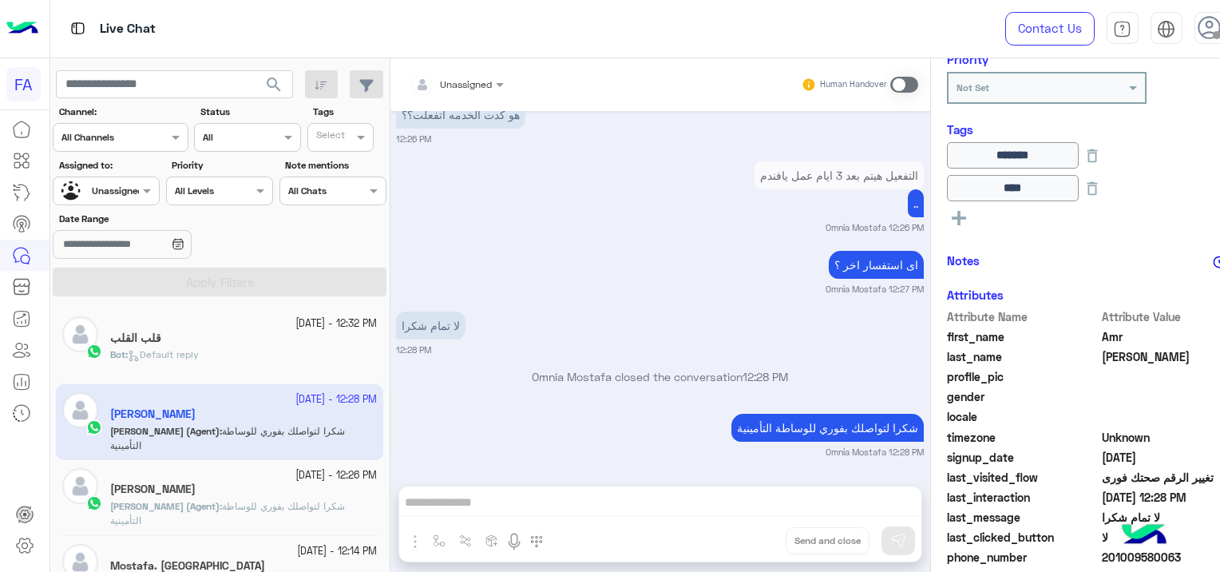
scroll to position [372, 0]
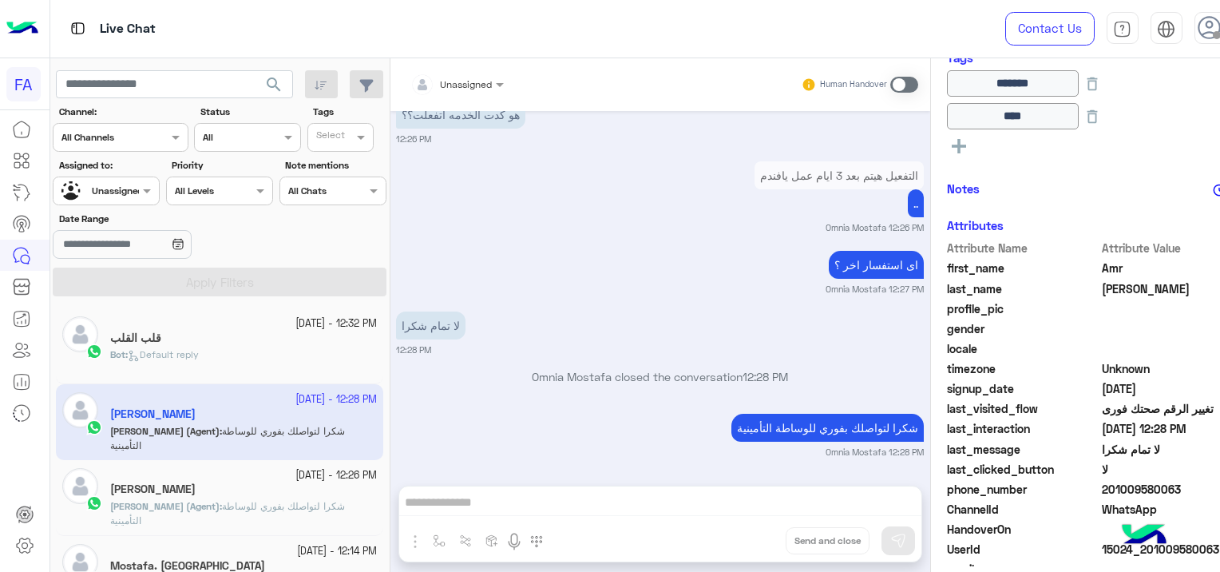
click at [262, 492] on div "[PERSON_NAME]" at bounding box center [243, 490] width 267 height 17
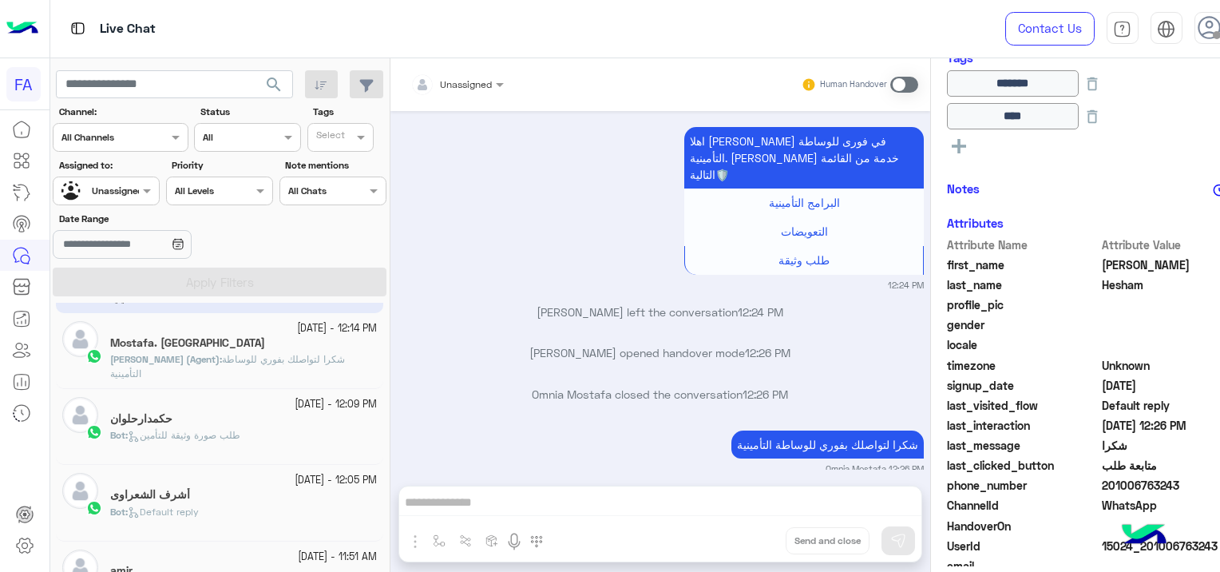
scroll to position [240, 0]
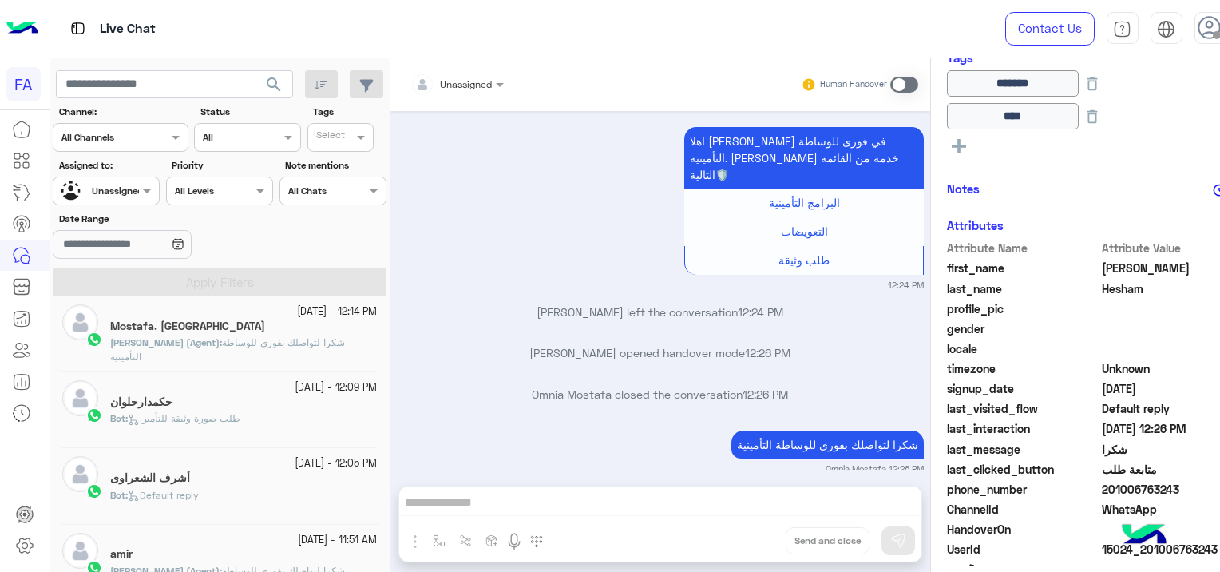
click at [325, 415] on div "Bot : طلب صورة وثيقة للتأمين" at bounding box center [243, 425] width 267 height 28
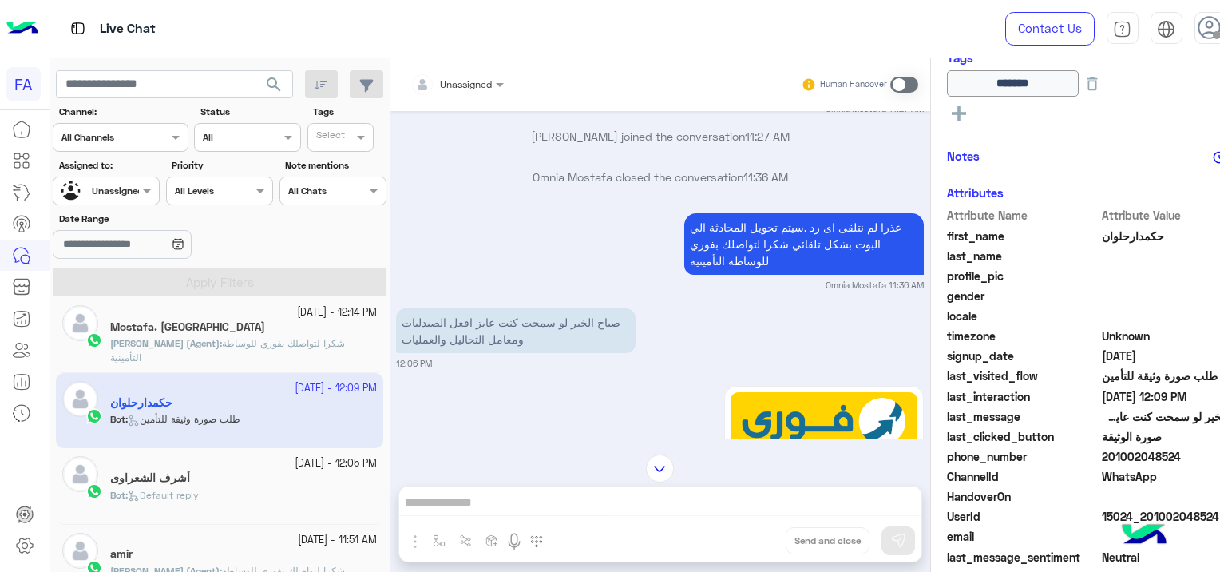
scroll to position [795, 0]
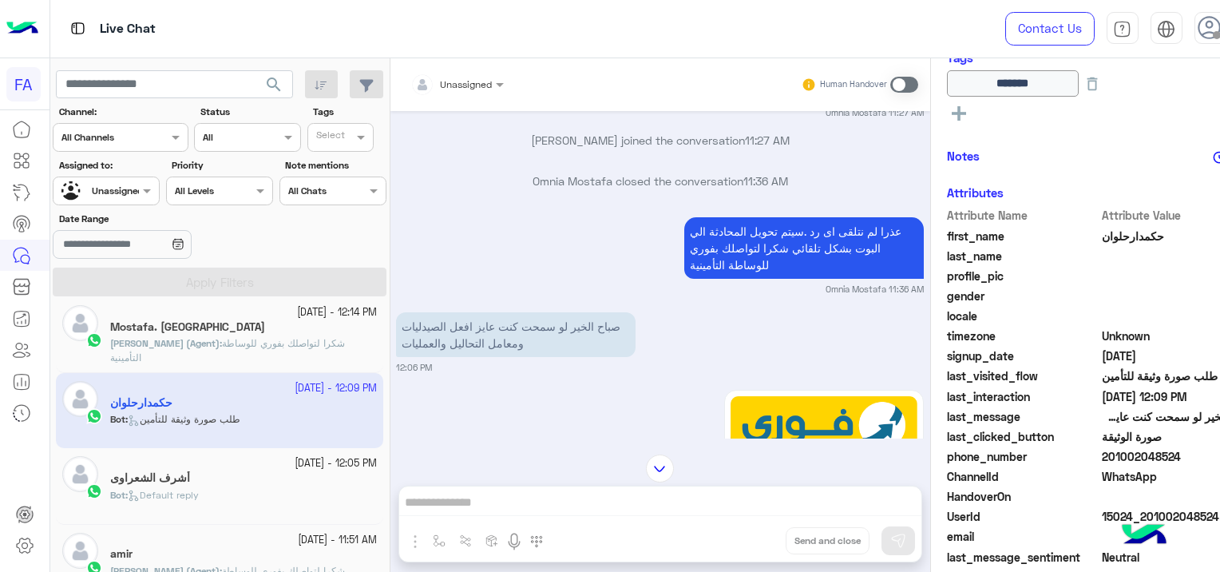
click at [209, 482] on div "أشرف الشعراوى" at bounding box center [243, 479] width 267 height 17
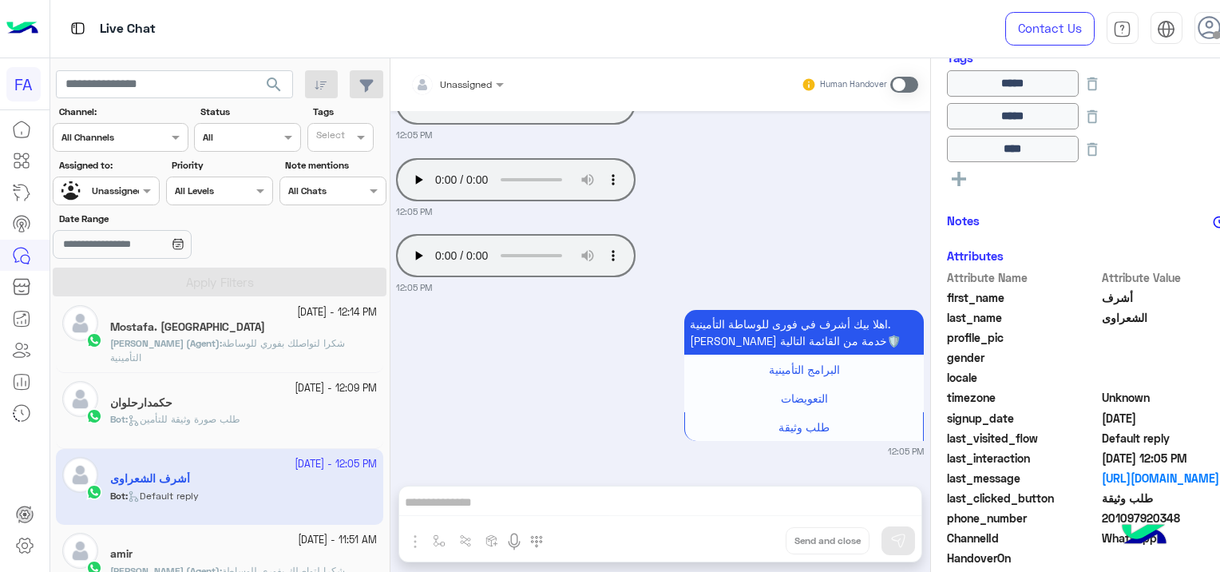
scroll to position [319, 0]
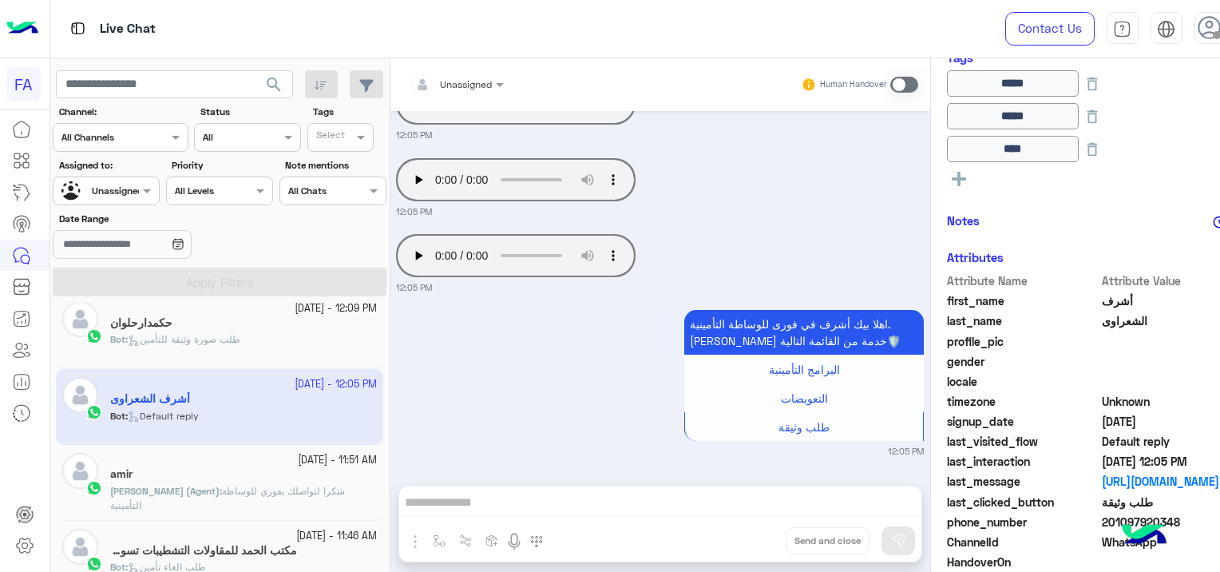
click at [287, 489] on span "شكرا لتواصلك بفوري للوساطة التأمينية" at bounding box center [227, 498] width 235 height 26
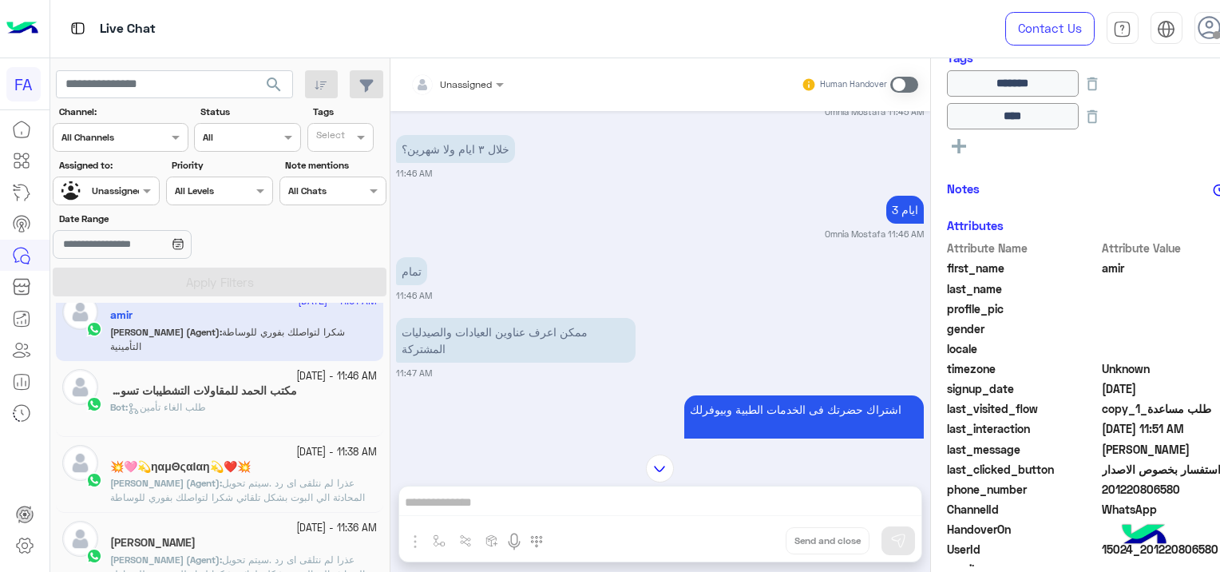
scroll to position [712, 0]
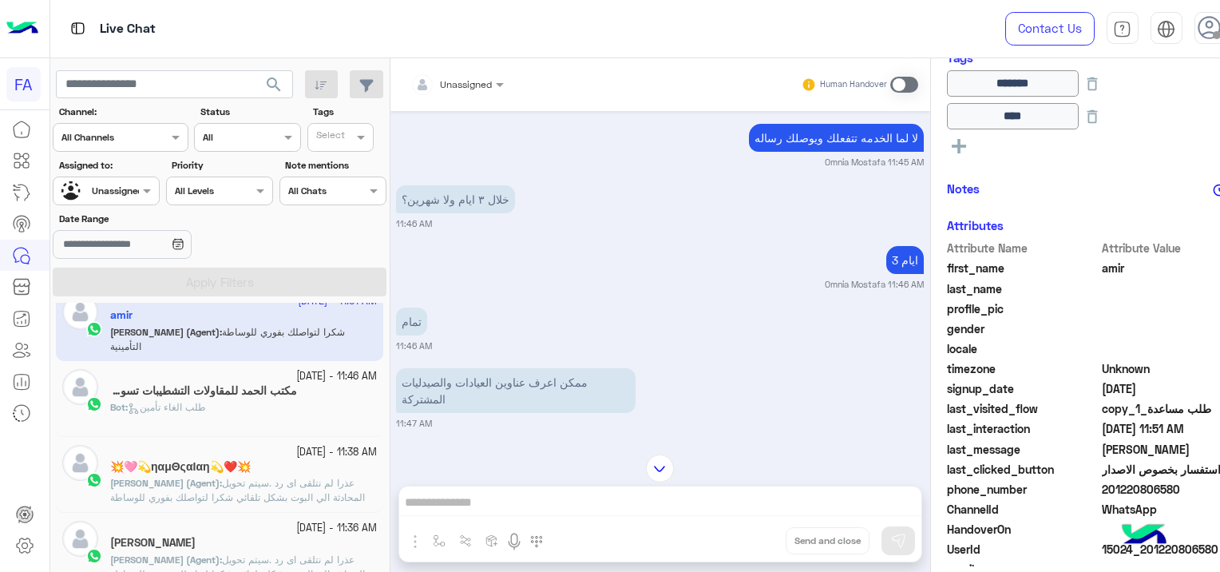
click at [272, 400] on div "Bot : طلب الغاء تأمين" at bounding box center [243, 414] width 267 height 28
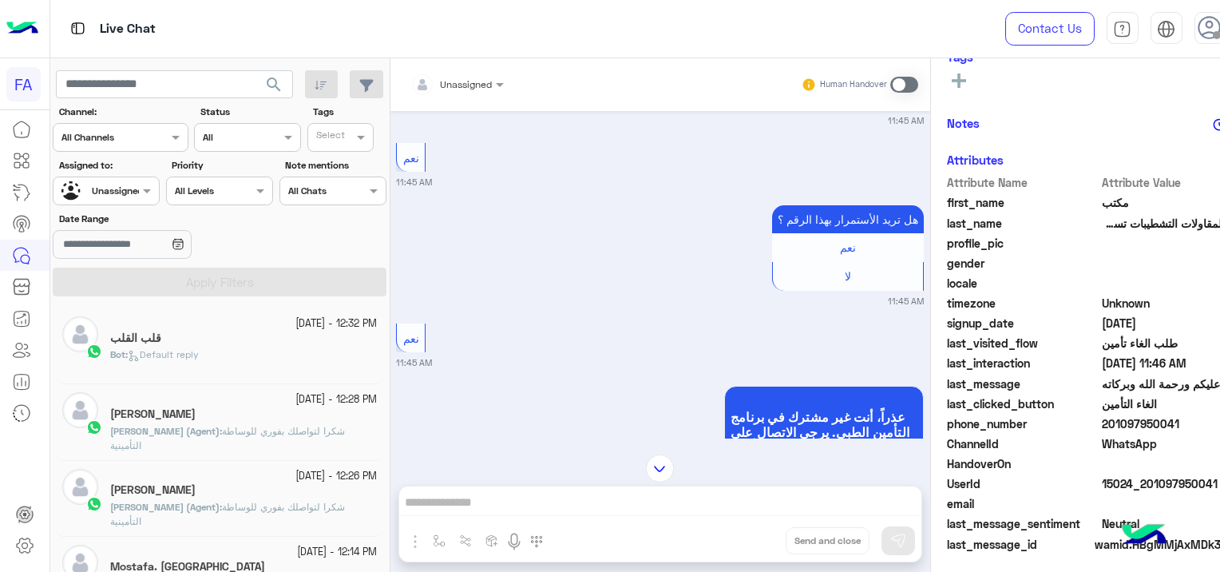
click at [327, 350] on div "Bot : Default reply" at bounding box center [243, 361] width 267 height 28
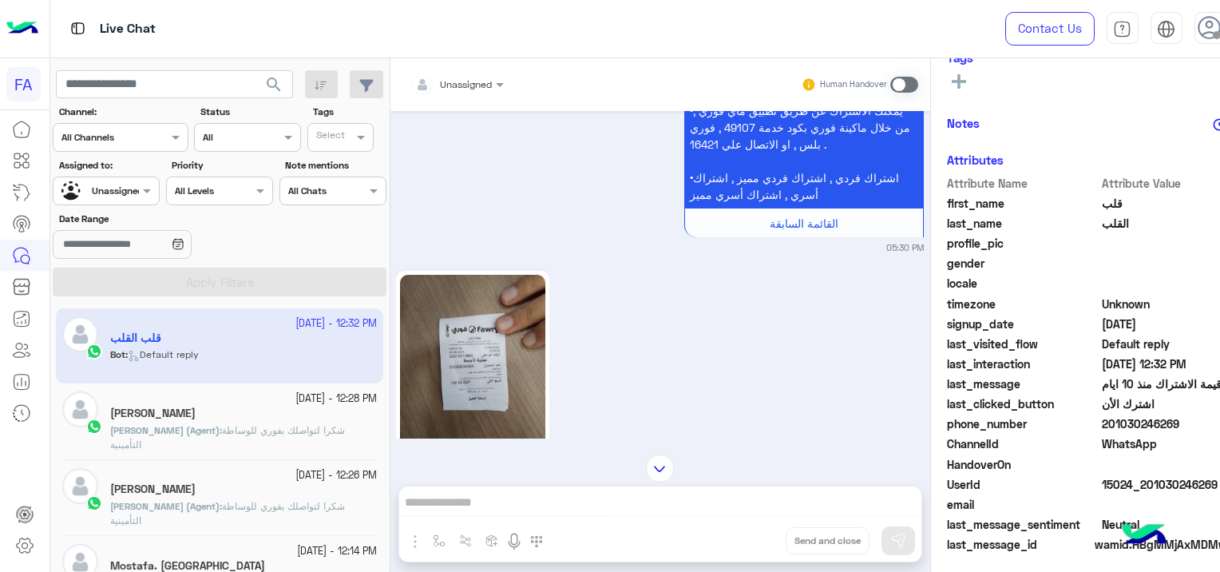
scroll to position [958, 0]
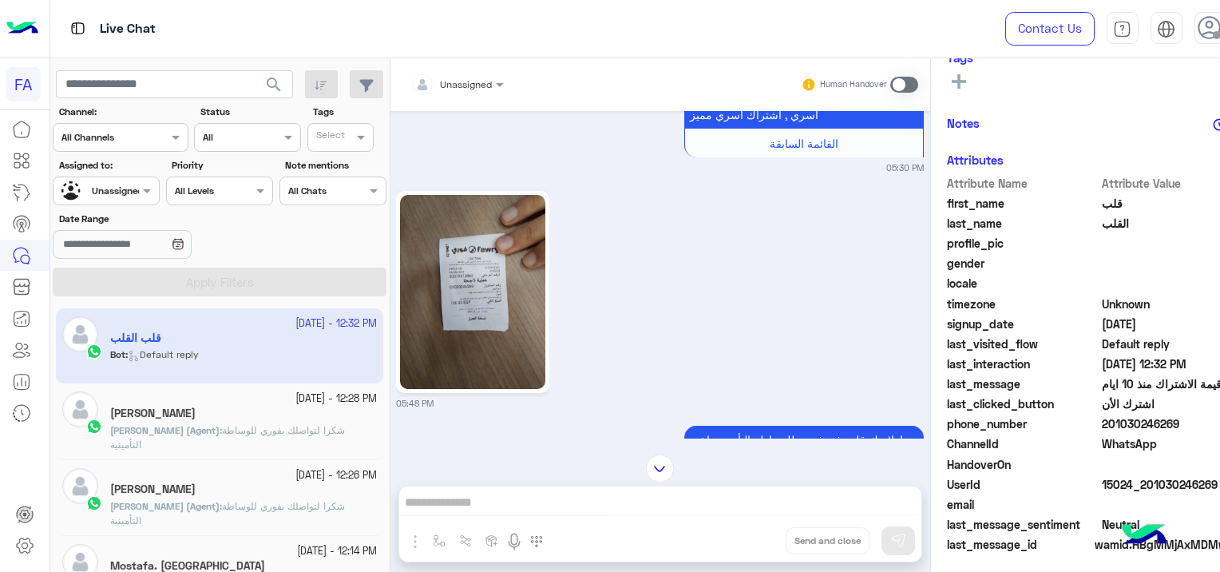
click at [514, 297] on img at bounding box center [472, 292] width 145 height 194
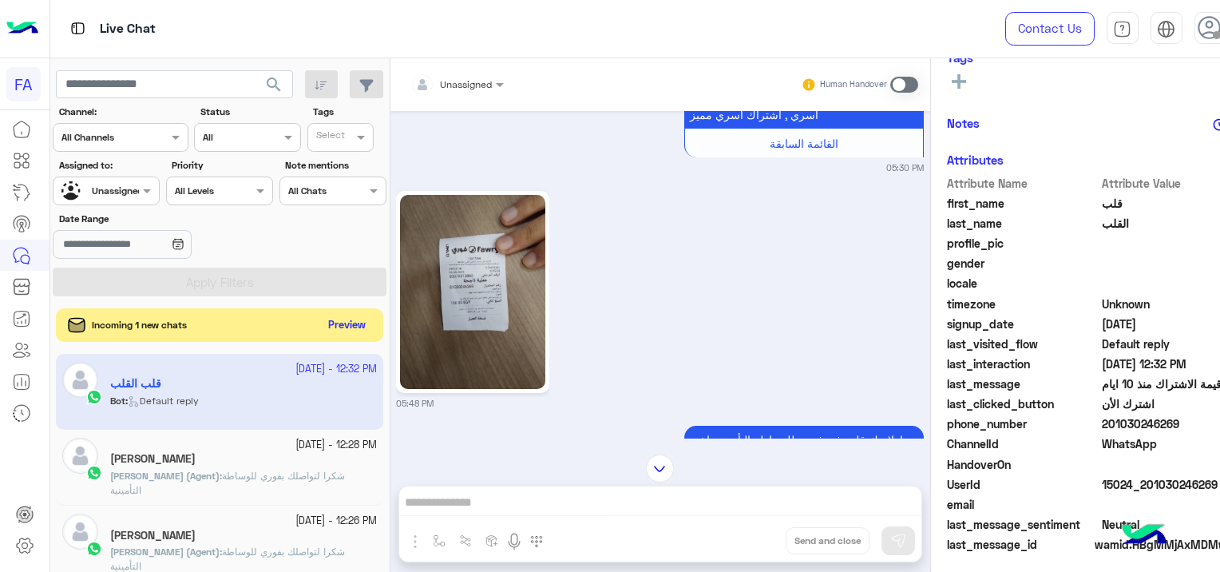
click at [365, 320] on button "Preview" at bounding box center [347, 326] width 50 height 22
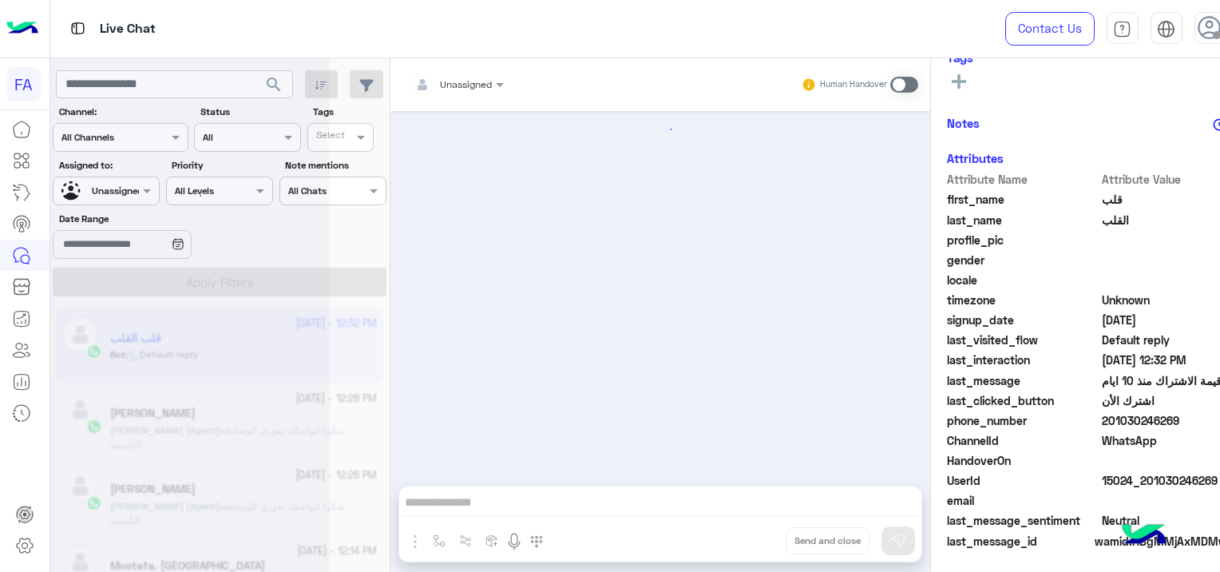
scroll to position [1909, 0]
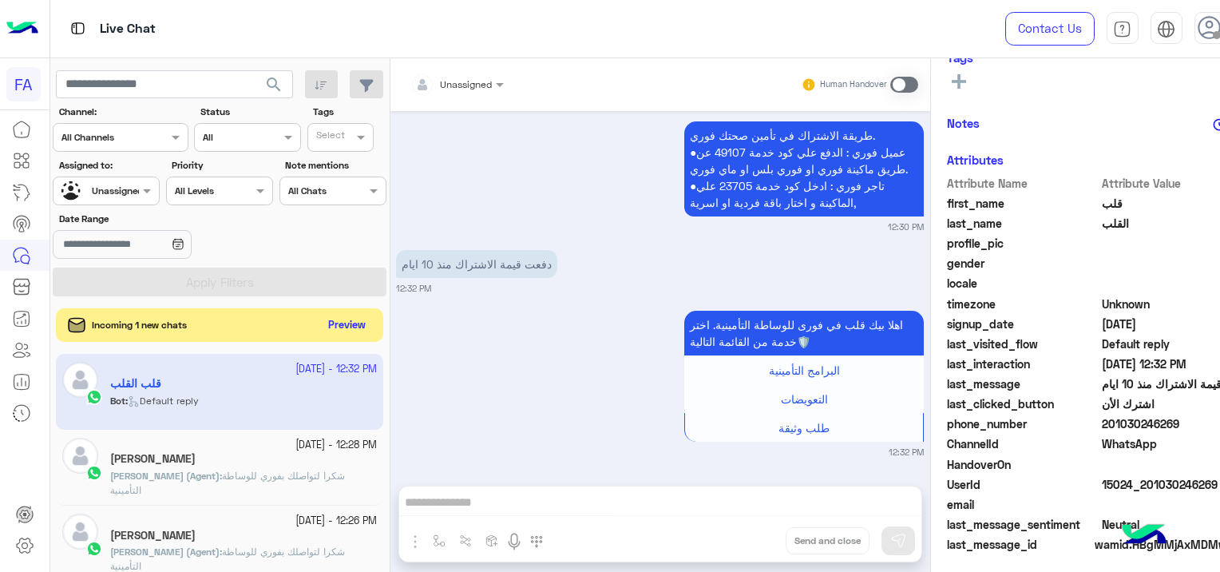
click at [354, 319] on button "Preview" at bounding box center [347, 326] width 50 height 22
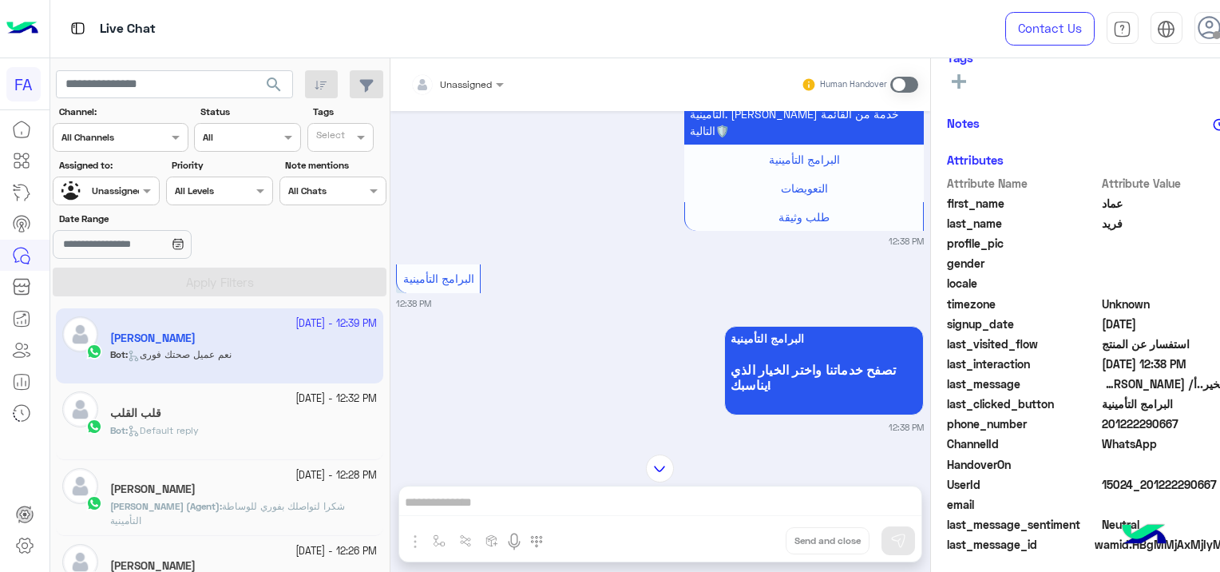
scroll to position [45, 0]
